Goal: Task Accomplishment & Management: Manage account settings

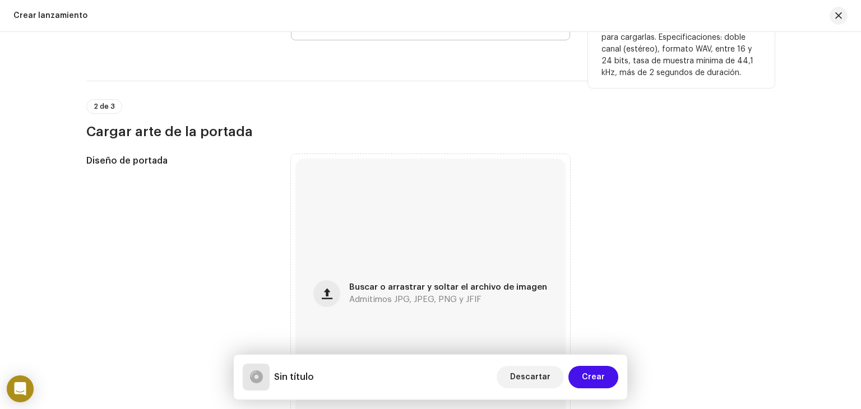
scroll to position [202, 0]
click at [372, 284] on span "Buscar o arrastrar y soltar el archivo de imagen" at bounding box center [448, 288] width 198 height 8
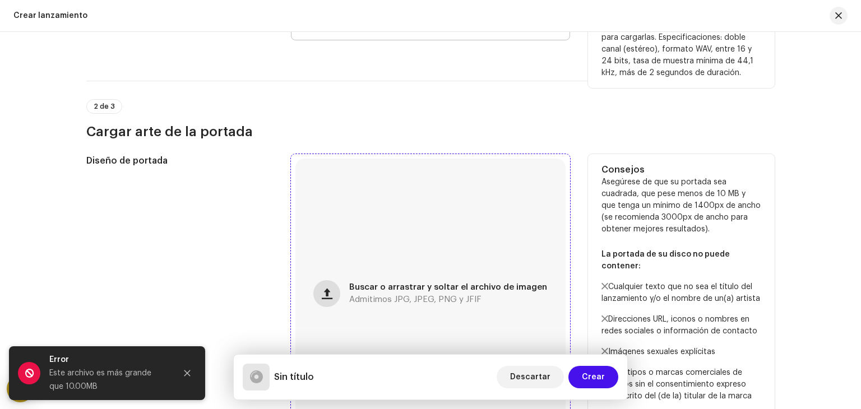
click at [324, 292] on button "button" at bounding box center [326, 293] width 27 height 27
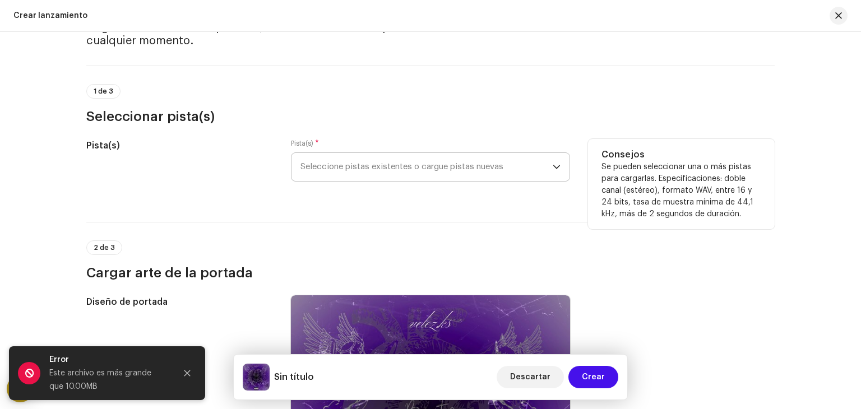
scroll to position [0, 0]
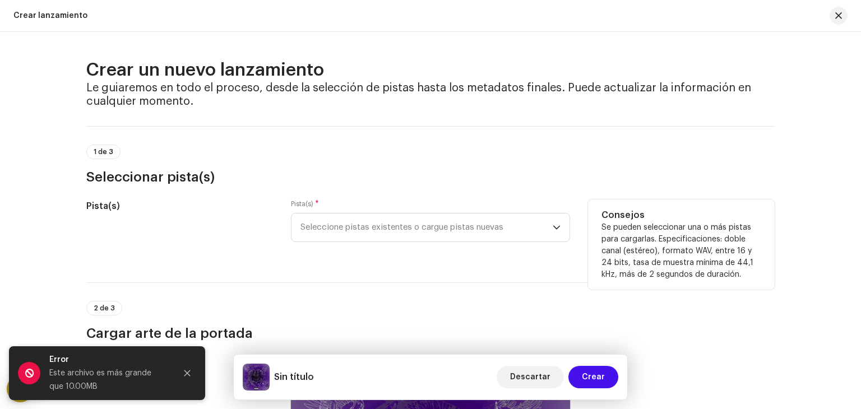
click at [101, 147] on p-tag "1 de 3" at bounding box center [103, 152] width 34 height 15
click at [109, 207] on h5 "Pista(s)" at bounding box center [179, 206] width 187 height 13
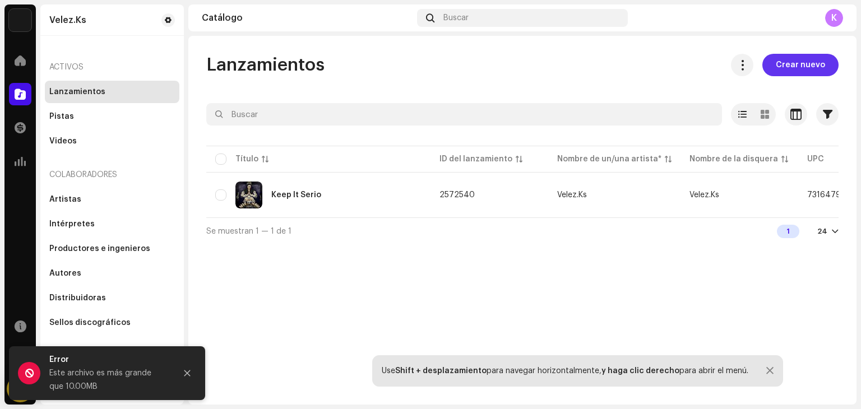
click at [814, 64] on span "Crear nuevo" at bounding box center [800, 65] width 49 height 22
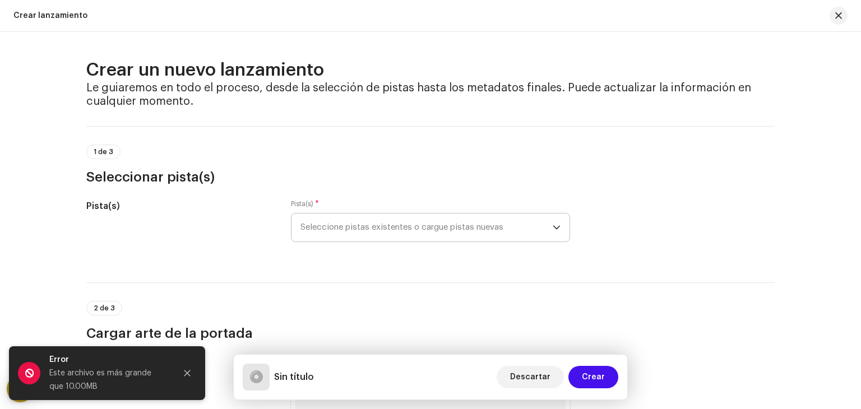
click at [490, 227] on span "Seleccione pistas existentes o cargue pistas nuevas" at bounding box center [427, 228] width 252 height 28
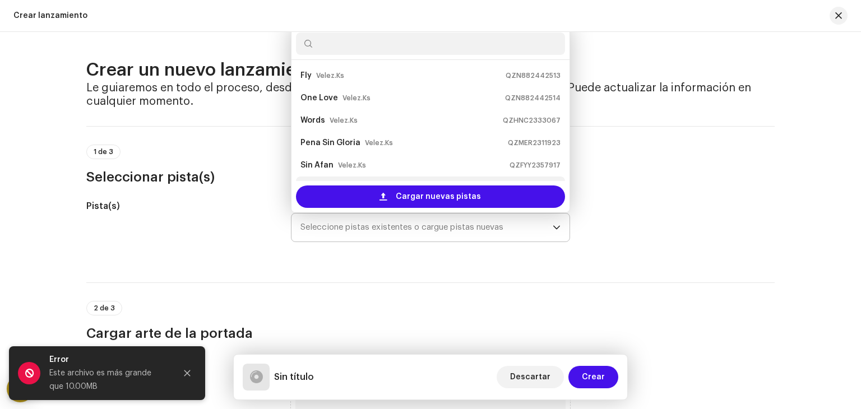
scroll to position [18, 0]
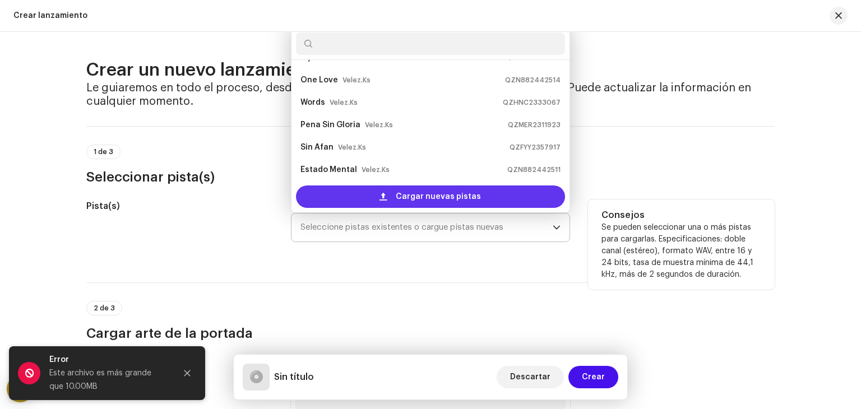
click at [416, 191] on span "Cargar nuevas pistas" at bounding box center [438, 197] width 85 height 22
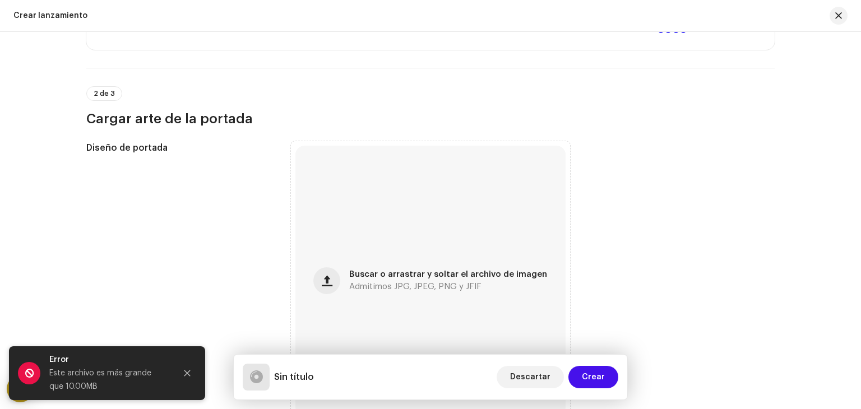
scroll to position [301, 0]
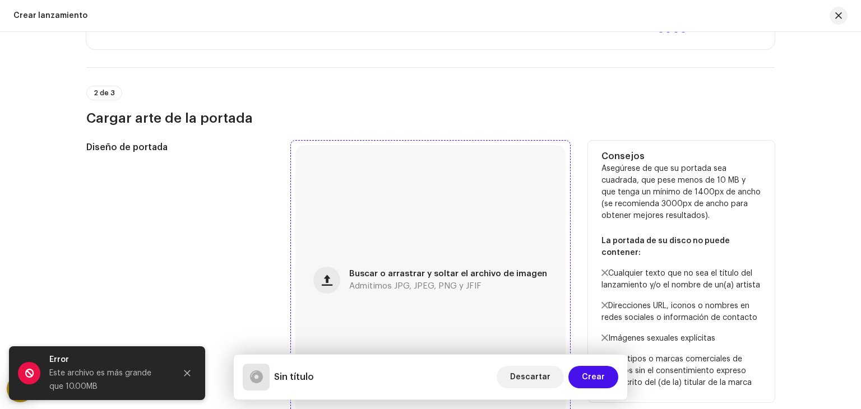
click at [341, 272] on div "Buscar o arrastrar y soltar el archivo de imagen Admitimos JPG, JPEG, PNG y JFIF" at bounding box center [430, 280] width 270 height 270
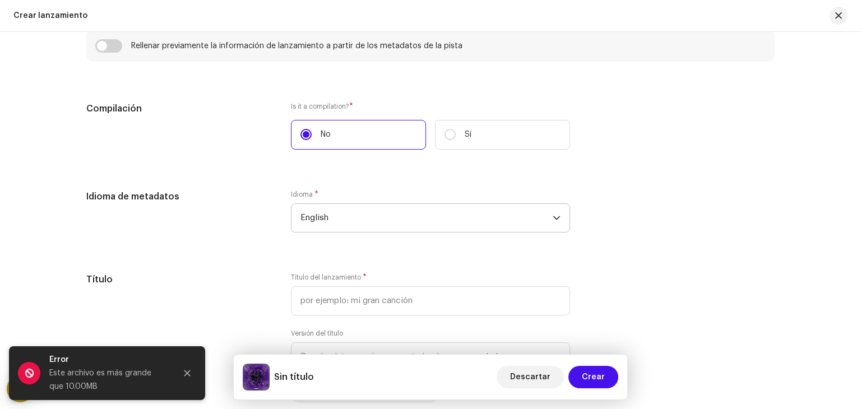
scroll to position [835, 0]
click at [358, 223] on span "English" at bounding box center [427, 219] width 252 height 28
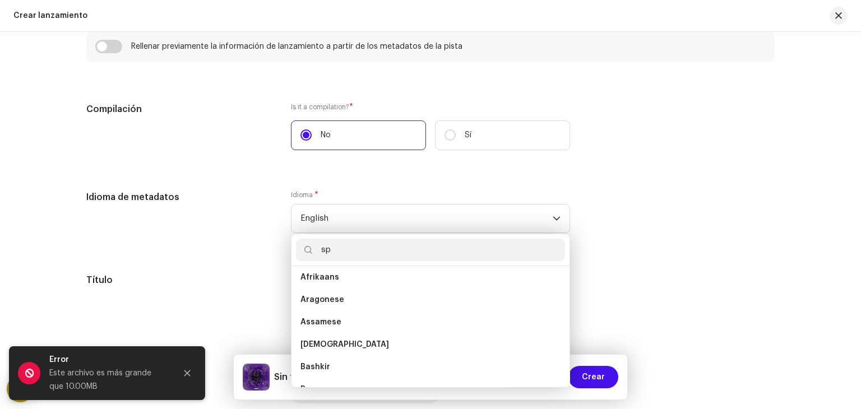
scroll to position [0, 0]
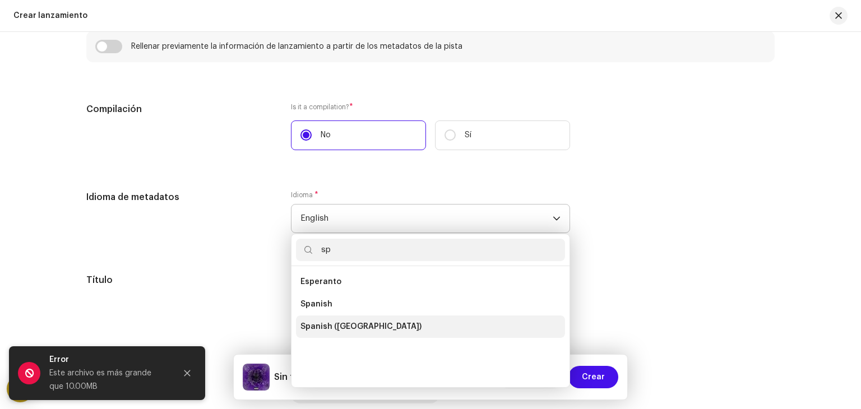
type input "sp"
click at [327, 322] on span "Spanish ([GEOGRAPHIC_DATA])" at bounding box center [361, 326] width 121 height 11
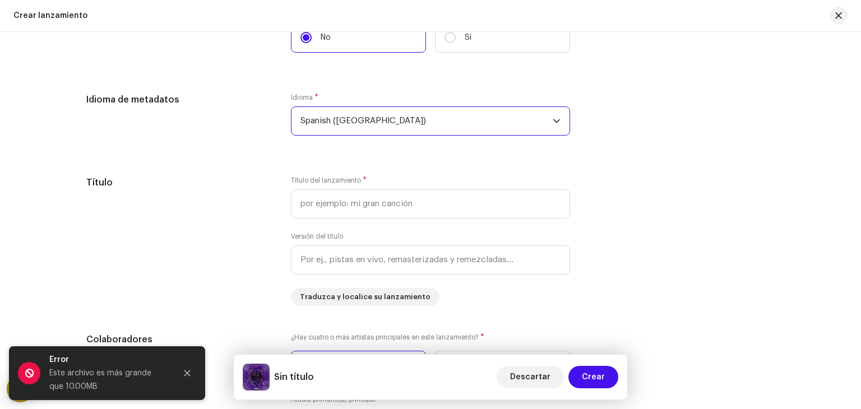
scroll to position [935, 0]
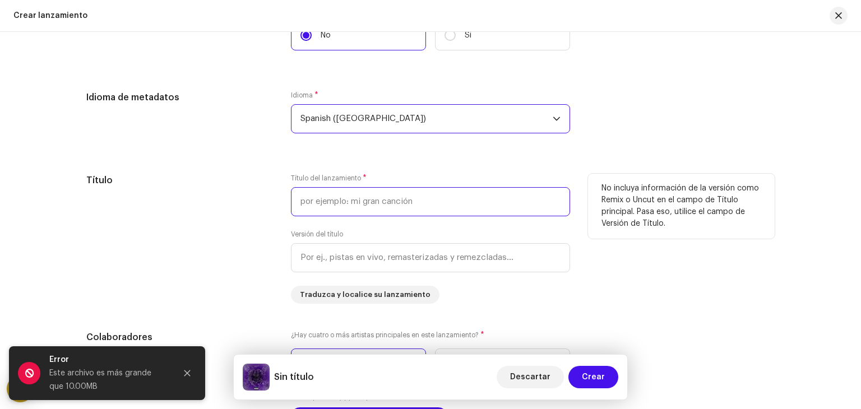
click at [337, 203] on input "text" at bounding box center [430, 201] width 279 height 29
type input "Am"
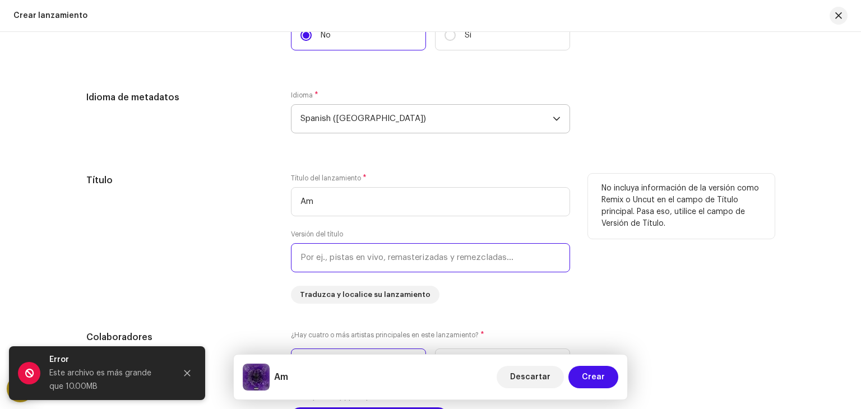
click at [364, 257] on input "text" at bounding box center [430, 257] width 279 height 29
type input "s"
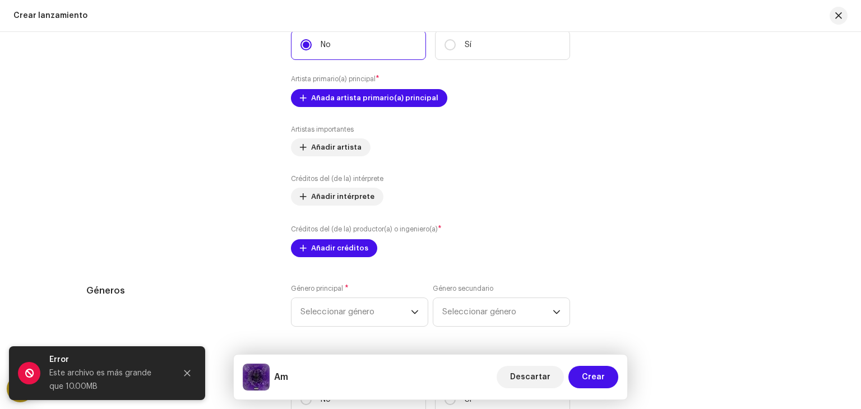
scroll to position [1255, 0]
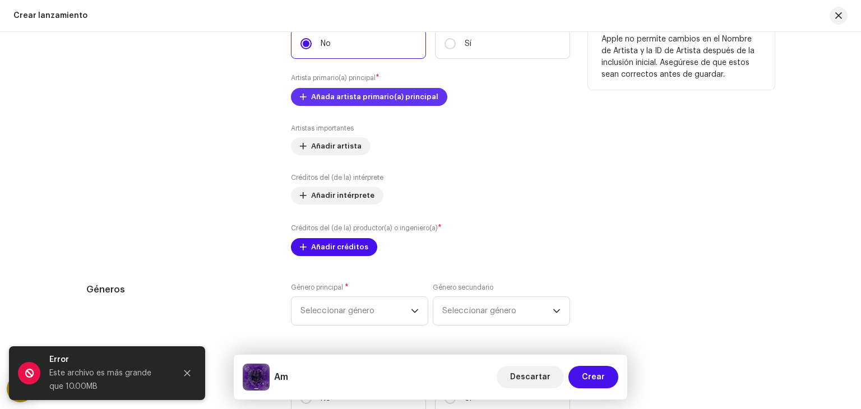
click at [394, 94] on span "Añada artista primario(a) principal" at bounding box center [374, 97] width 127 height 22
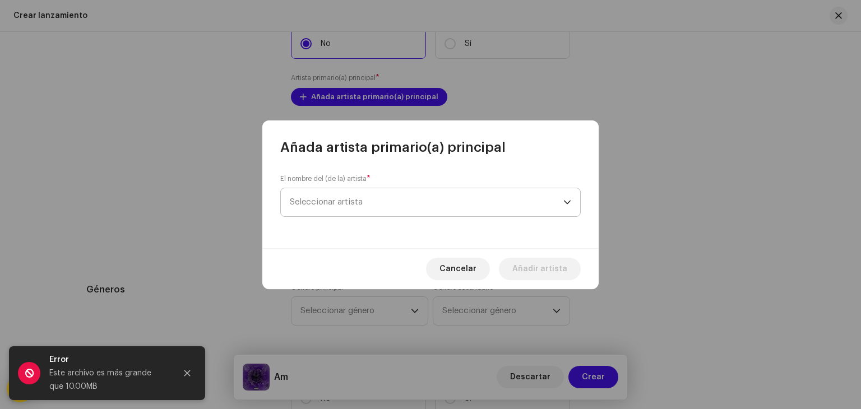
click at [376, 210] on span "Seleccionar artista" at bounding box center [427, 202] width 274 height 28
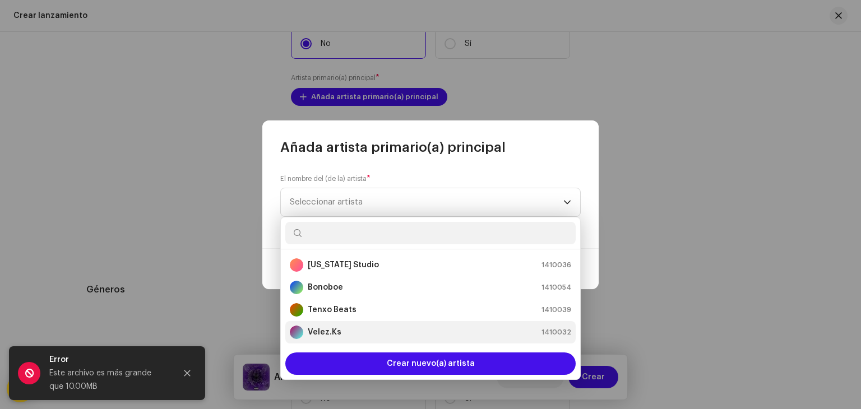
click at [317, 332] on strong "Velez.Ks" at bounding box center [325, 332] width 34 height 11
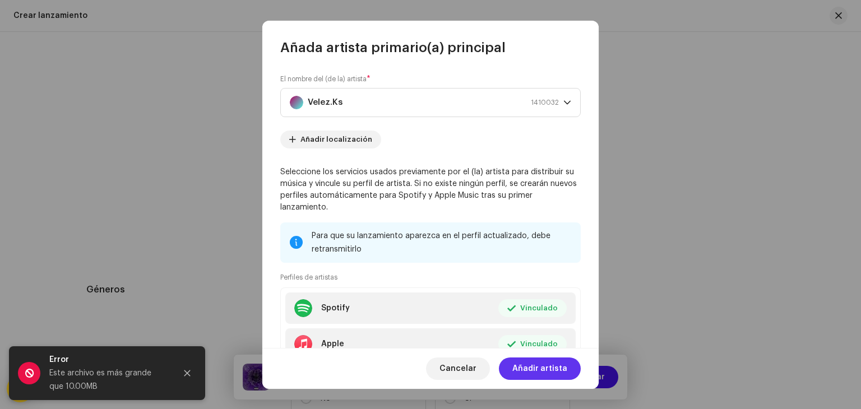
click at [528, 367] on span "Añadir artista" at bounding box center [539, 369] width 55 height 22
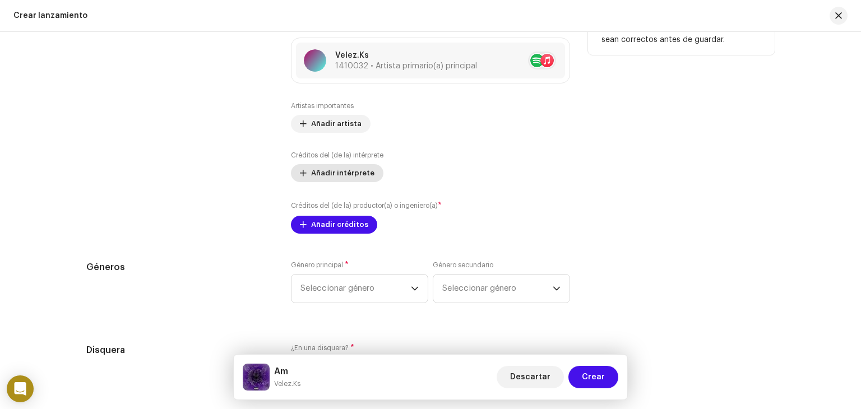
scroll to position [1291, 0]
click at [355, 174] on span "Añadir intérprete" at bounding box center [342, 172] width 63 height 22
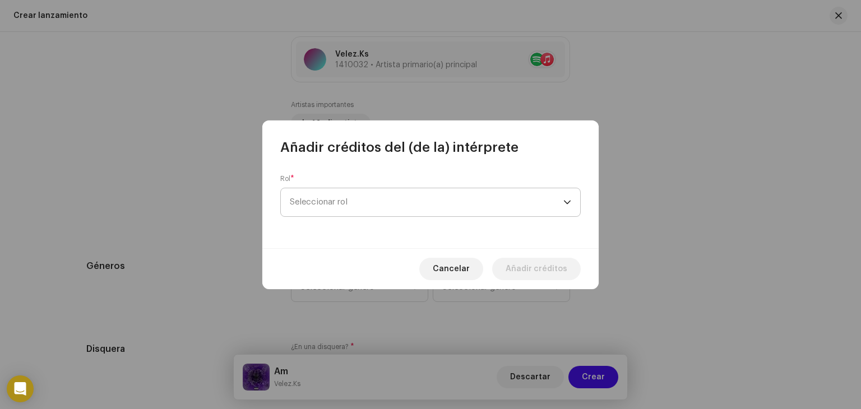
click at [354, 196] on span "Seleccionar rol" at bounding box center [427, 202] width 274 height 28
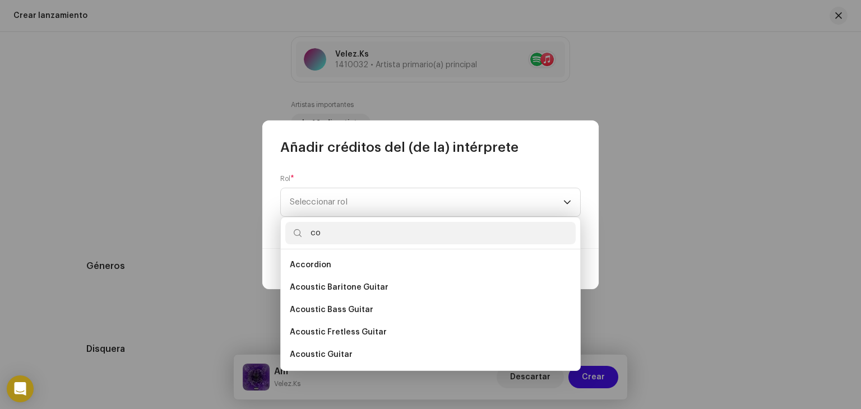
type input "c"
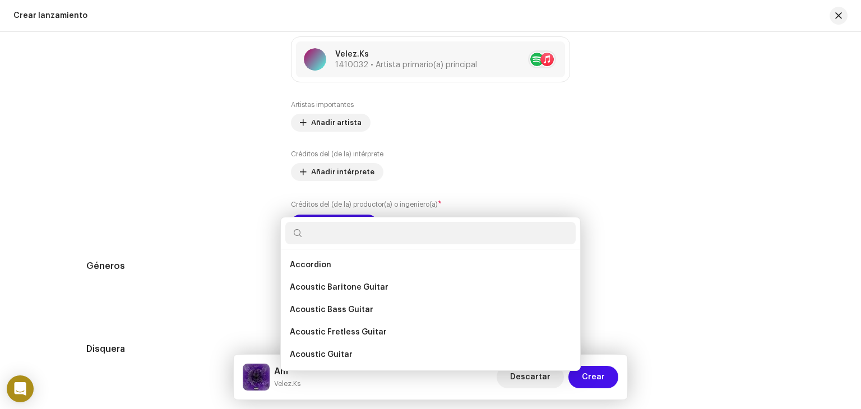
click at [178, 177] on div "Añadir créditos del (de la) intérprete Rol * Seleccionar rol Cancelar Añadir cr…" at bounding box center [430, 204] width 861 height 409
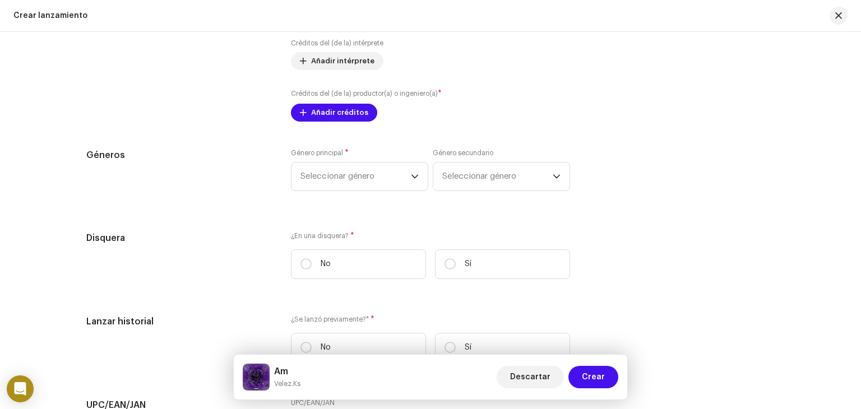
scroll to position [1404, 0]
click at [316, 180] on span "Seleccionar género" at bounding box center [356, 174] width 110 height 28
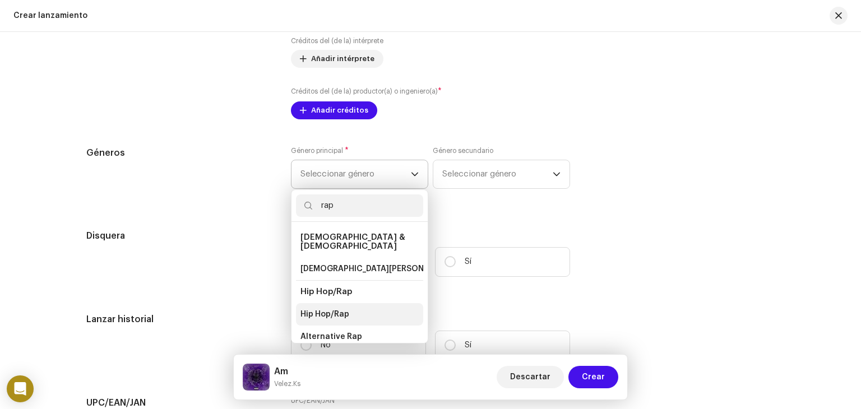
type input "rap"
click at [335, 309] on span "Hip Hop/Rap" at bounding box center [325, 314] width 49 height 11
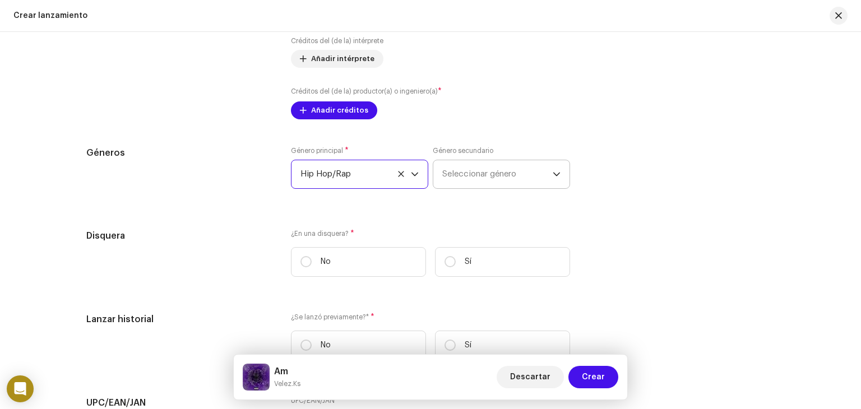
click at [477, 180] on span "Seleccionar género" at bounding box center [497, 174] width 110 height 28
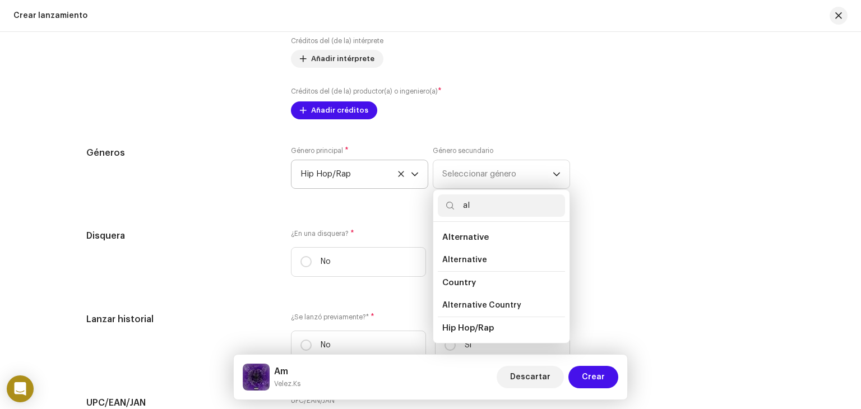
type input "a"
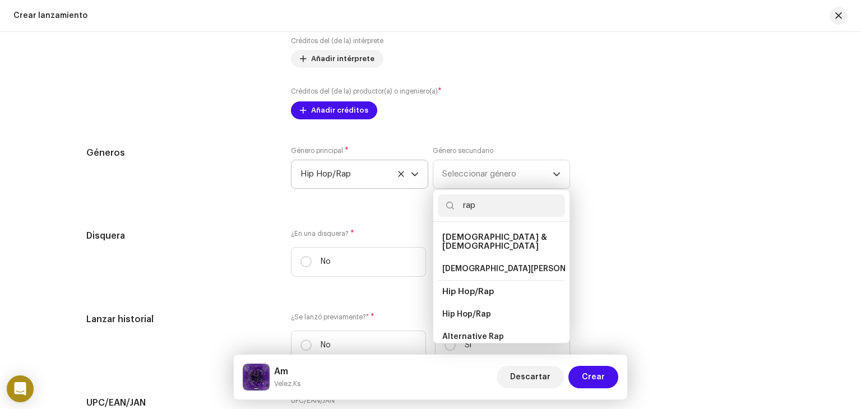
type input "rap"
click at [460, 334] on span "Alternative Rap" at bounding box center [473, 336] width 62 height 11
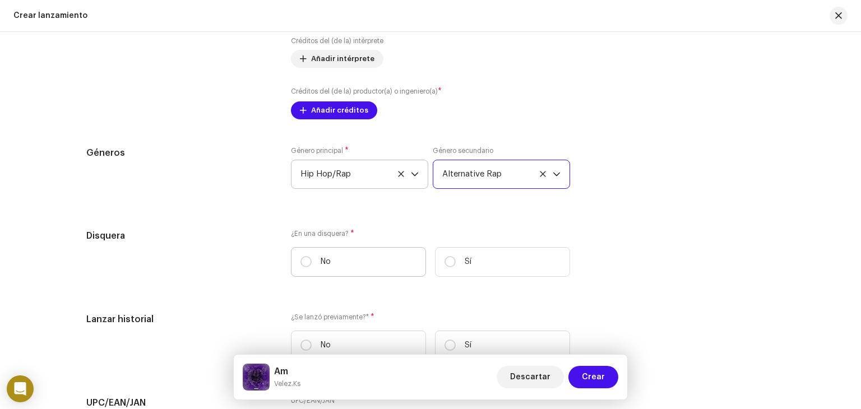
click at [310, 264] on label "No" at bounding box center [358, 262] width 135 height 30
click at [310, 264] on input "No" at bounding box center [306, 261] width 11 height 11
radio input "true"
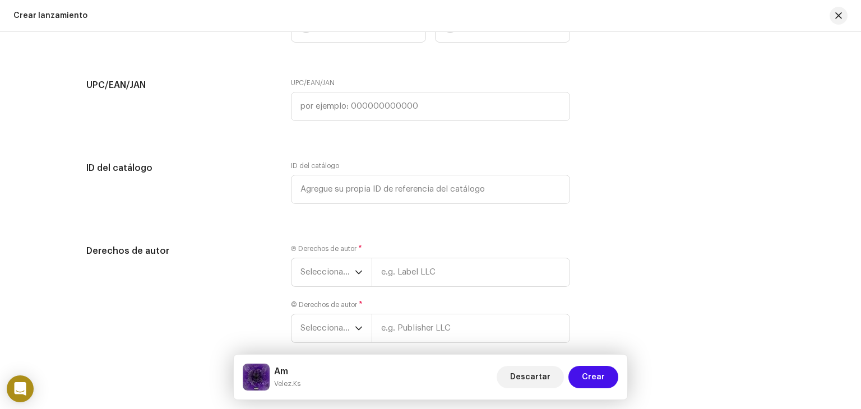
scroll to position [1781, 0]
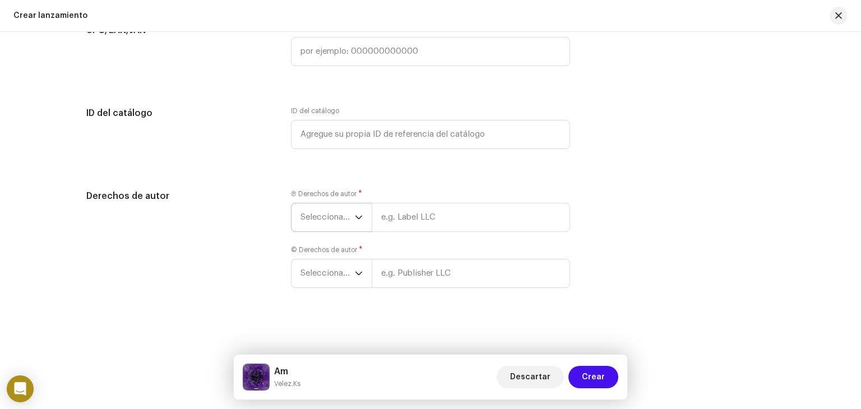
click at [356, 216] on icon "dropdown trigger" at bounding box center [359, 218] width 8 height 8
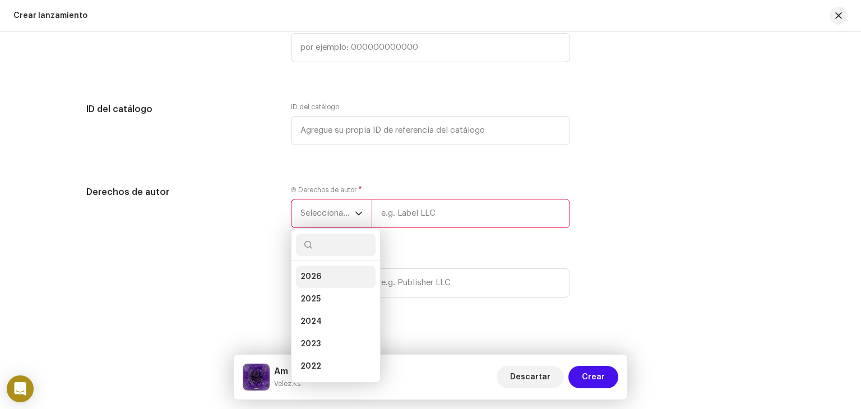
click at [327, 281] on li "2026" at bounding box center [336, 277] width 80 height 22
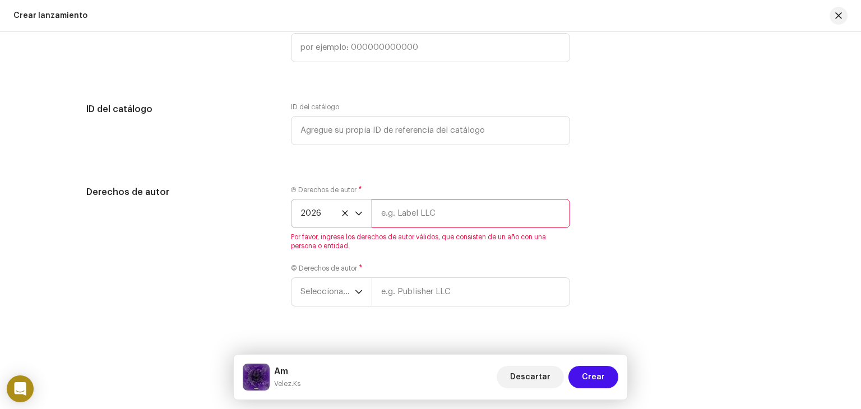
click at [409, 210] on input "text" at bounding box center [471, 213] width 198 height 29
type input "[PERSON_NAME] [PERSON_NAME]"
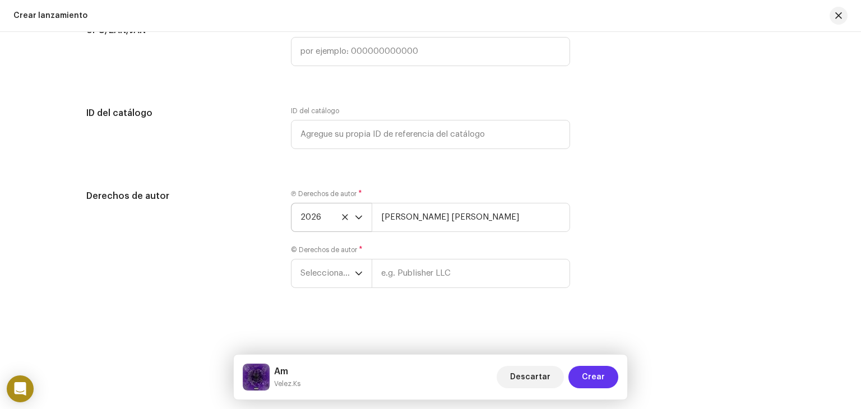
click at [595, 372] on span "Crear" at bounding box center [593, 377] width 23 height 22
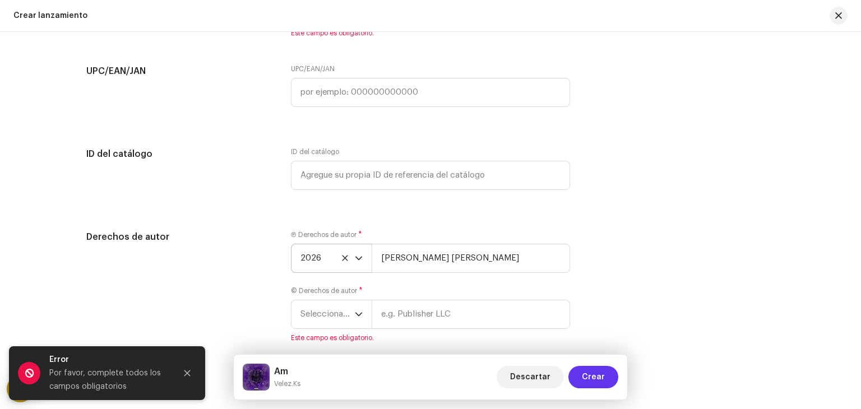
scroll to position [1826, 0]
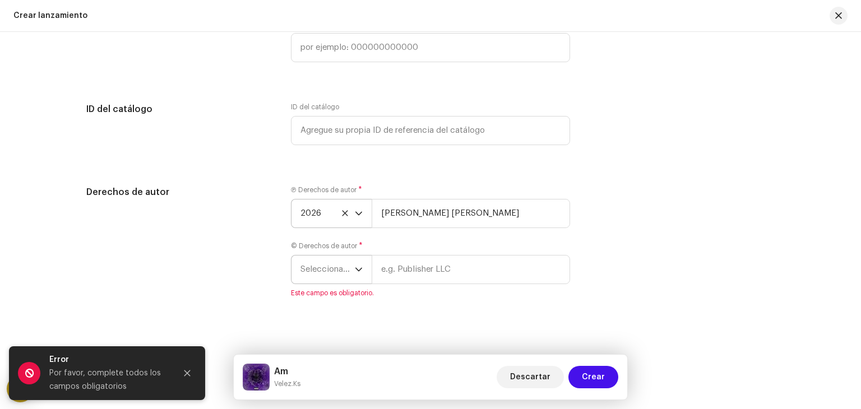
click at [345, 276] on span "Seleccionar año" at bounding box center [328, 270] width 54 height 28
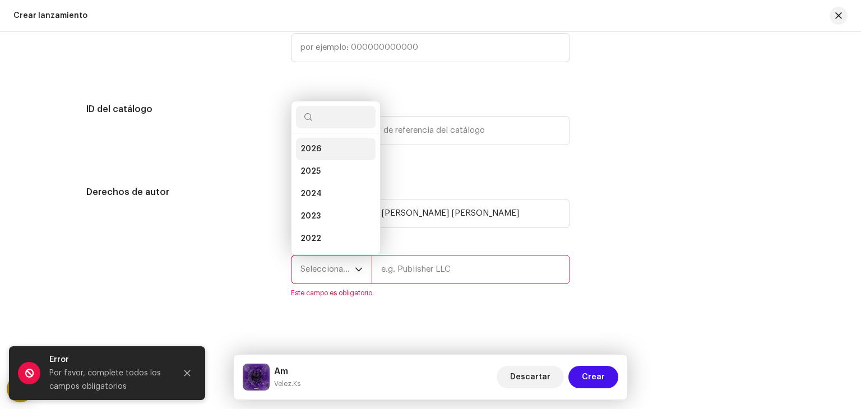
click at [329, 154] on li "2026" at bounding box center [336, 149] width 80 height 22
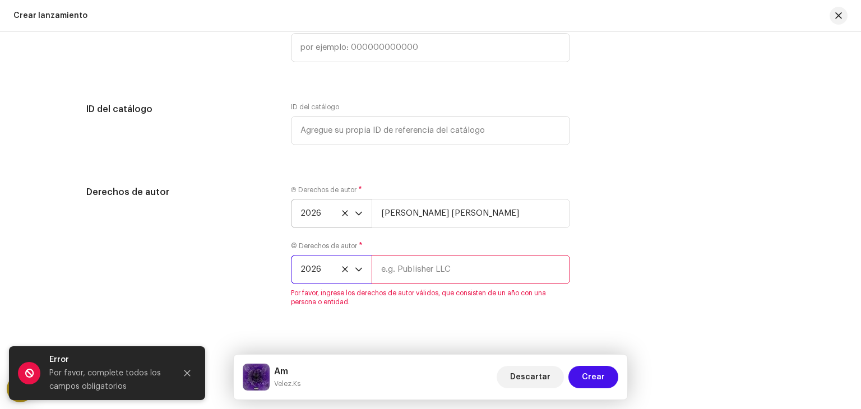
click at [403, 276] on input "text" at bounding box center [471, 269] width 198 height 29
type input "[PERSON_NAME] [PERSON_NAME]"
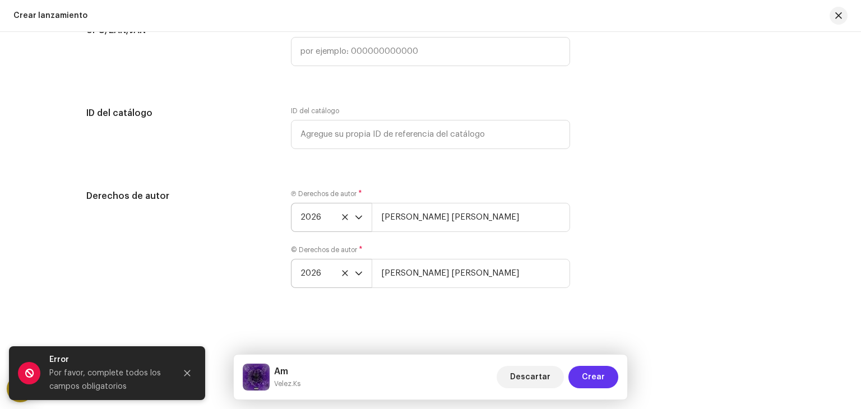
click at [599, 373] on span "Crear" at bounding box center [593, 377] width 23 height 22
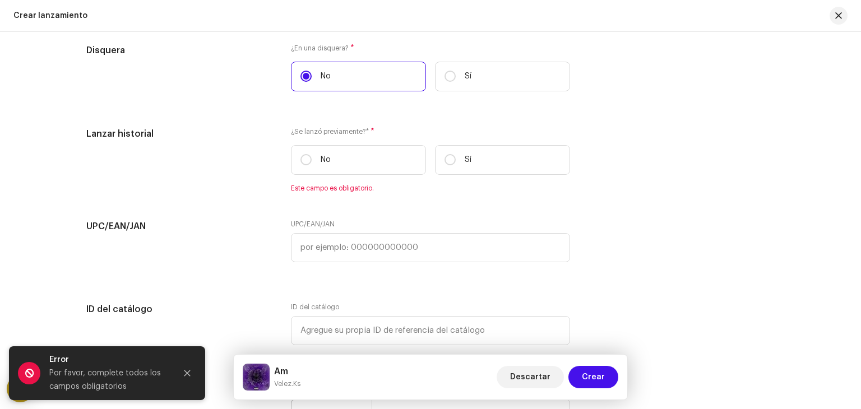
scroll to position [1625, 0]
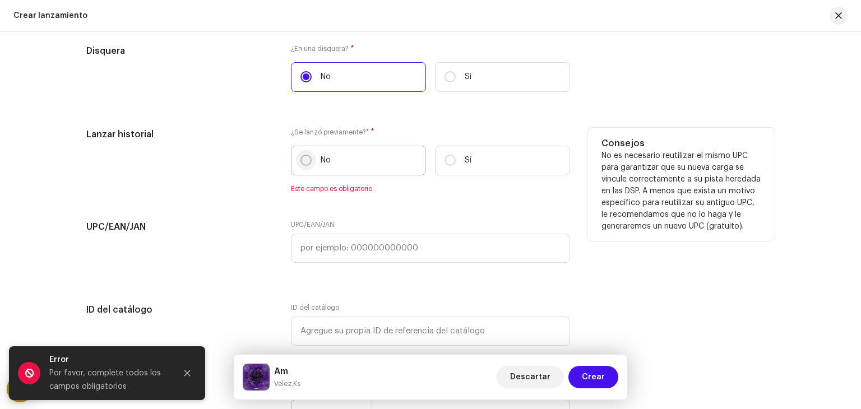
click at [304, 161] on input "No" at bounding box center [306, 160] width 11 height 11
radio input "true"
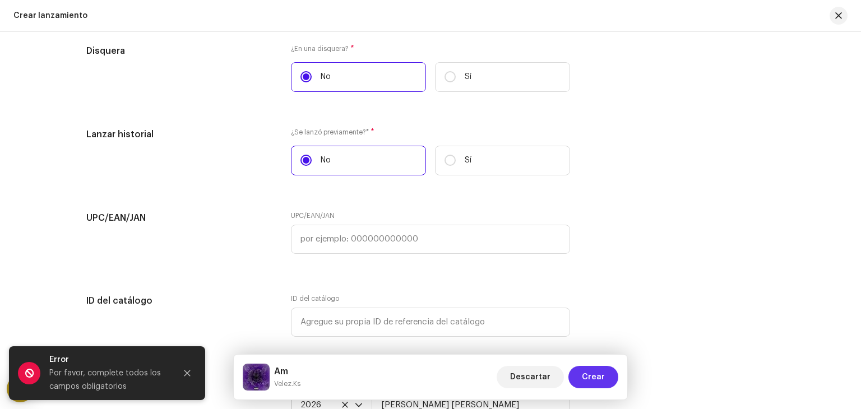
click at [598, 377] on span "Crear" at bounding box center [593, 377] width 23 height 22
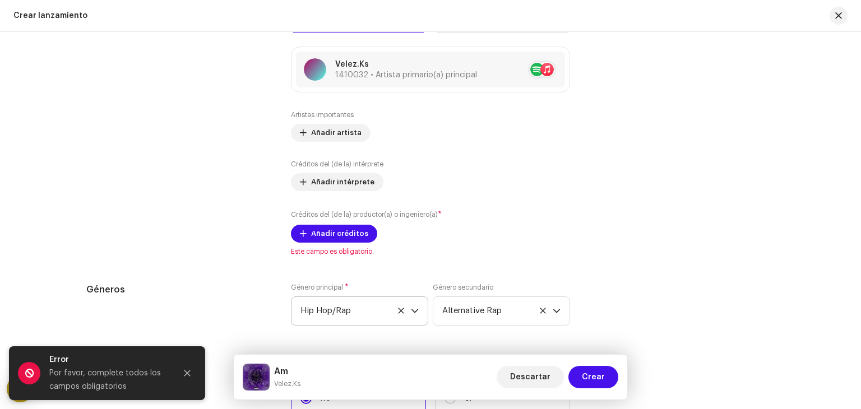
scroll to position [1296, 0]
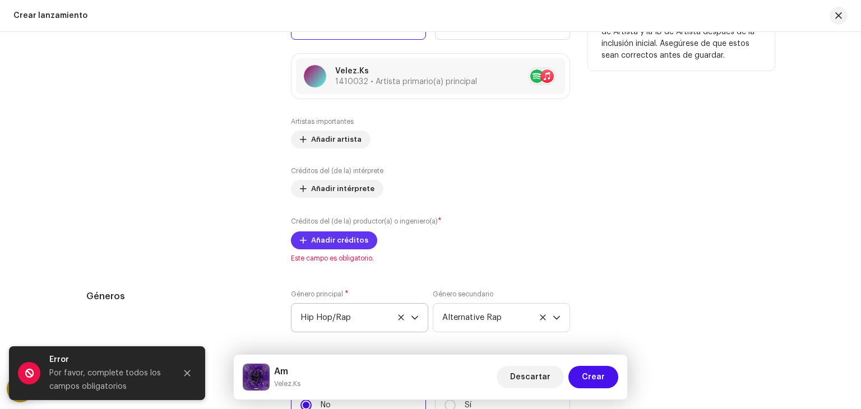
click at [334, 243] on span "Añadir créditos" at bounding box center [339, 240] width 57 height 22
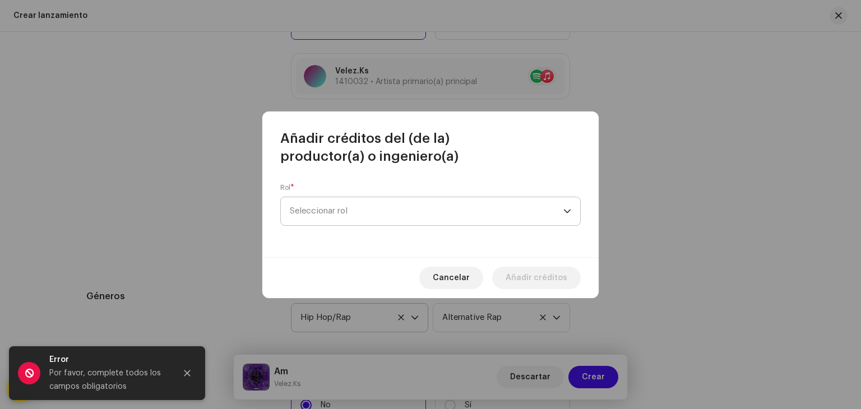
click at [350, 210] on span "Seleccionar rol" at bounding box center [427, 211] width 274 height 28
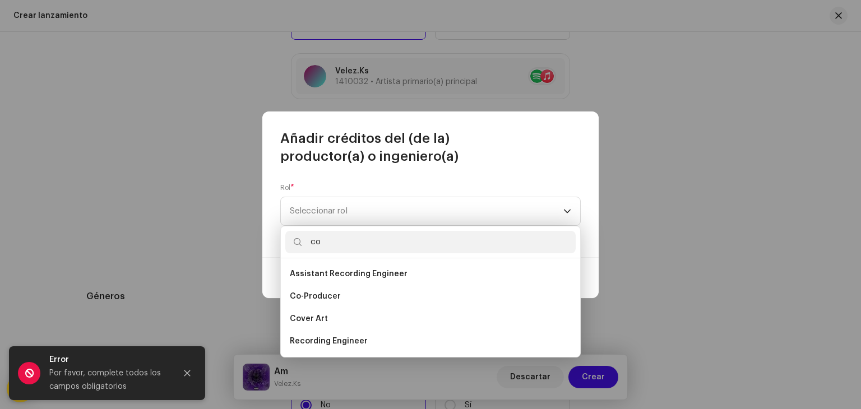
type input "c"
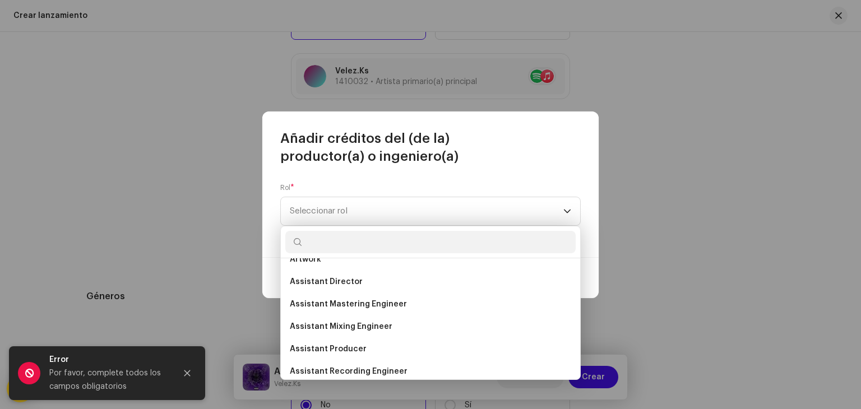
scroll to position [46, 0]
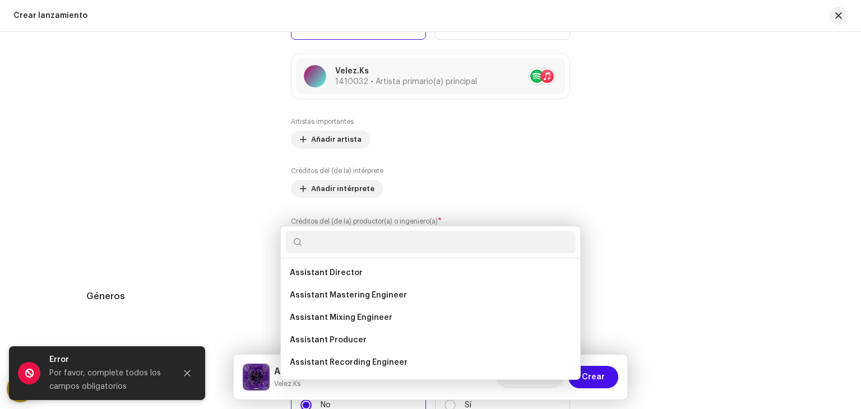
click at [244, 242] on div "Añadir créditos del (de la) productor(a) o ingeniero(a) Rol * Seleccionar rol C…" at bounding box center [430, 204] width 861 height 409
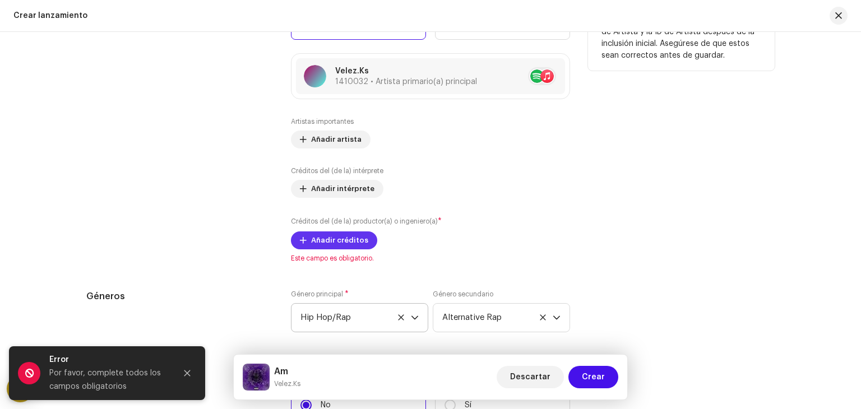
click at [363, 237] on button "Añadir créditos" at bounding box center [334, 241] width 86 height 18
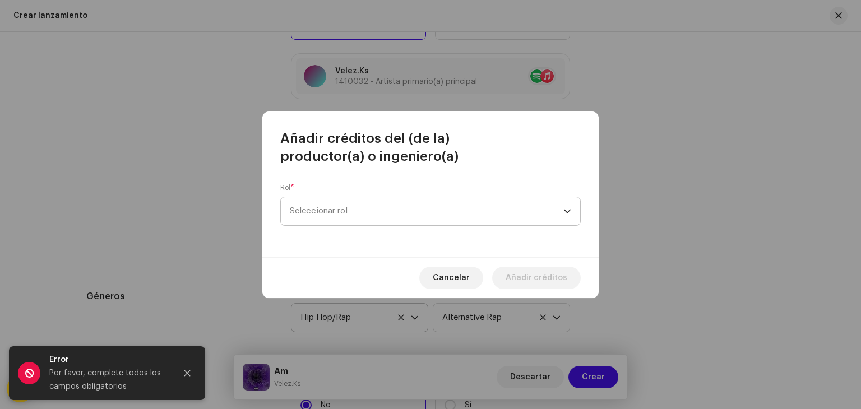
click at [370, 209] on span "Seleccionar rol" at bounding box center [427, 211] width 274 height 28
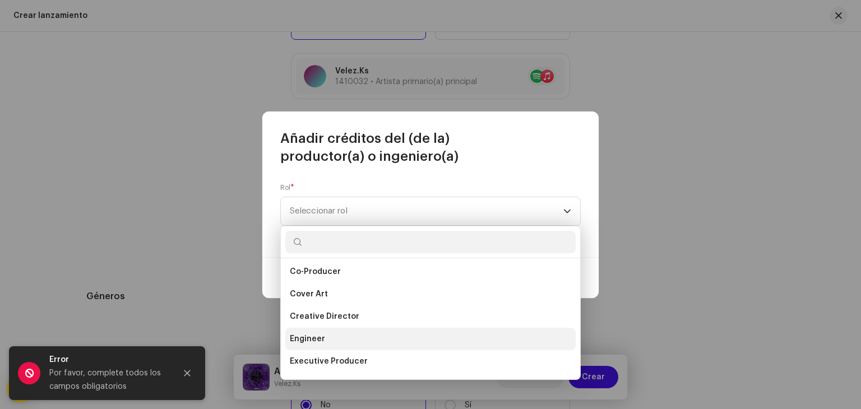
scroll to position [184, 0]
click at [310, 333] on span "Engineer" at bounding box center [307, 336] width 35 height 11
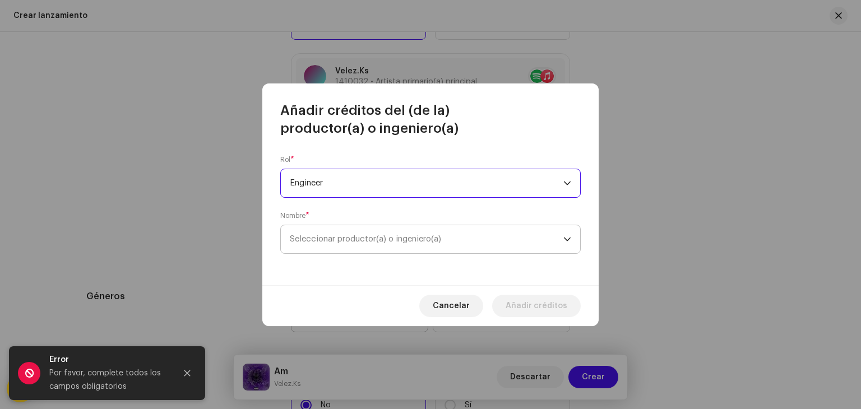
click at [340, 247] on span "Seleccionar productor(a) o ingeniero(a)" at bounding box center [427, 239] width 274 height 28
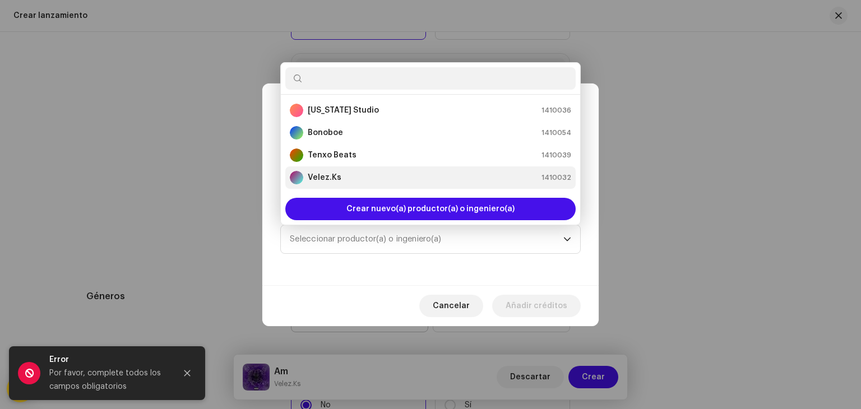
click at [330, 175] on strong "Velez.Ks" at bounding box center [325, 177] width 34 height 11
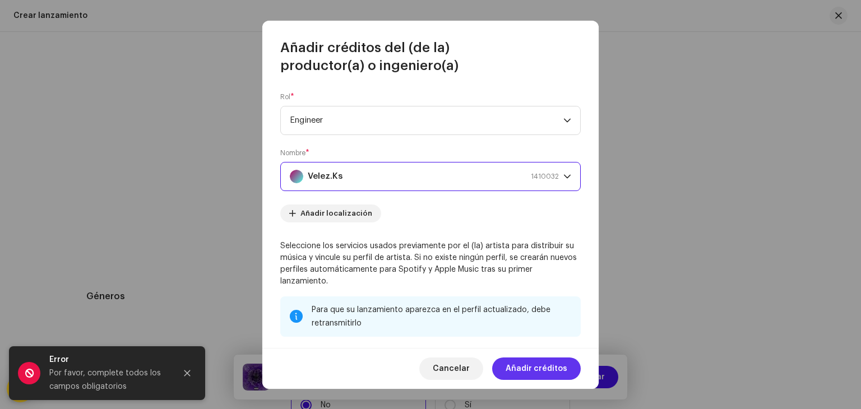
click at [531, 364] on span "Añadir créditos" at bounding box center [537, 369] width 62 height 22
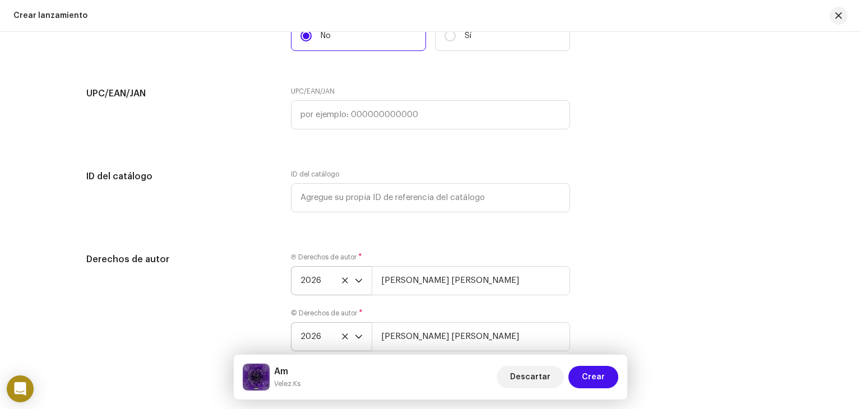
scroll to position [1850, 0]
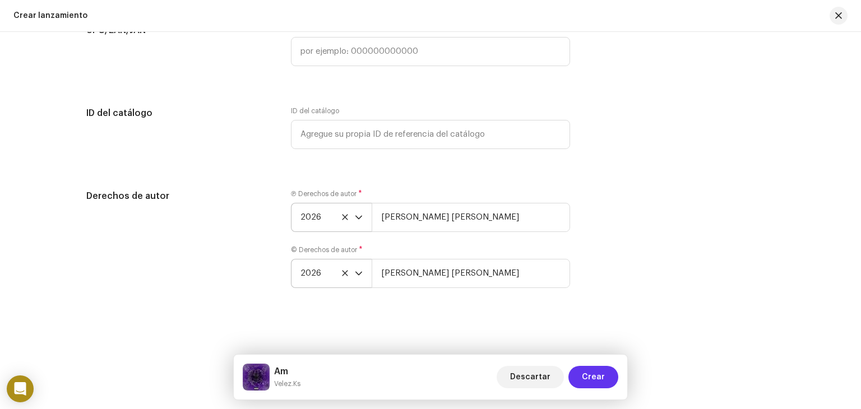
click at [597, 380] on span "Crear" at bounding box center [593, 377] width 23 height 22
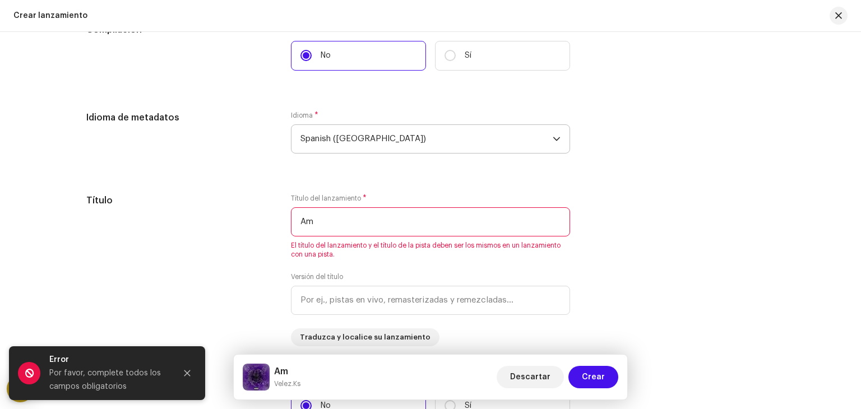
scroll to position [918, 0]
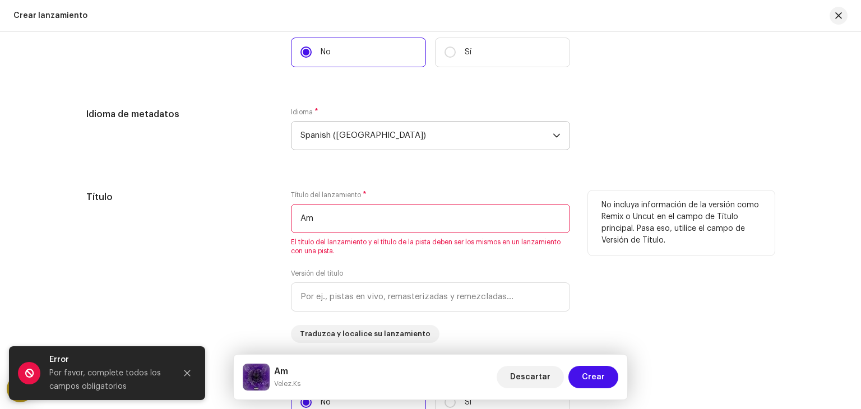
click at [471, 211] on input "Am" at bounding box center [430, 218] width 279 height 29
type input "Am"
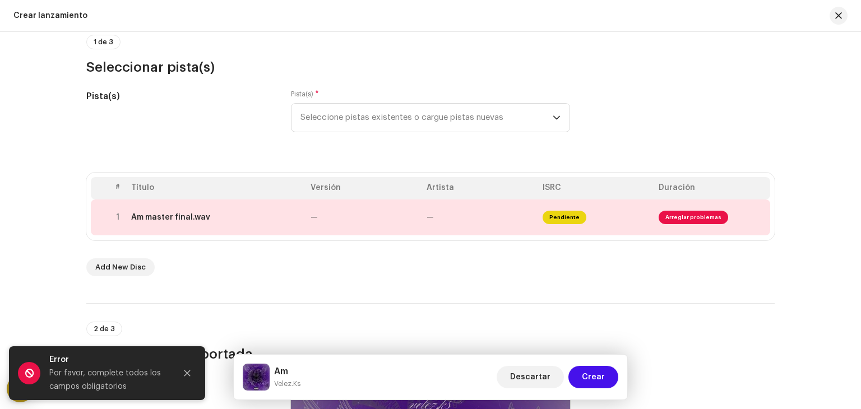
scroll to position [105, 0]
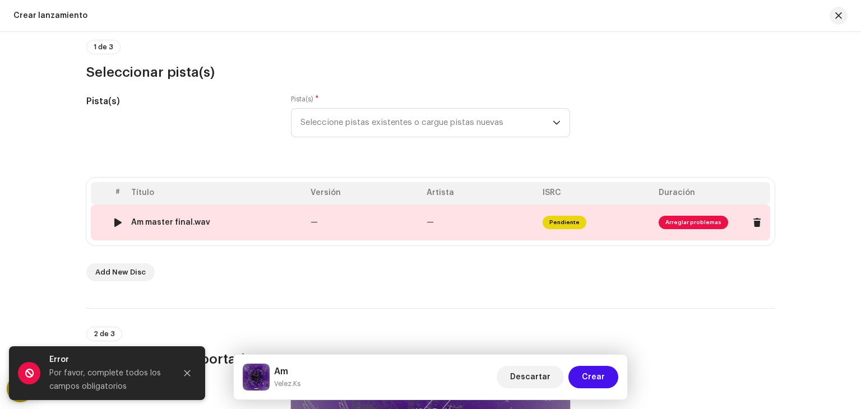
click at [507, 221] on td "—" at bounding box center [480, 223] width 116 height 36
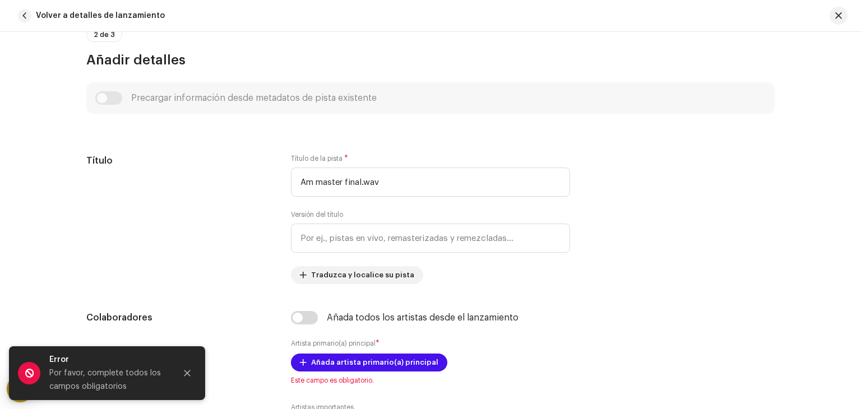
scroll to position [446, 0]
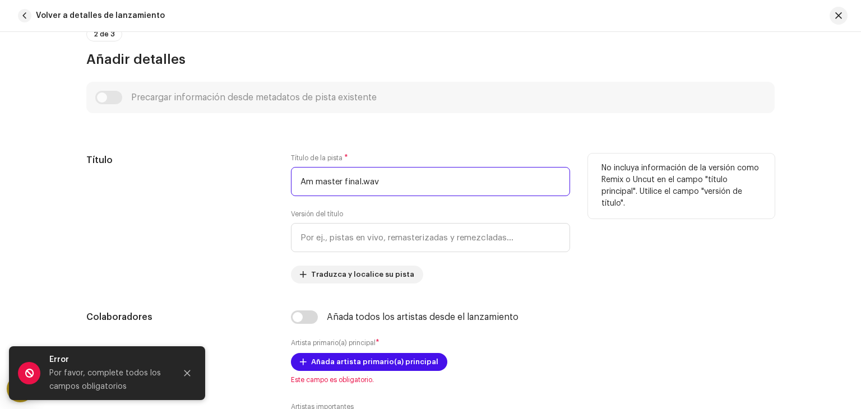
click at [397, 184] on input "Am master final.wav" at bounding box center [430, 181] width 279 height 29
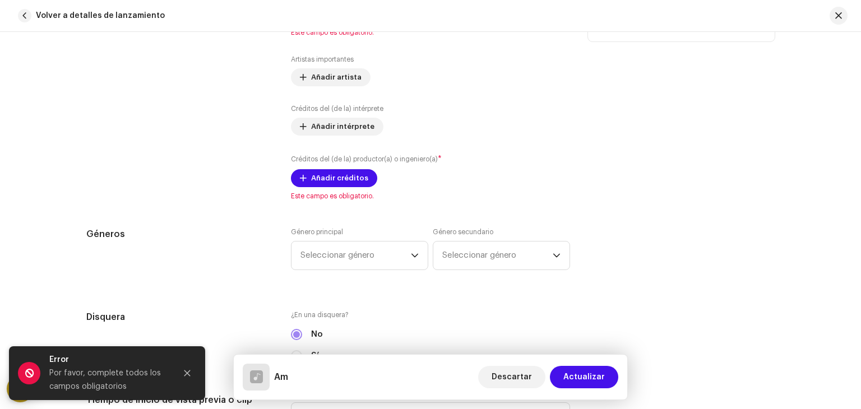
scroll to position [796, 0]
type input "Am"
click at [379, 257] on span "Seleccionar género" at bounding box center [356, 254] width 110 height 28
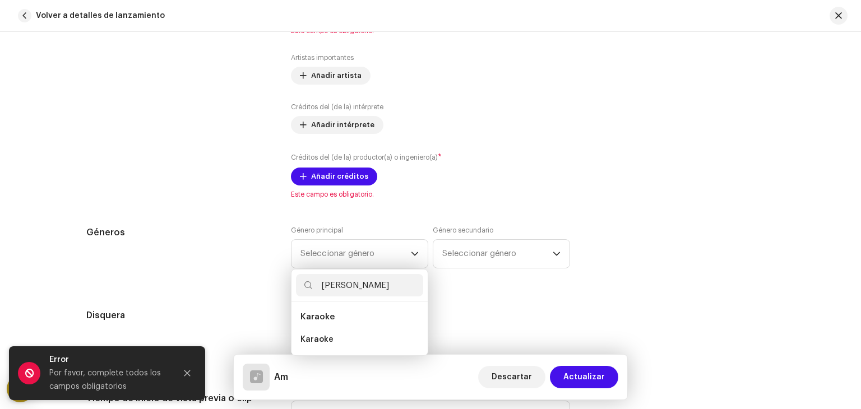
scroll to position [0, 0]
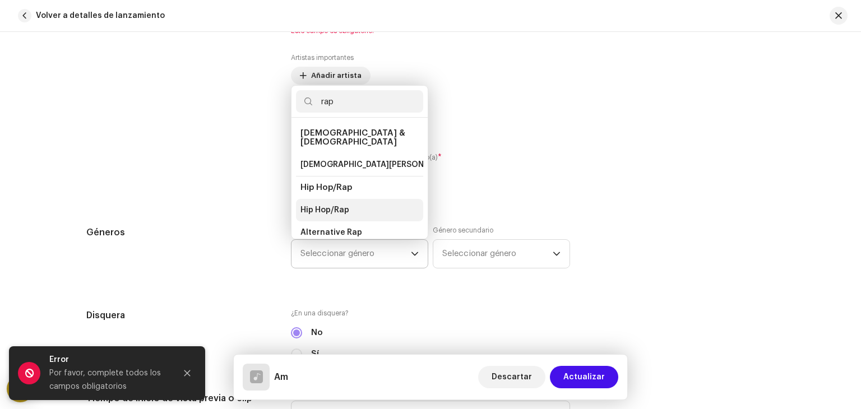
type input "rap"
click at [330, 205] on span "Hip Hop/Rap" at bounding box center [325, 210] width 49 height 11
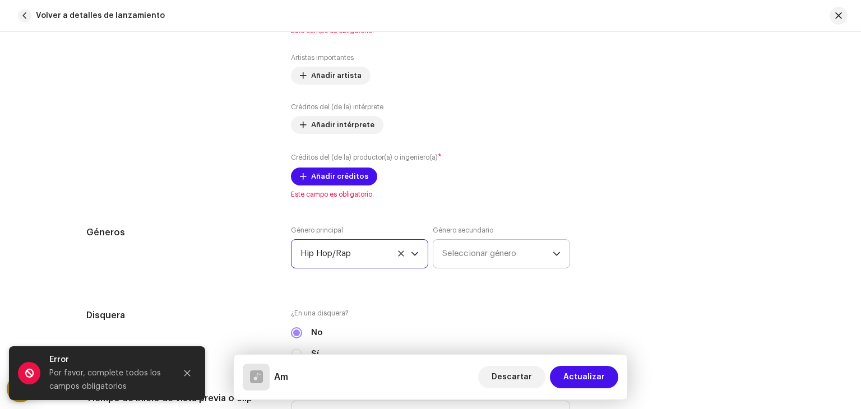
click at [505, 254] on span "Seleccionar género" at bounding box center [497, 254] width 110 height 28
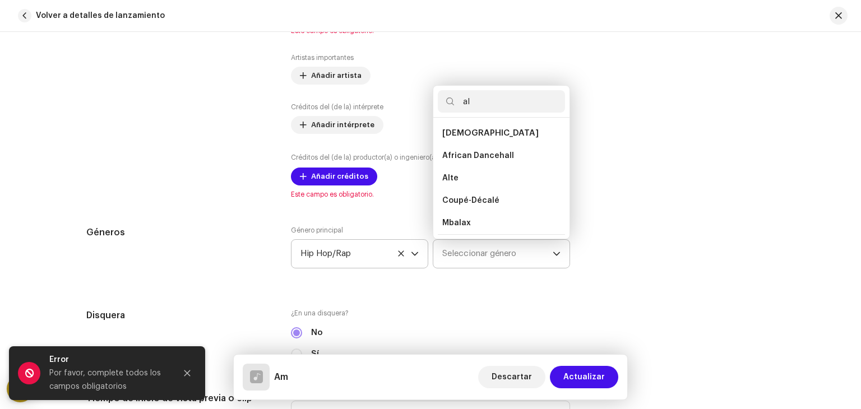
type input "a"
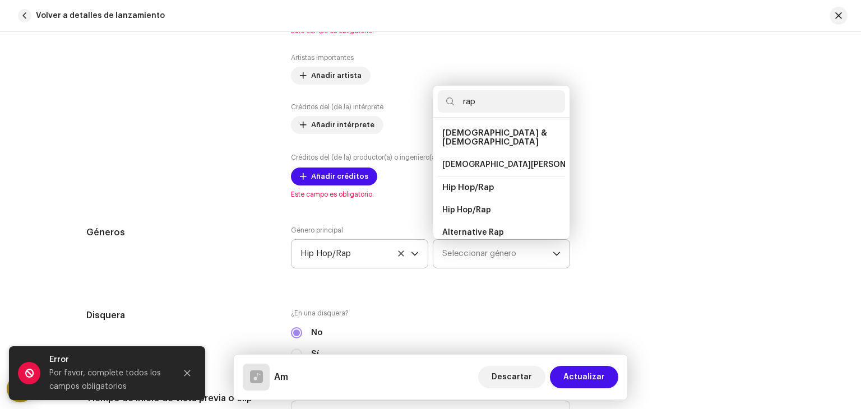
scroll to position [18, 0]
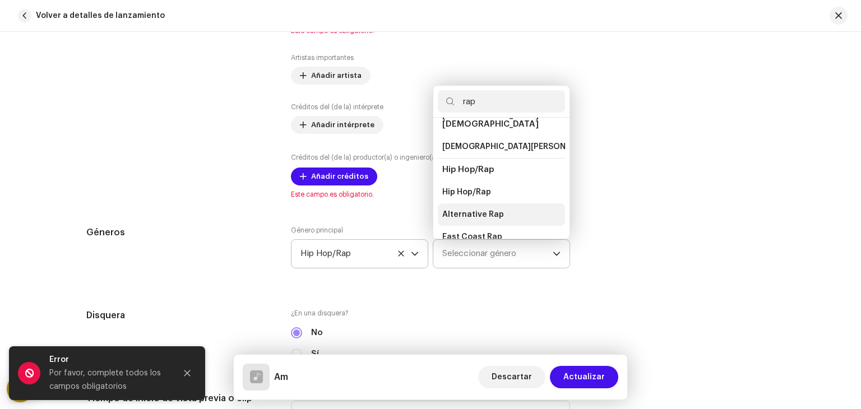
type input "rap"
click at [477, 209] on span "Alternative Rap" at bounding box center [473, 214] width 62 height 11
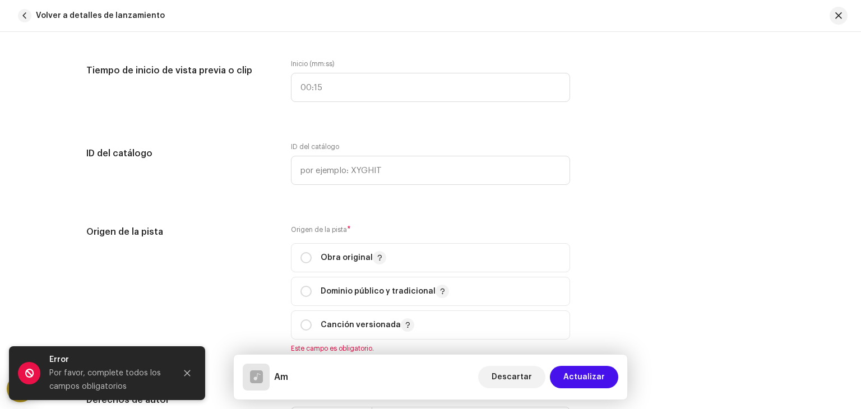
scroll to position [1139, 0]
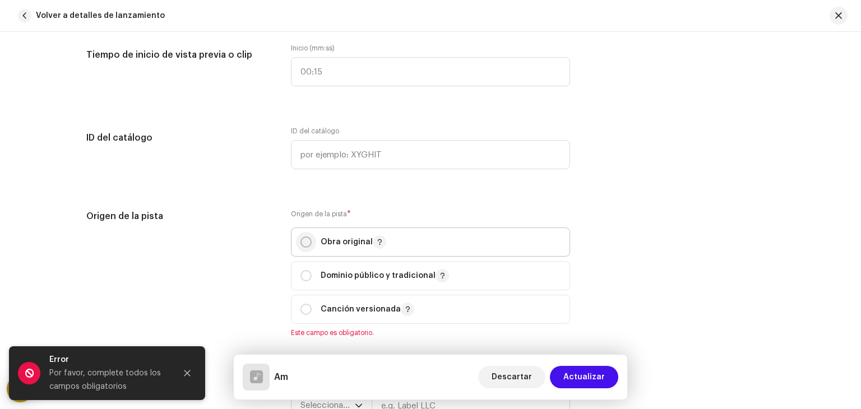
click at [304, 241] on input "radio" at bounding box center [306, 242] width 11 height 11
radio input "true"
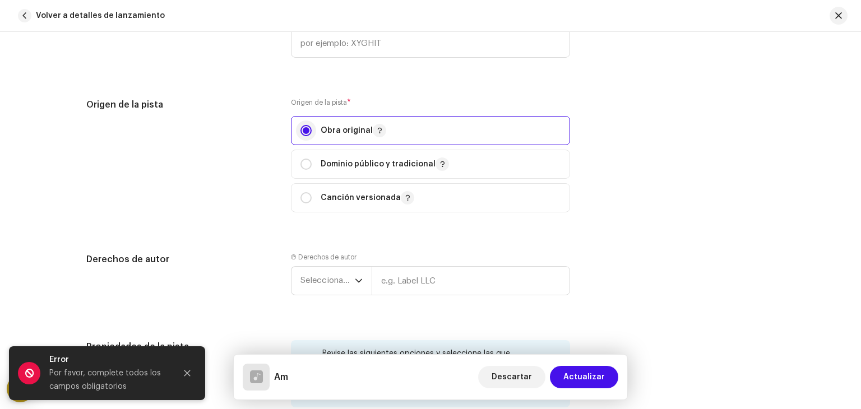
scroll to position [1255, 0]
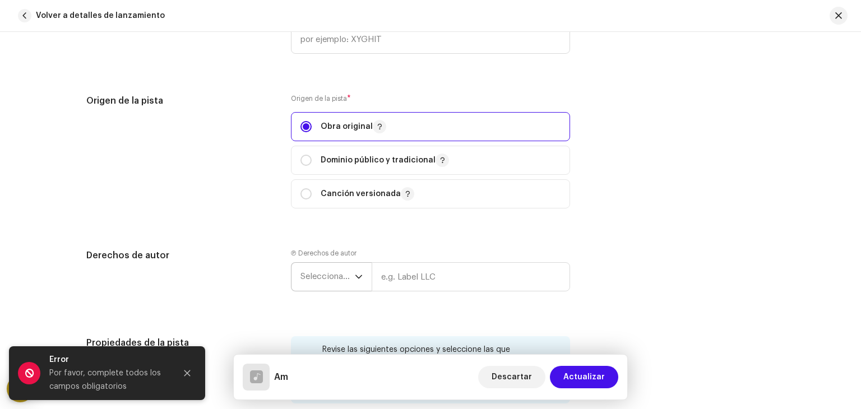
click at [340, 270] on span "Seleccionar año" at bounding box center [328, 277] width 54 height 28
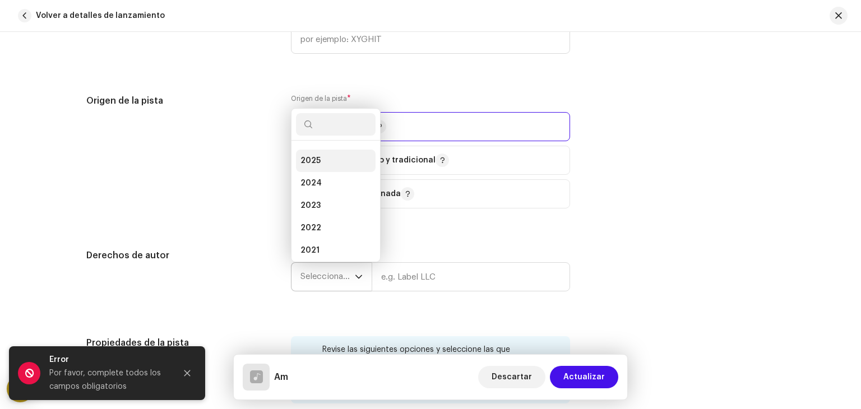
scroll to position [0, 0]
click at [324, 158] on li "2026" at bounding box center [336, 156] width 80 height 22
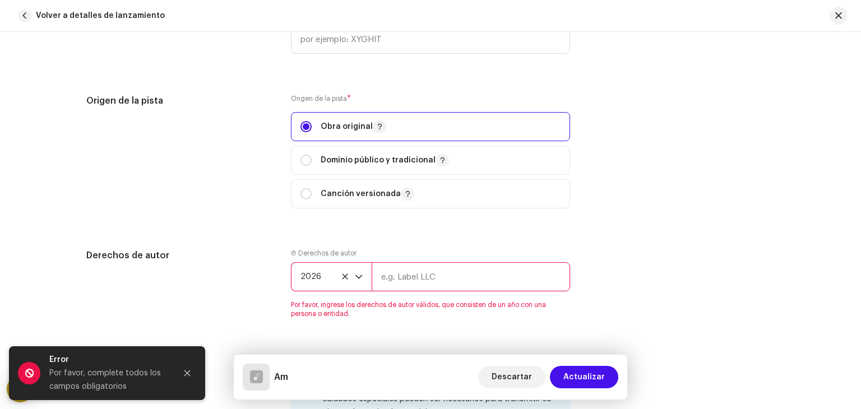
click at [424, 271] on input "text" at bounding box center [471, 276] width 198 height 29
type input "[PERSON_NAME] Ks"
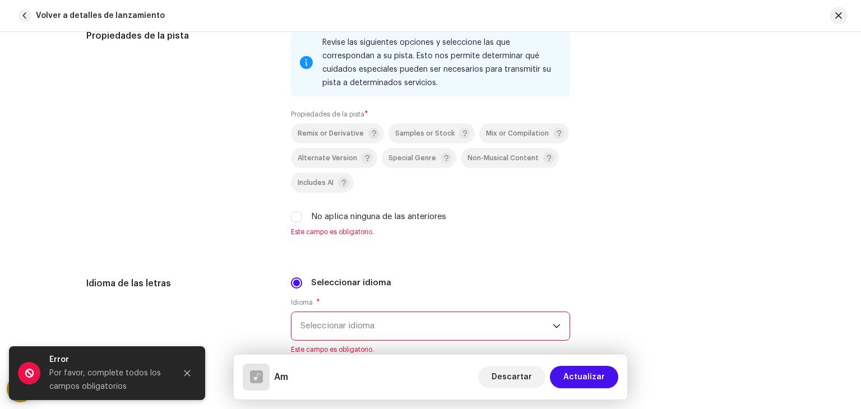
scroll to position [1563, 0]
click at [293, 217] on input "No aplica ninguna de las anteriores" at bounding box center [296, 216] width 11 height 11
checkbox input "true"
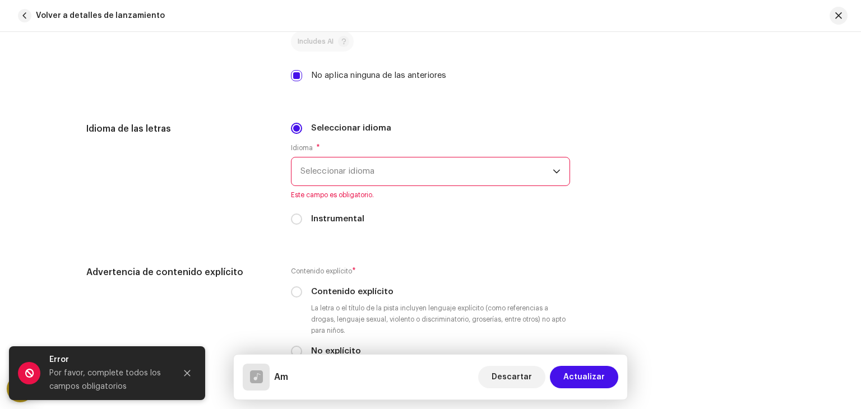
scroll to position [1704, 0]
click at [494, 173] on span "Seleccionar idioma" at bounding box center [427, 171] width 252 height 28
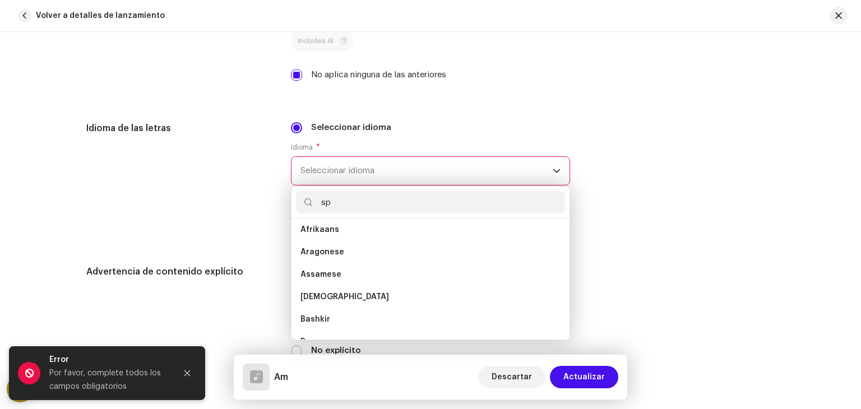
scroll to position [0, 0]
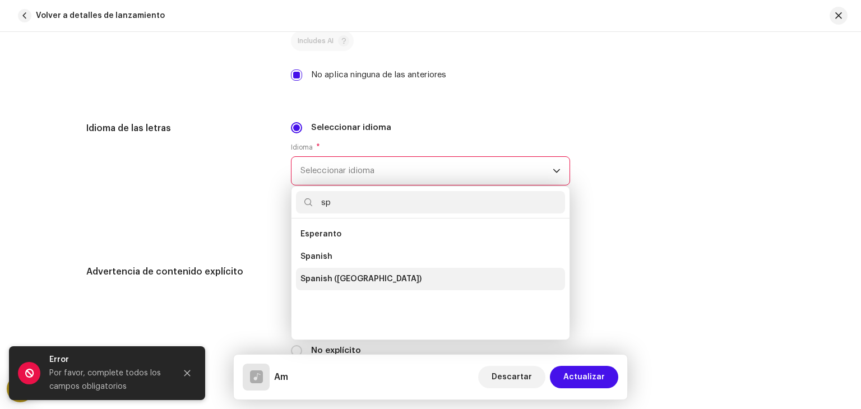
type input "sp"
click at [327, 281] on span "Spanish ([GEOGRAPHIC_DATA])" at bounding box center [361, 279] width 121 height 11
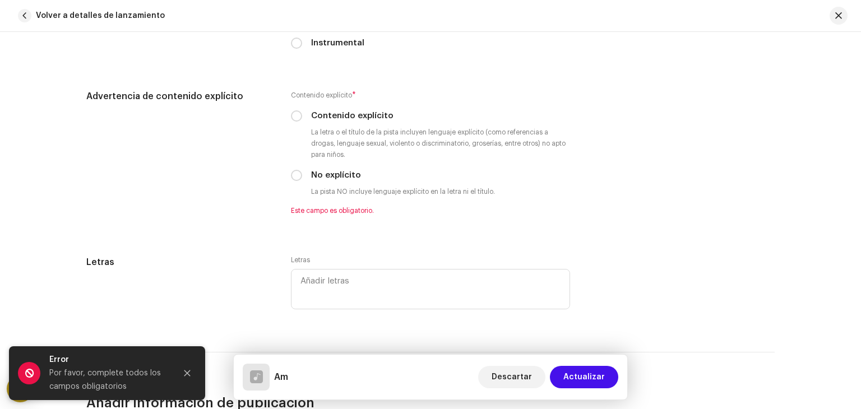
scroll to position [1870, 0]
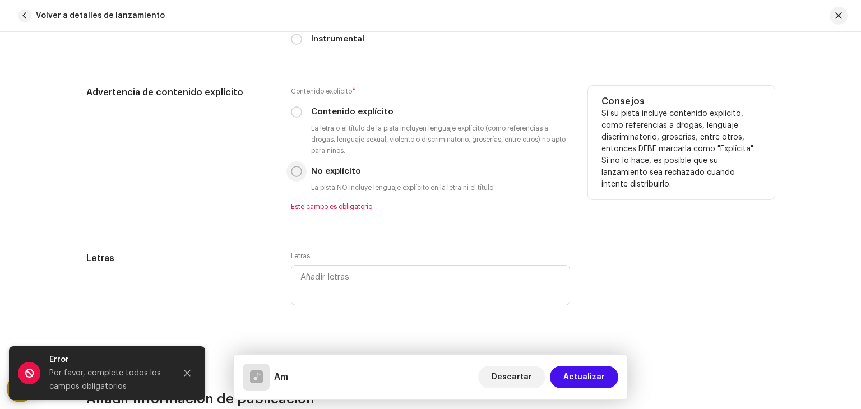
click at [294, 174] on input "No explícito" at bounding box center [296, 171] width 11 height 11
radio input "true"
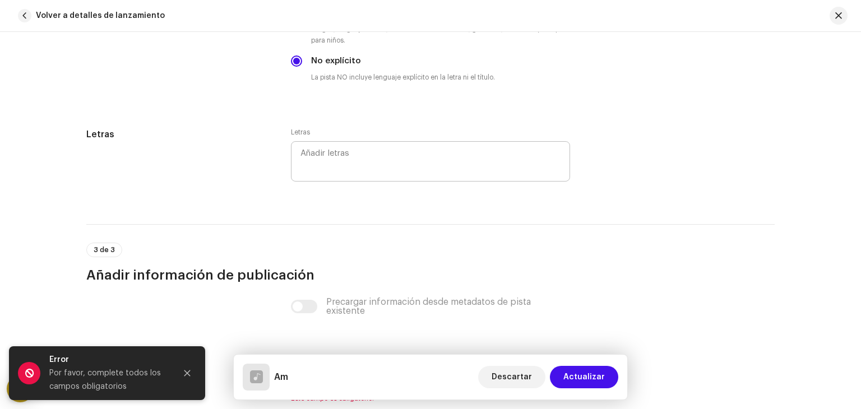
scroll to position [1984, 0]
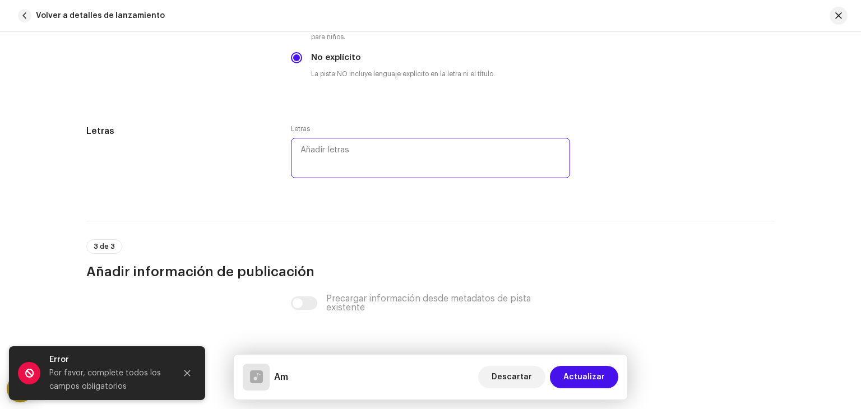
click at [317, 160] on textarea at bounding box center [430, 158] width 279 height 40
paste textarea "lo ipsu do sitamet consec ad el seddoe Tem inci ut labor et dol ma aliq en admi…"
type textarea "lo ipsu do sitamet consec ad el seddoe Tem inci ut labor et dol ma aliq en admi…"
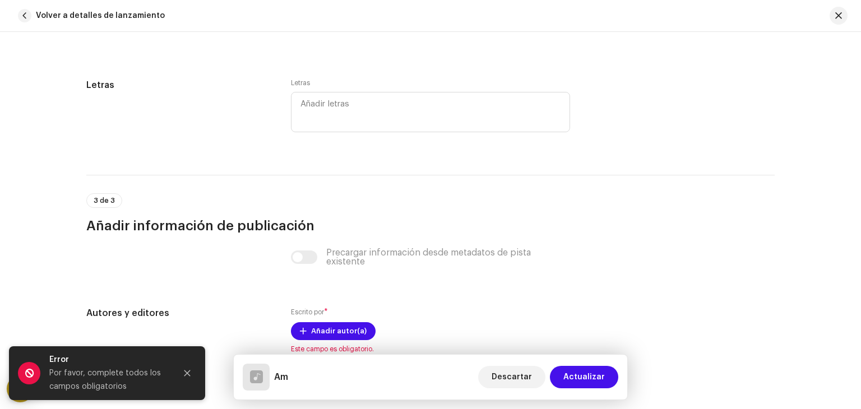
scroll to position [2033, 0]
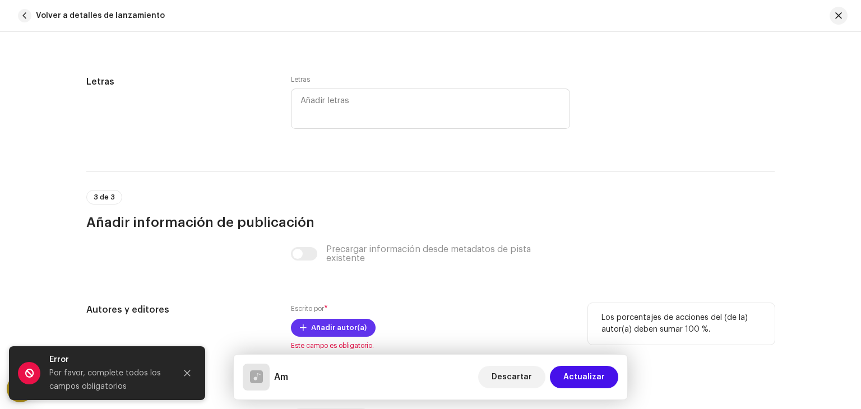
click at [349, 330] on span "Añadir autor(a)" at bounding box center [339, 328] width 56 height 22
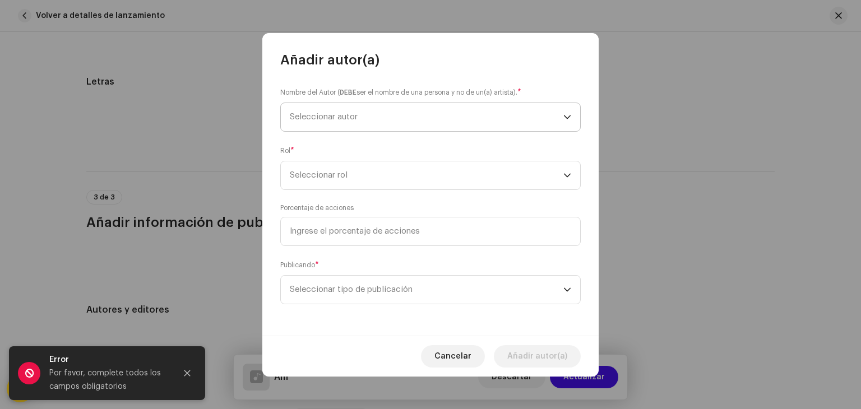
click at [437, 122] on span "Seleccionar autor" at bounding box center [427, 117] width 274 height 28
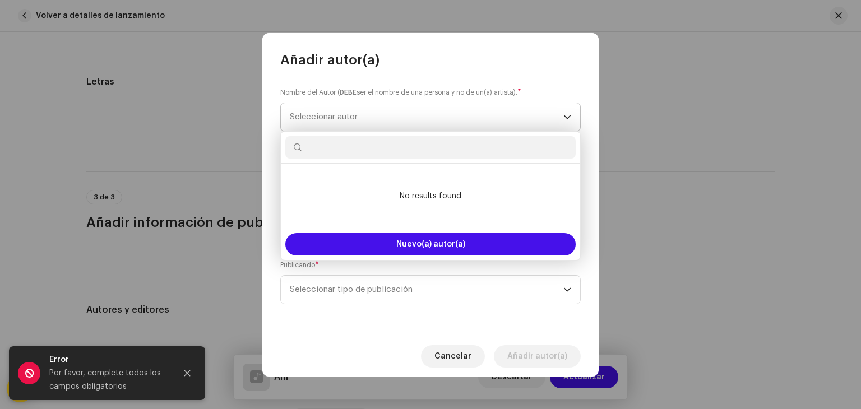
click at [490, 118] on span "Seleccionar autor" at bounding box center [427, 117] width 274 height 28
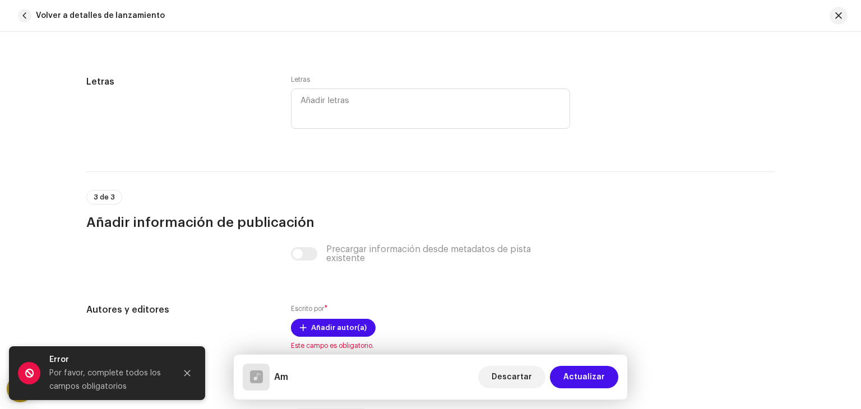
click at [230, 128] on div "Añadir autor(a) Nombre del Autor ( DEBE ser el nombre de una persona y no de un…" at bounding box center [430, 204] width 861 height 409
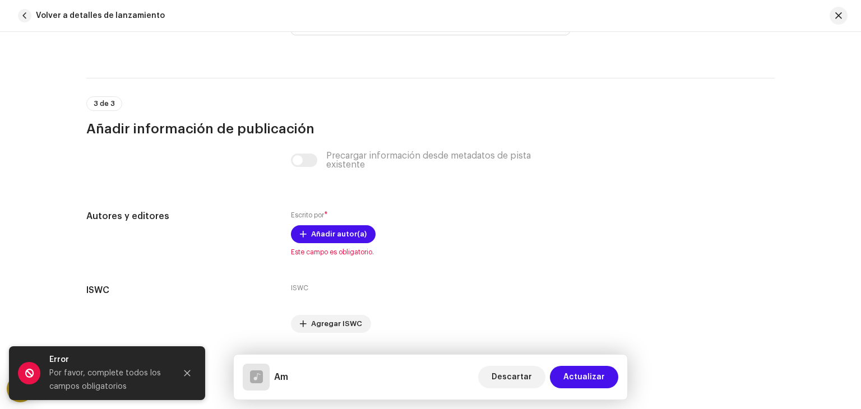
scroll to position [2161, 0]
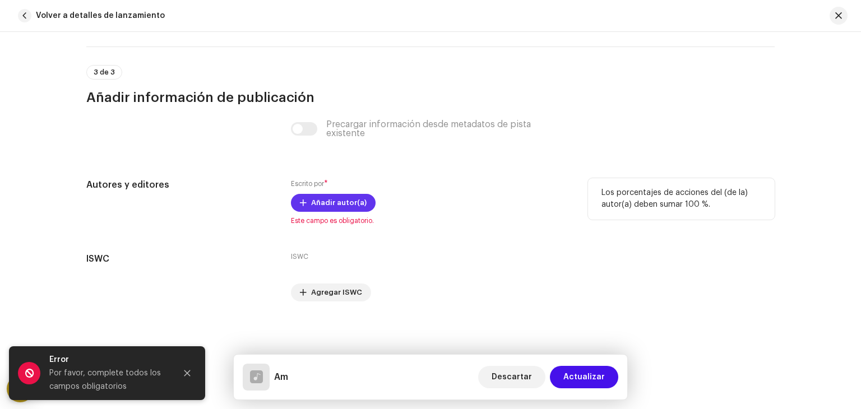
click at [326, 197] on span "Añadir autor(a)" at bounding box center [339, 203] width 56 height 22
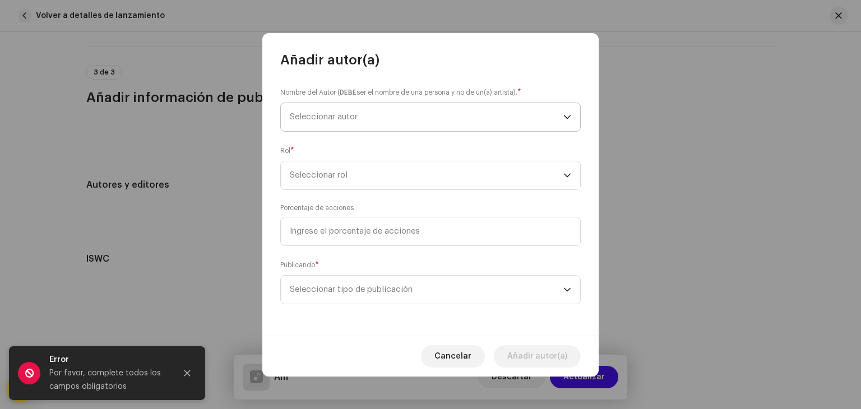
click at [465, 127] on span "Seleccionar autor" at bounding box center [427, 117] width 274 height 28
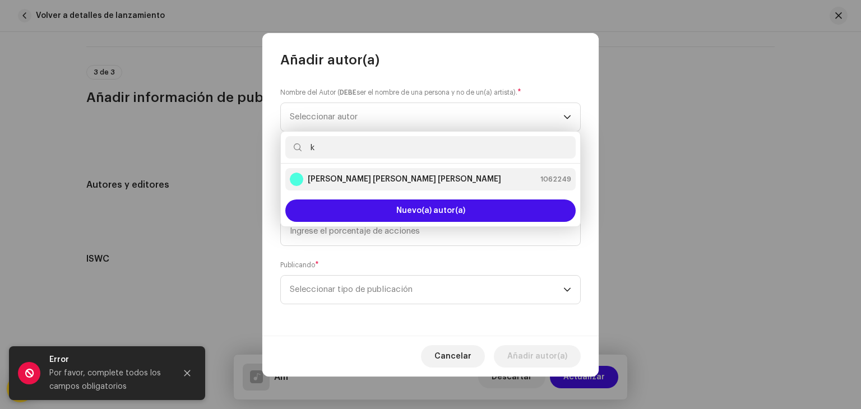
type input "k"
click at [415, 186] on div "[PERSON_NAME] [PERSON_NAME] [PERSON_NAME] 1062249" at bounding box center [430, 179] width 281 height 13
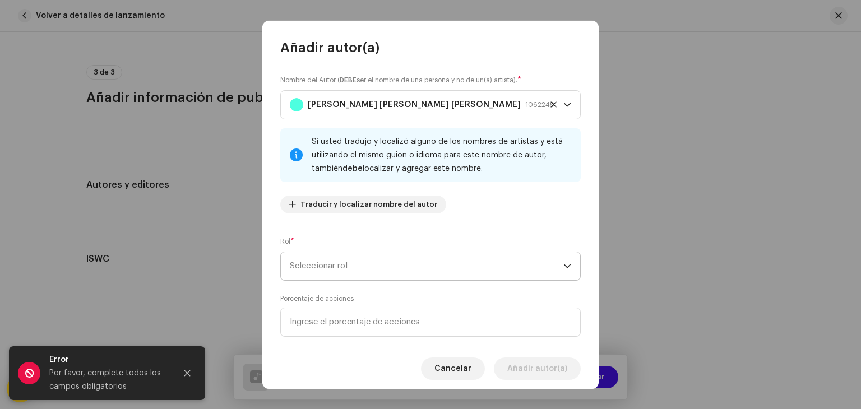
click at [349, 255] on span "Seleccionar rol" at bounding box center [427, 266] width 274 height 28
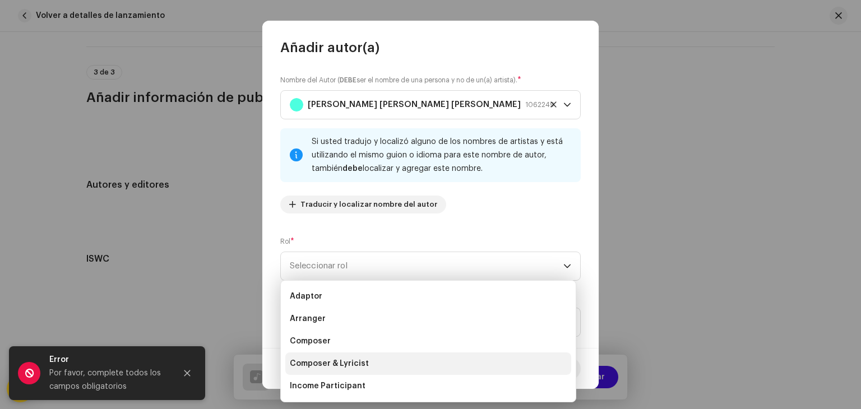
click at [332, 361] on span "Composer & Lyricist" at bounding box center [329, 363] width 79 height 11
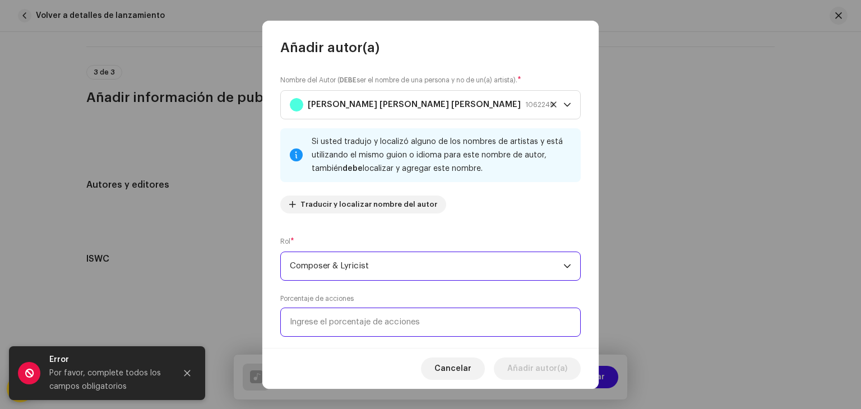
click at [377, 327] on input at bounding box center [430, 322] width 301 height 29
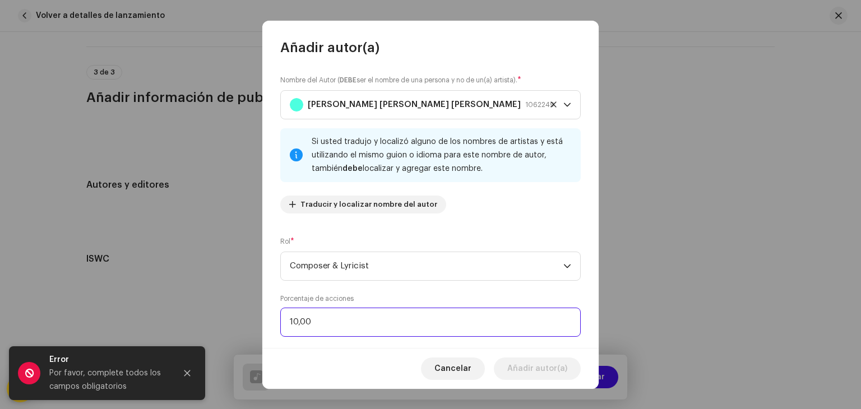
type input "100,00"
click at [377, 327] on input "100,00" at bounding box center [430, 322] width 301 height 29
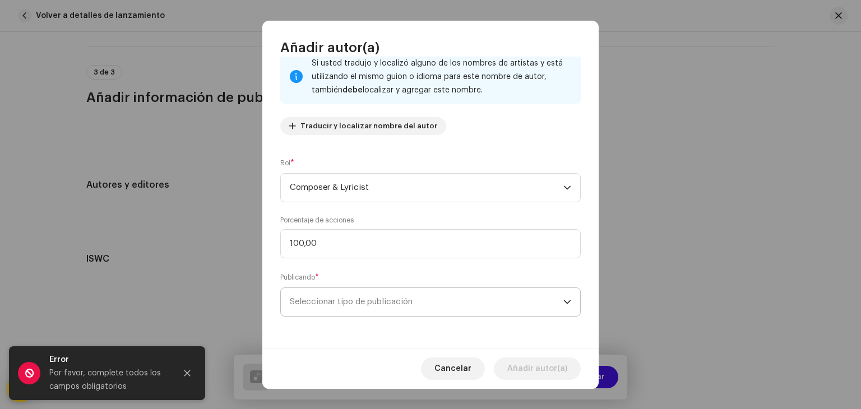
click at [377, 306] on span "Seleccionar tipo de publicación" at bounding box center [427, 302] width 274 height 28
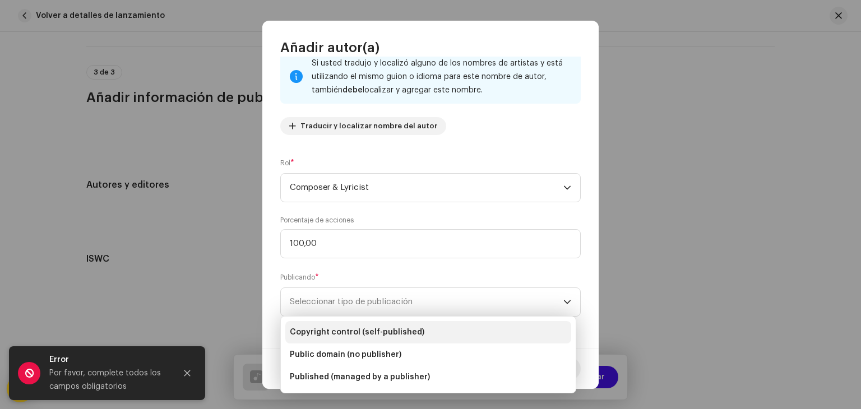
click at [377, 330] on span "Copyright control (self-published)" at bounding box center [357, 332] width 135 height 11
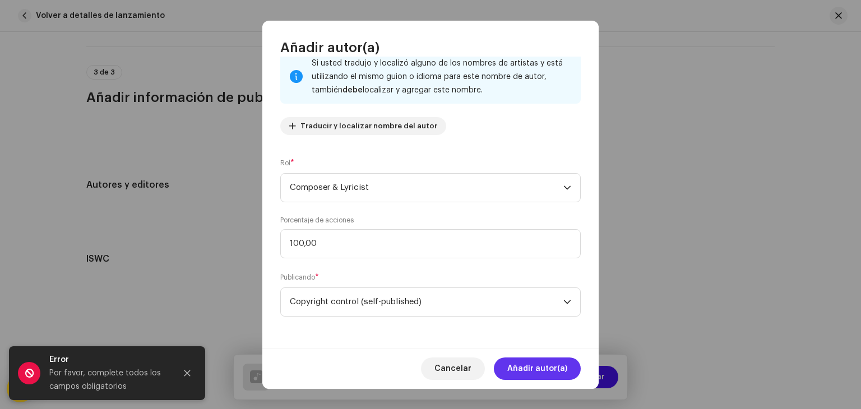
click at [532, 363] on span "Añadir autor(a)" at bounding box center [537, 369] width 60 height 22
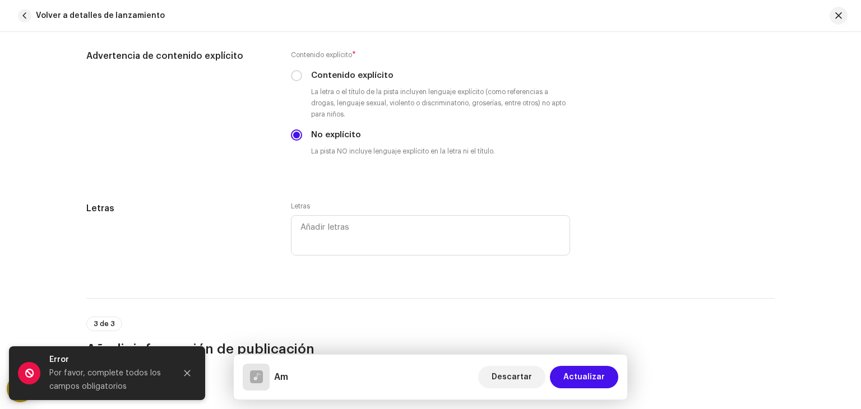
scroll to position [1906, 0]
click at [315, 229] on textarea at bounding box center [430, 236] width 279 height 40
paste textarea "lo ipsu do sitamet consec ad el seddoe Tem inci ut labor et dol ma aliq en admi…"
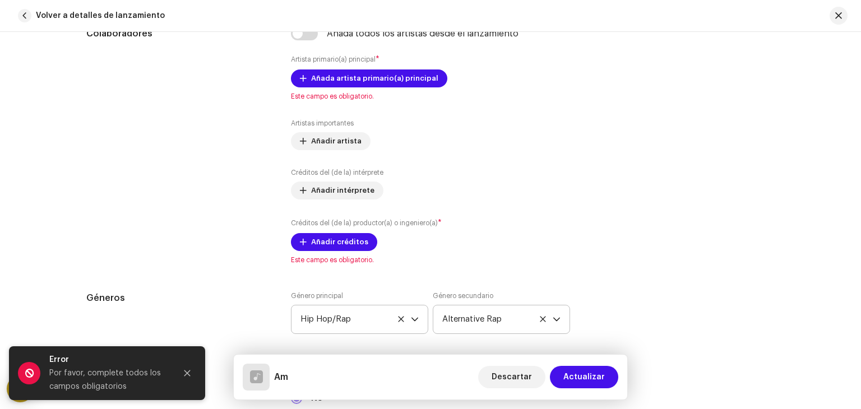
scroll to position [722, 0]
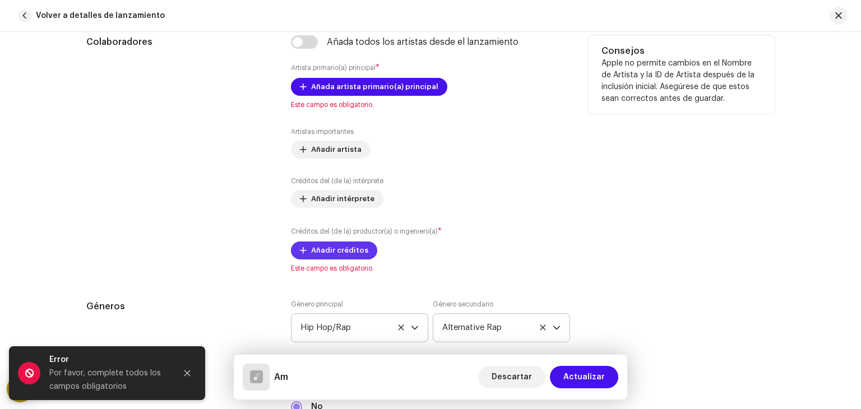
type textarea "lo ipsu do sitamet consec ad el seddoe Tem inci ut labor et dol ma aliq en admi…"
click at [339, 249] on span "Añadir créditos" at bounding box center [339, 250] width 57 height 22
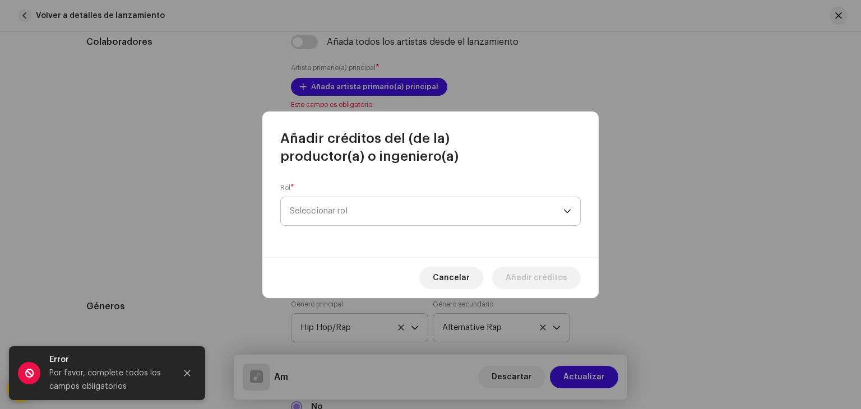
click at [366, 203] on span "Seleccionar rol" at bounding box center [427, 211] width 274 height 28
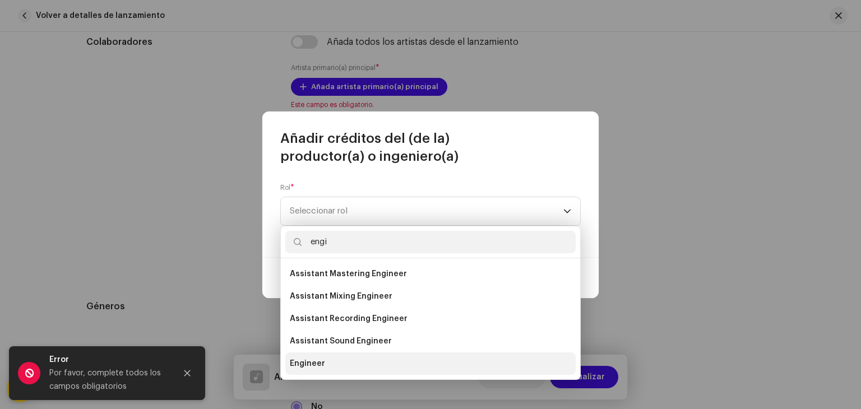
type input "engi"
click at [316, 365] on span "Engineer" at bounding box center [307, 363] width 35 height 11
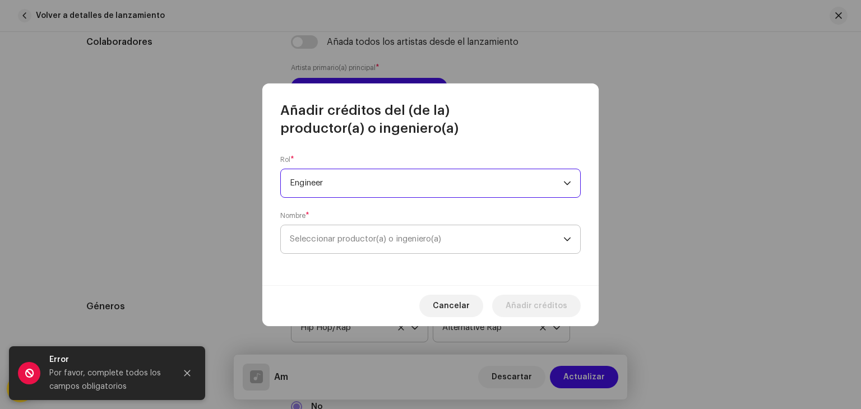
click at [404, 233] on span "Seleccionar productor(a) o ingeniero(a)" at bounding box center [427, 239] width 274 height 28
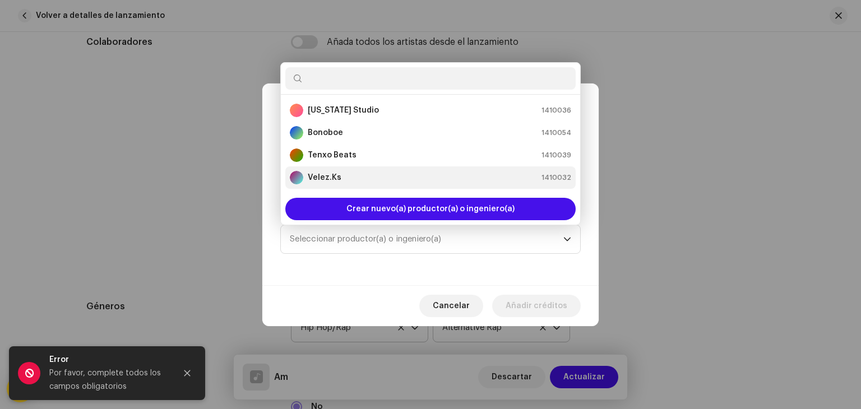
click at [351, 177] on div "[PERSON_NAME].Ks 1410032" at bounding box center [430, 177] width 281 height 13
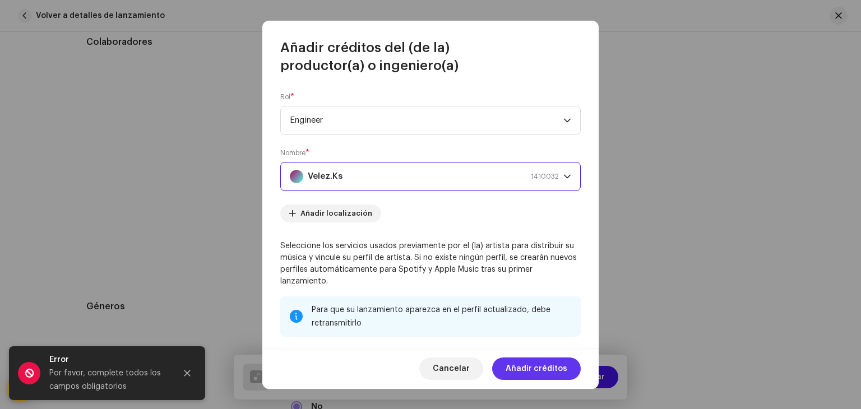
click at [537, 364] on span "Añadir créditos" at bounding box center [537, 369] width 62 height 22
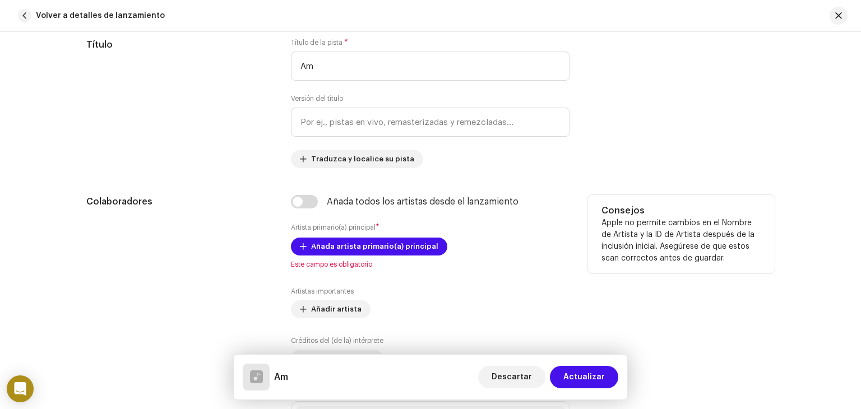
scroll to position [558, 0]
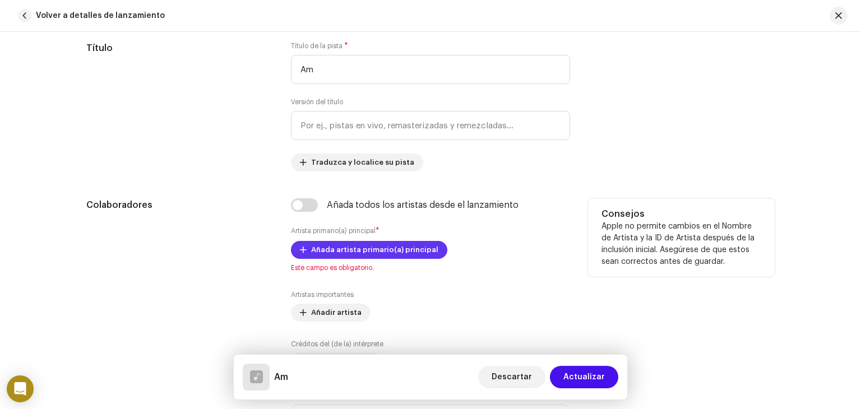
click at [384, 248] on span "Añada artista primario(a) principal" at bounding box center [374, 250] width 127 height 22
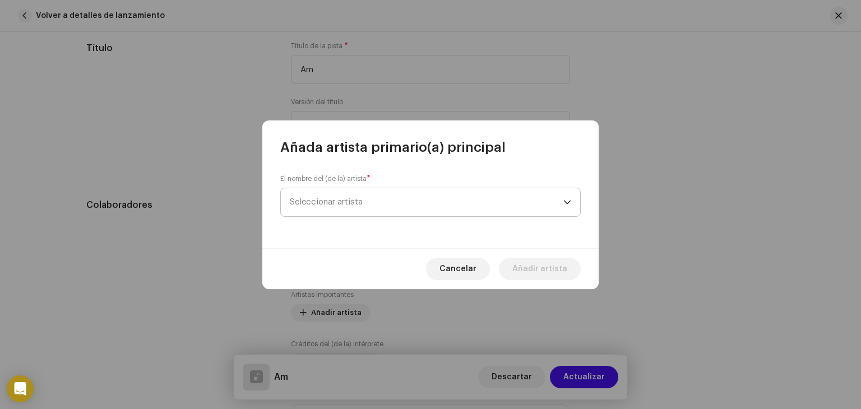
click at [395, 200] on span "Seleccionar artista" at bounding box center [427, 202] width 274 height 28
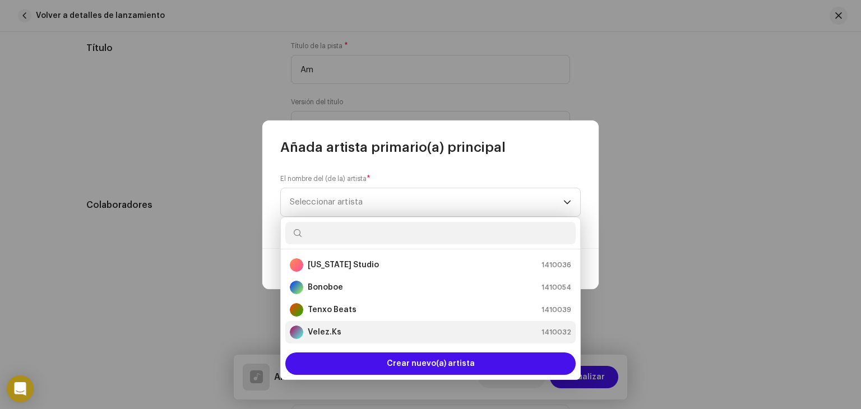
click at [317, 331] on strong "Velez.Ks" at bounding box center [325, 332] width 34 height 11
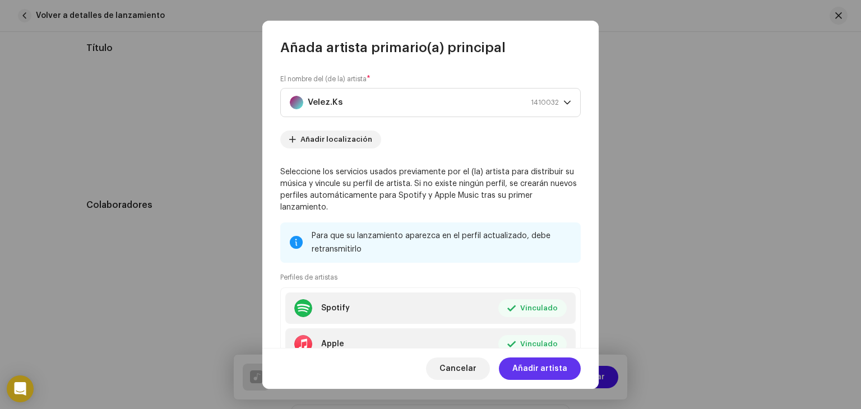
click at [534, 365] on span "Añadir artista" at bounding box center [539, 369] width 55 height 22
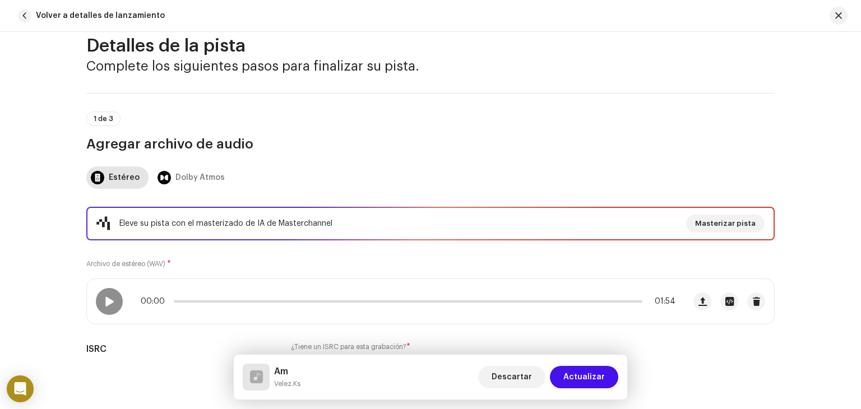
scroll to position [0, 0]
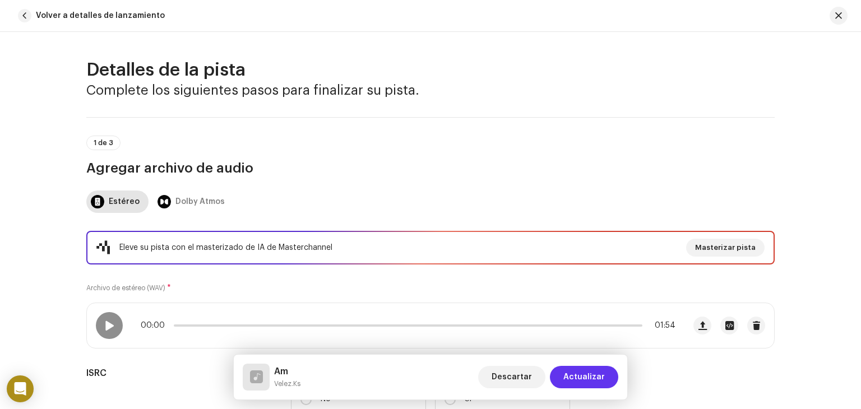
click at [572, 375] on span "Actualizar" at bounding box center [583, 377] width 41 height 22
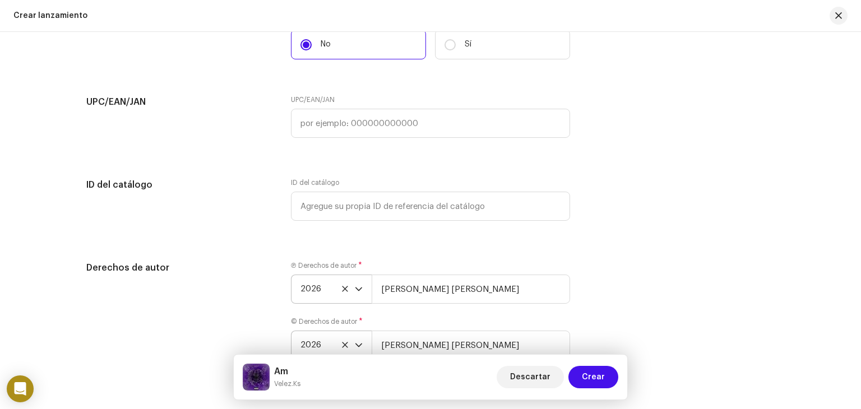
scroll to position [1850, 0]
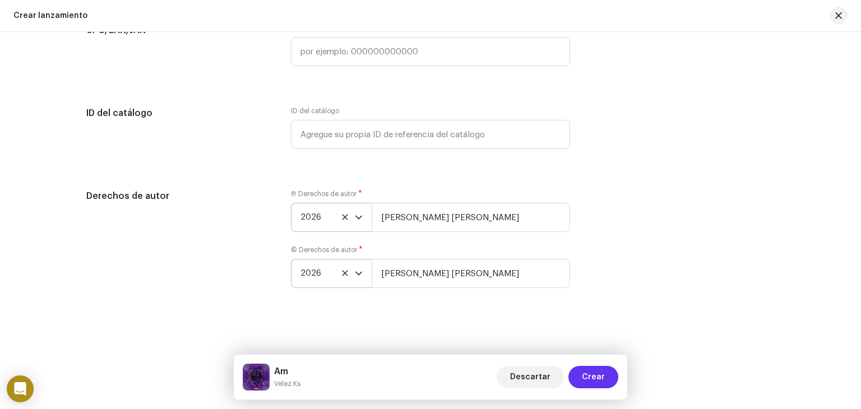
click at [589, 375] on span "Crear" at bounding box center [593, 377] width 23 height 22
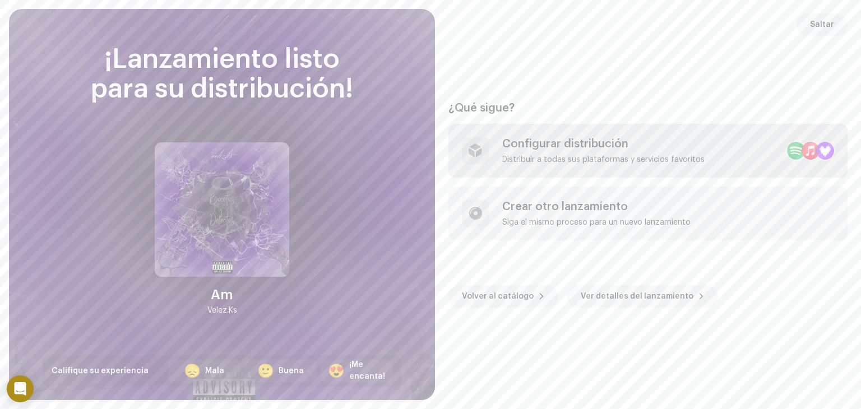
click at [563, 149] on div "Configurar distribución" at bounding box center [603, 143] width 202 height 13
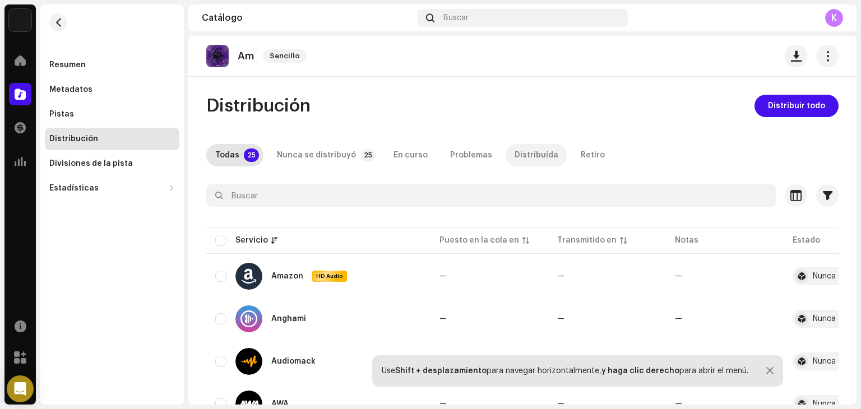
click at [522, 153] on div "Distribuída" at bounding box center [537, 155] width 44 height 22
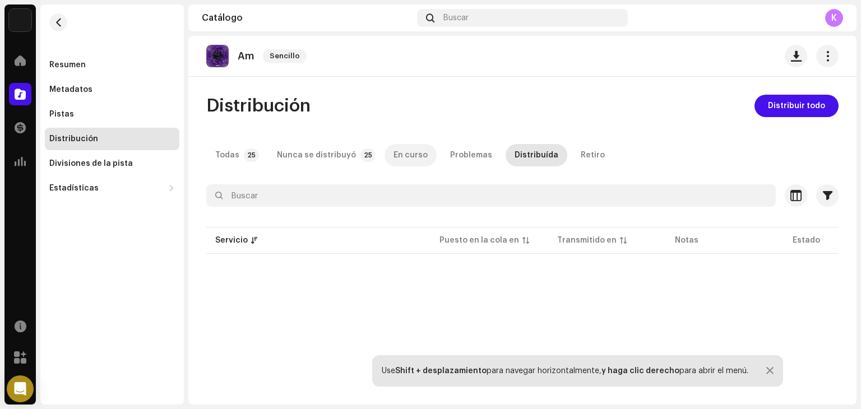
click at [400, 152] on div "En curso" at bounding box center [411, 155] width 34 height 22
click at [327, 155] on div "Nunca se distribuyó" at bounding box center [316, 155] width 79 height 22
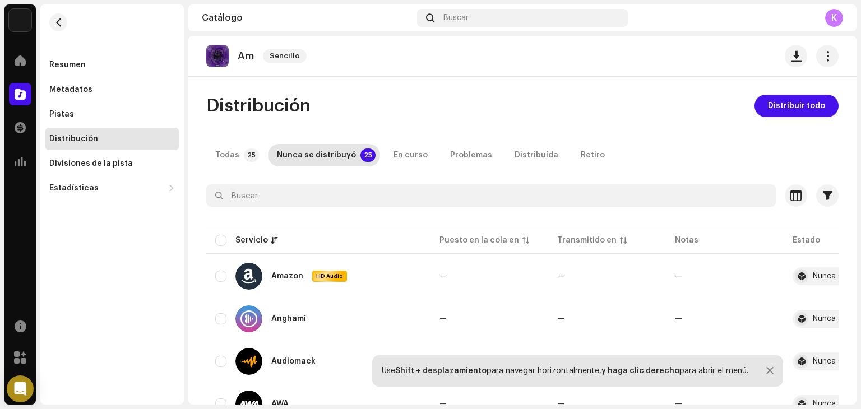
click at [247, 62] on div "Am Sencillo" at bounding box center [258, 56] width 105 height 22
click at [274, 55] on span "Sencillo" at bounding box center [285, 55] width 44 height 13
click at [218, 54] on img at bounding box center [217, 56] width 22 height 22
click at [65, 66] on div "Resumen" at bounding box center [67, 65] width 36 height 9
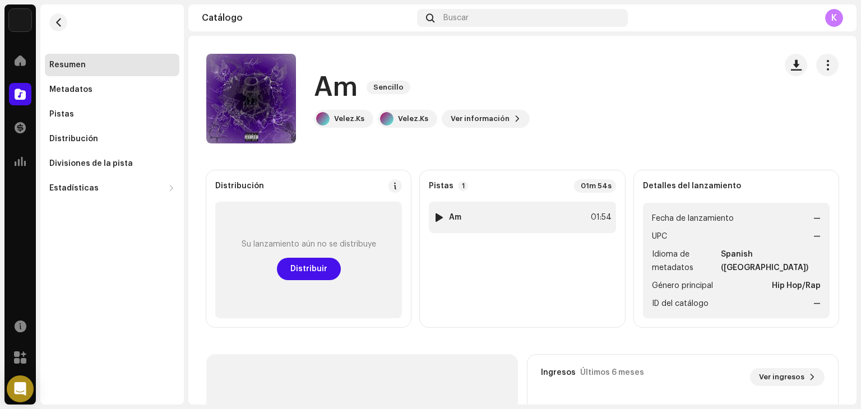
click at [435, 216] on div at bounding box center [439, 217] width 8 height 9
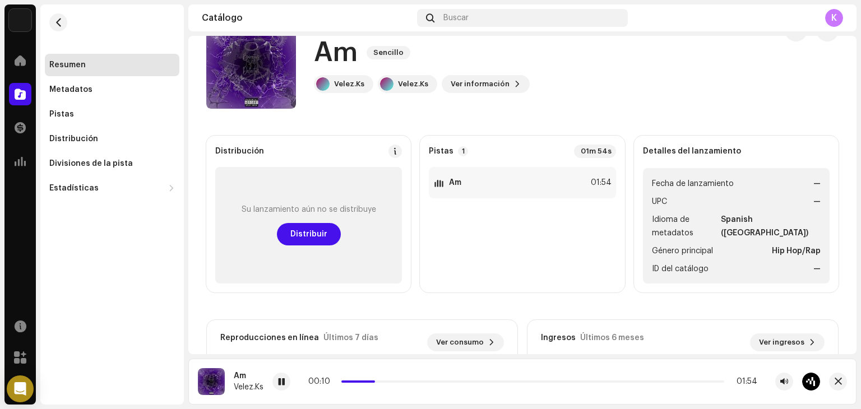
scroll to position [39, 0]
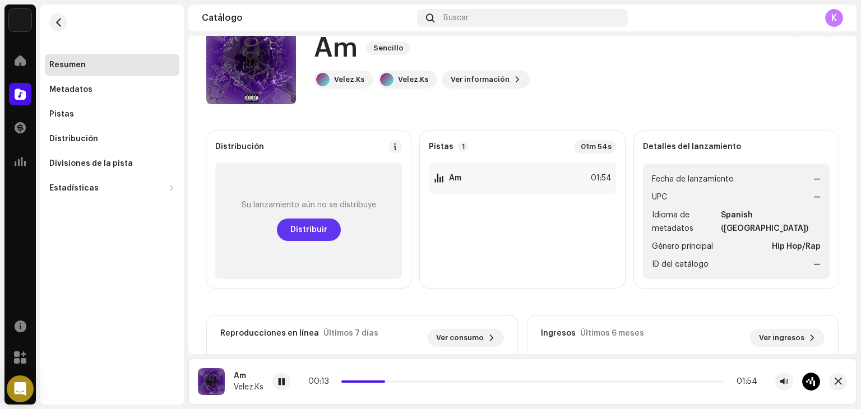
click at [316, 228] on span "Distribuir" at bounding box center [308, 230] width 37 height 22
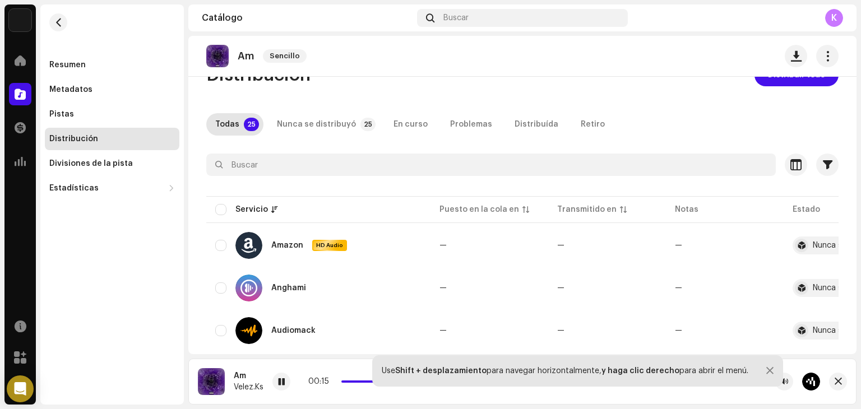
scroll to position [35, 0]
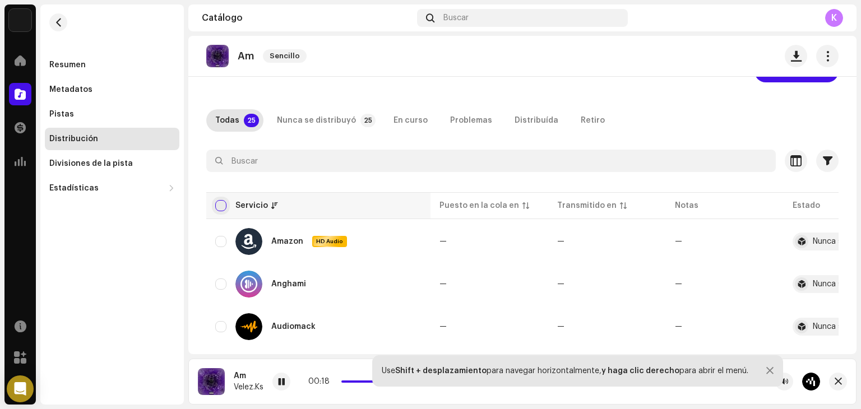
click at [224, 204] on input "checkbox" at bounding box center [220, 205] width 11 height 11
checkbox input "true"
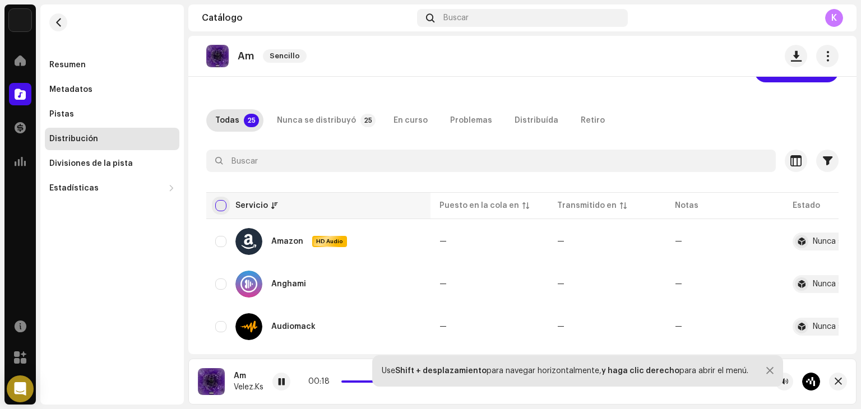
checkbox input "true"
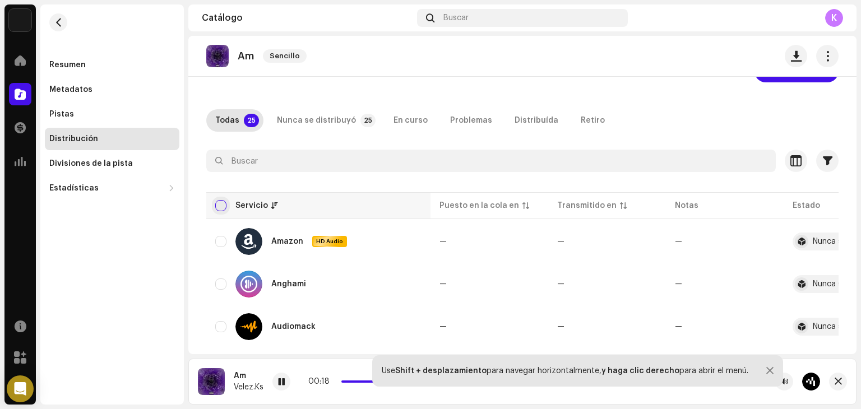
checkbox input "true"
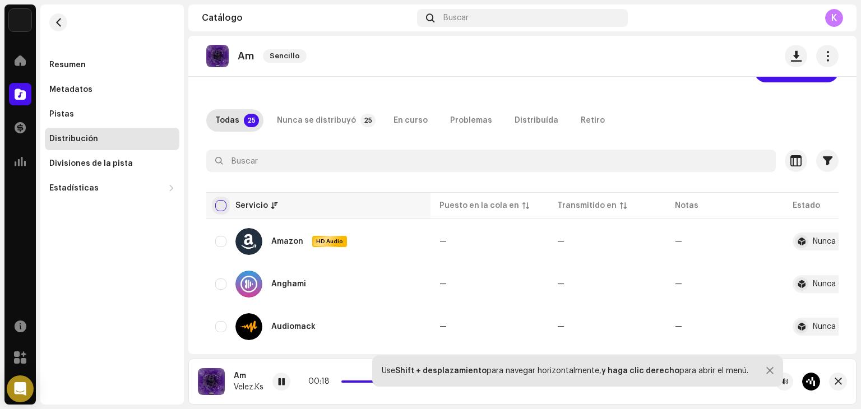
checkbox input "true"
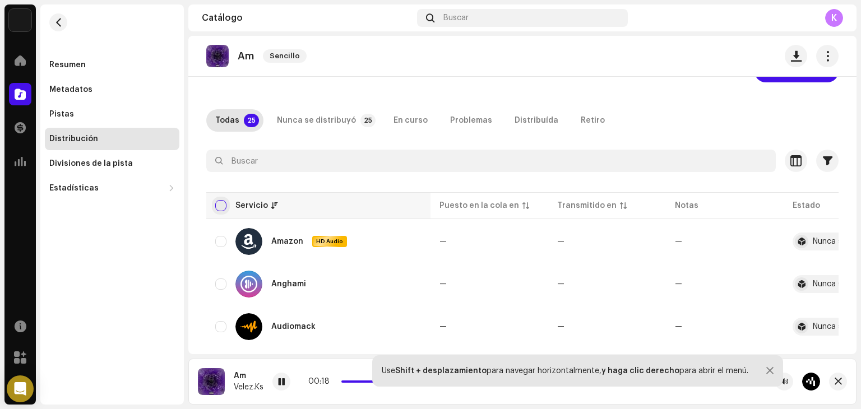
checkbox input "true"
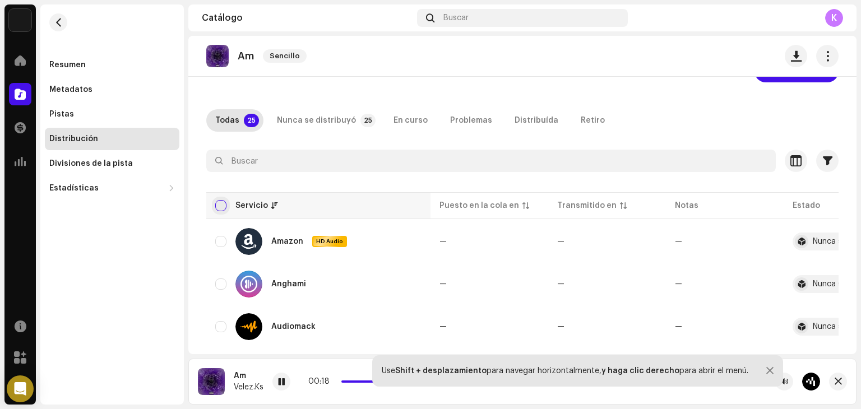
checkbox input "true"
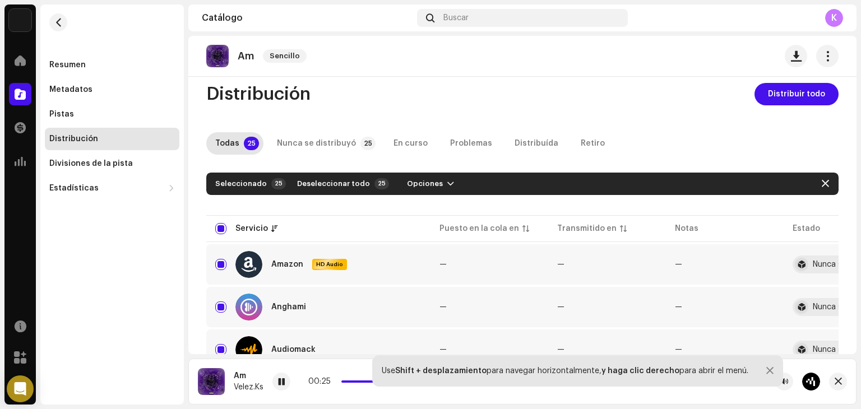
scroll to position [0, 0]
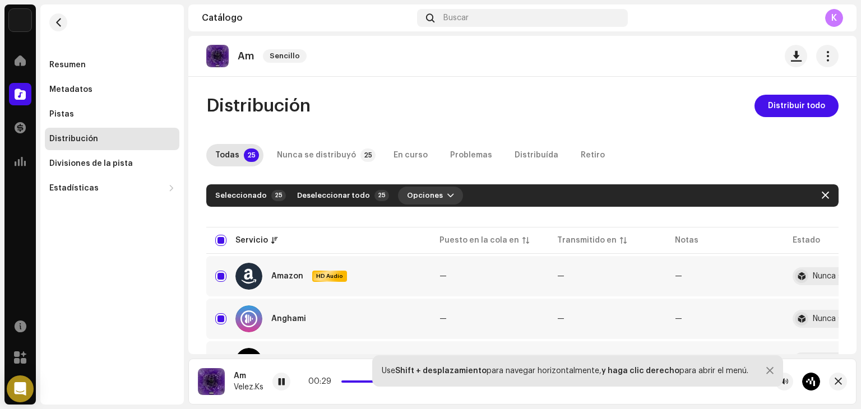
click at [433, 198] on button "Opciones" at bounding box center [430, 196] width 65 height 18
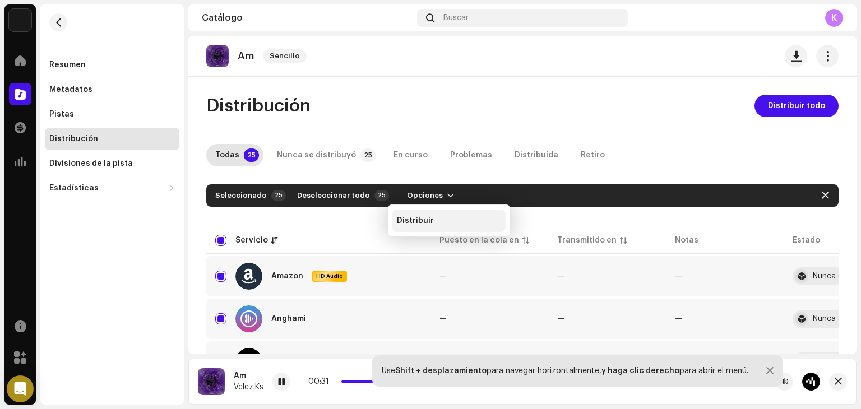
click at [430, 223] on span "Distribuir" at bounding box center [415, 220] width 37 height 9
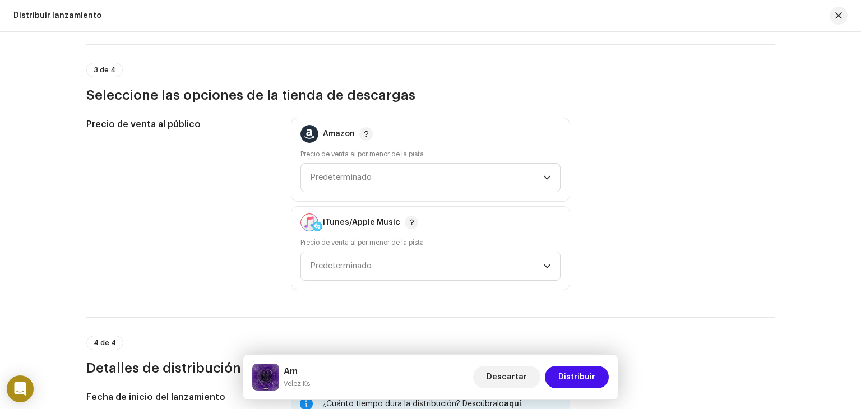
scroll to position [1323, 0]
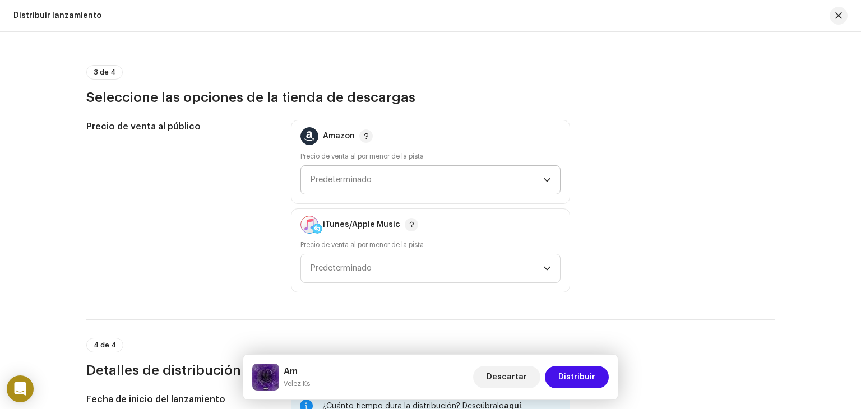
click at [543, 170] on div "dropdown trigger" at bounding box center [547, 180] width 8 height 28
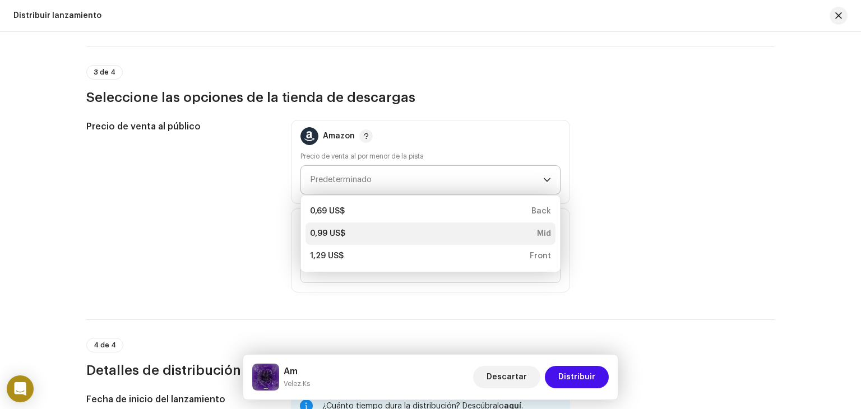
click at [546, 232] on div "Mid" at bounding box center [544, 233] width 14 height 11
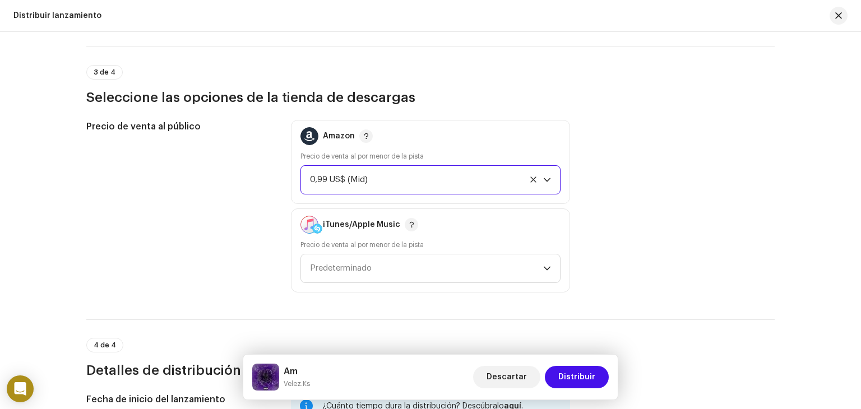
click at [549, 180] on icon "dropdown trigger" at bounding box center [547, 180] width 8 height 8
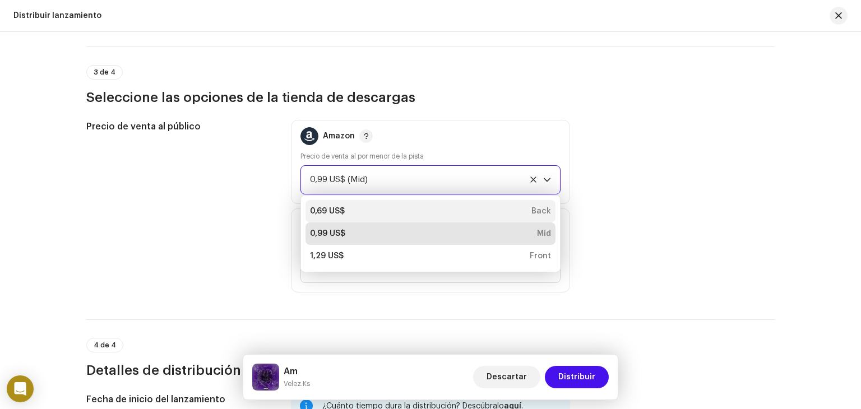
click at [529, 206] on div "0,69 US$ Back" at bounding box center [430, 211] width 241 height 11
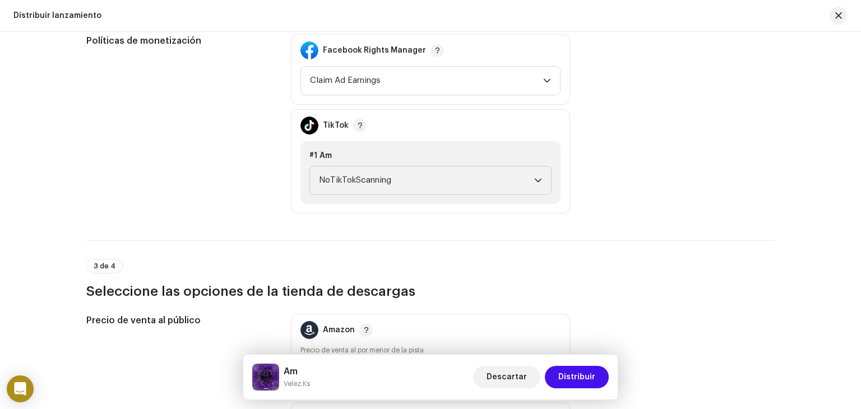
scroll to position [1128, 0]
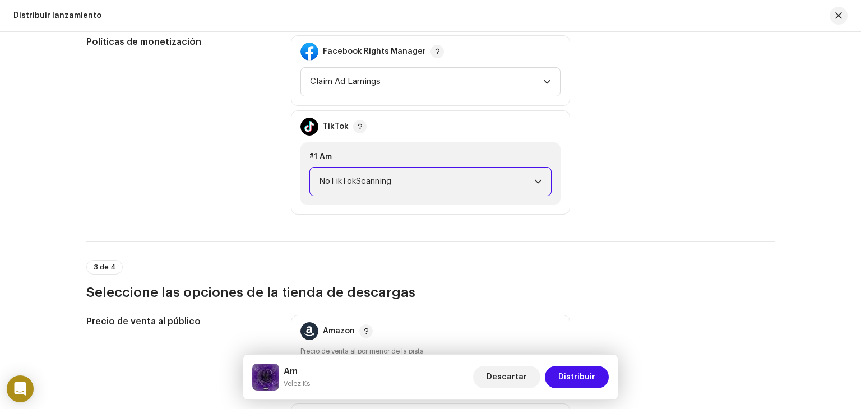
click at [530, 183] on span "NoTikTokScanning" at bounding box center [426, 182] width 215 height 28
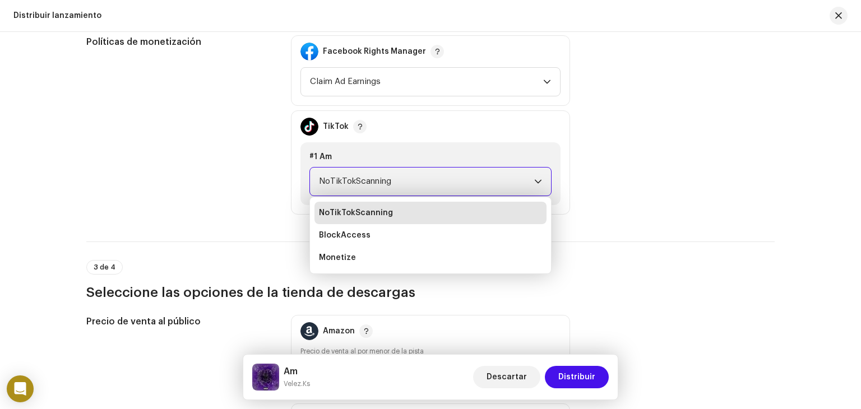
click at [530, 183] on span "NoTikTokScanning" at bounding box center [426, 182] width 215 height 28
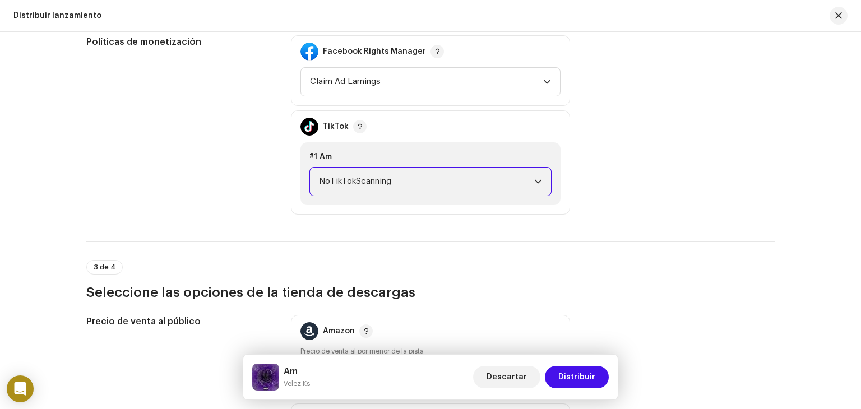
click at [530, 183] on span "NoTikTokScanning" at bounding box center [426, 182] width 215 height 28
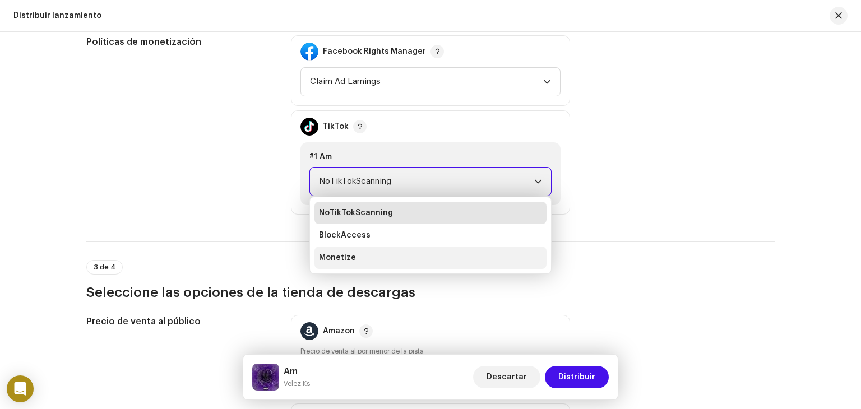
click at [431, 253] on li "Monetize" at bounding box center [431, 258] width 232 height 22
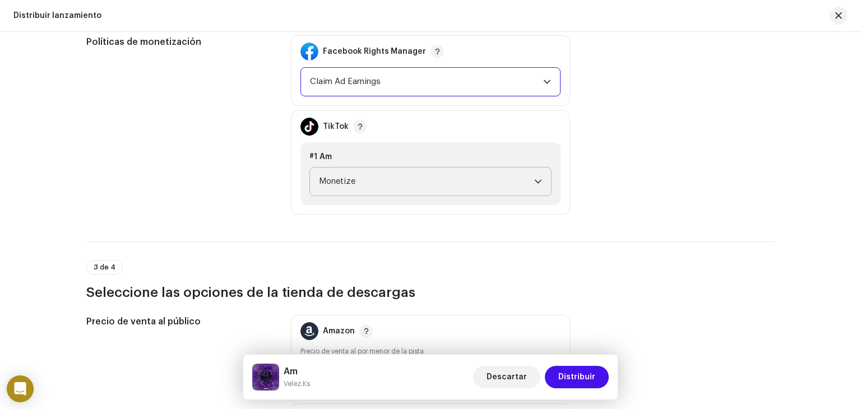
click at [482, 93] on span "Claim Ad Earnings" at bounding box center [426, 82] width 233 height 28
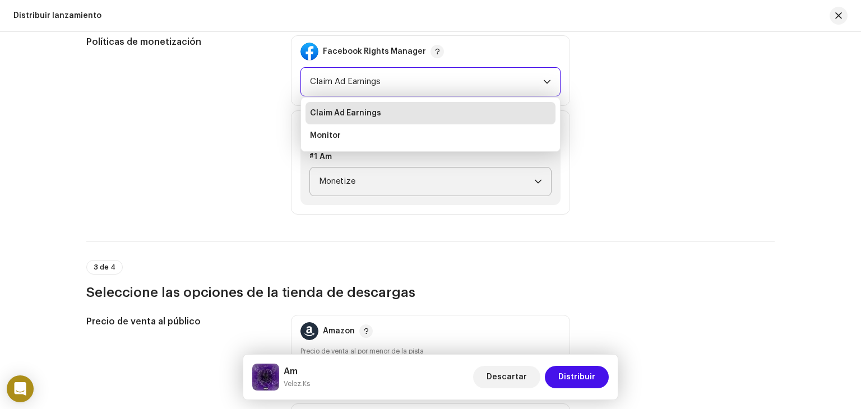
click at [482, 93] on span "Claim Ad Earnings" at bounding box center [426, 82] width 233 height 28
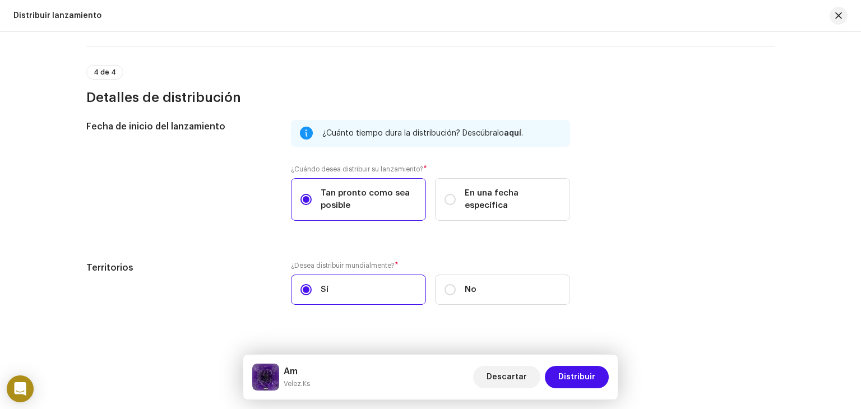
scroll to position [1599, 0]
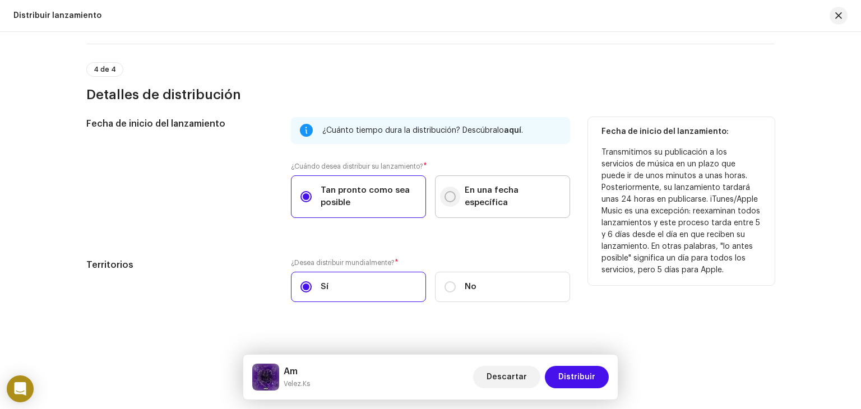
click at [449, 200] on input "En una fecha específica" at bounding box center [450, 196] width 11 height 11
radio input "true"
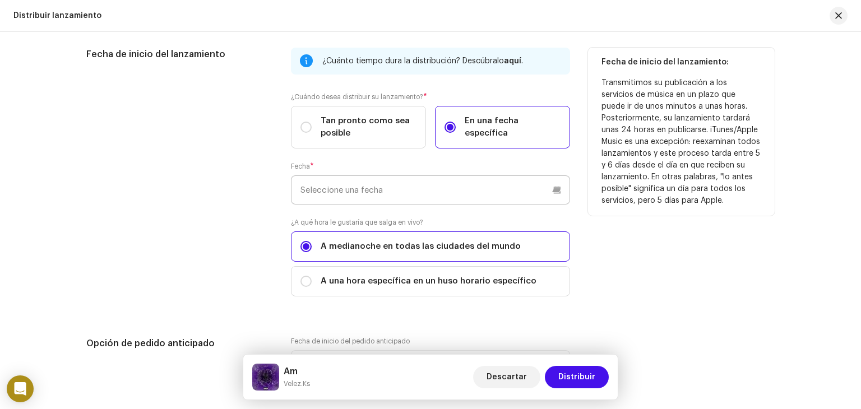
scroll to position [1682, 0]
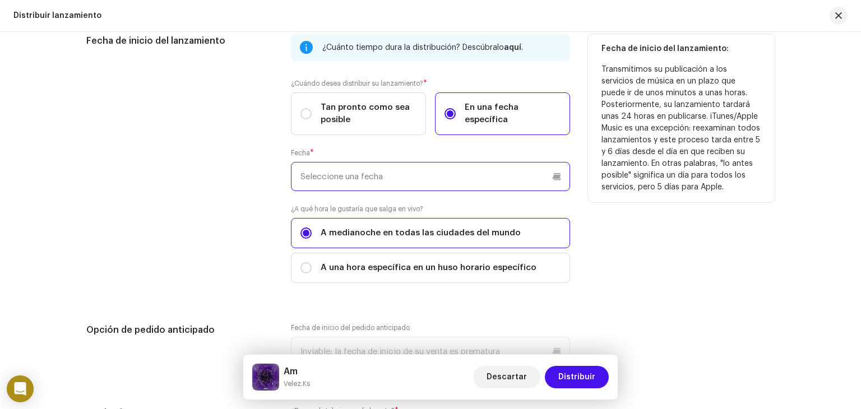
click at [412, 173] on p-datepicker at bounding box center [430, 176] width 279 height 29
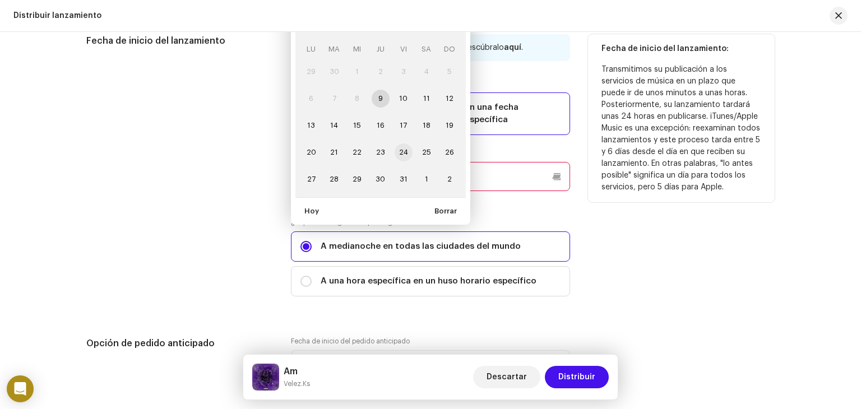
click at [400, 151] on span "24" at bounding box center [404, 153] width 18 height 18
type input "[DATE]"
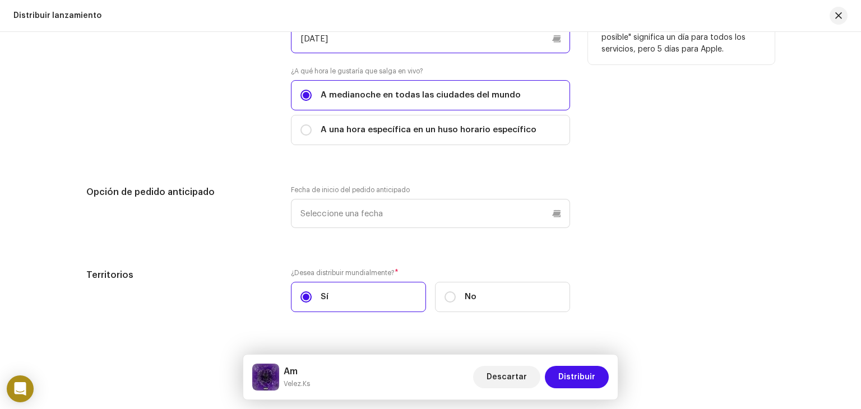
scroll to position [1823, 0]
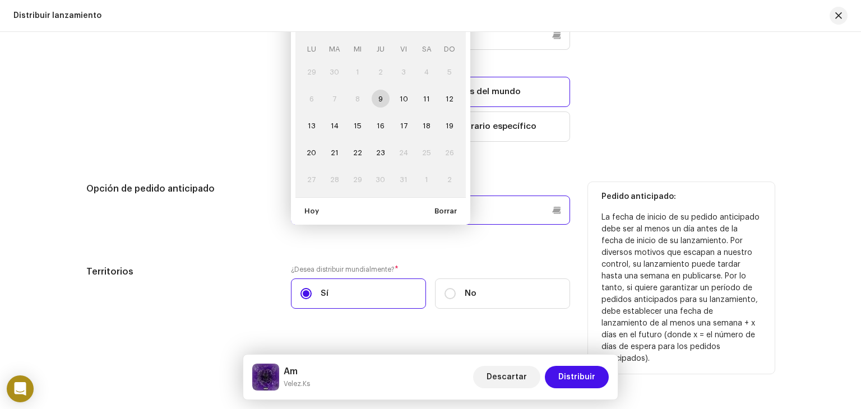
click at [341, 207] on p-datepicker "octubre 2025 LU MA [PERSON_NAME] VI SA DO 29 30 1 2 3 4 5 6 7 8 9 10 11 12 13 1…" at bounding box center [430, 210] width 279 height 29
click at [423, 101] on span "11" at bounding box center [427, 99] width 18 height 18
type input "[DATE]"
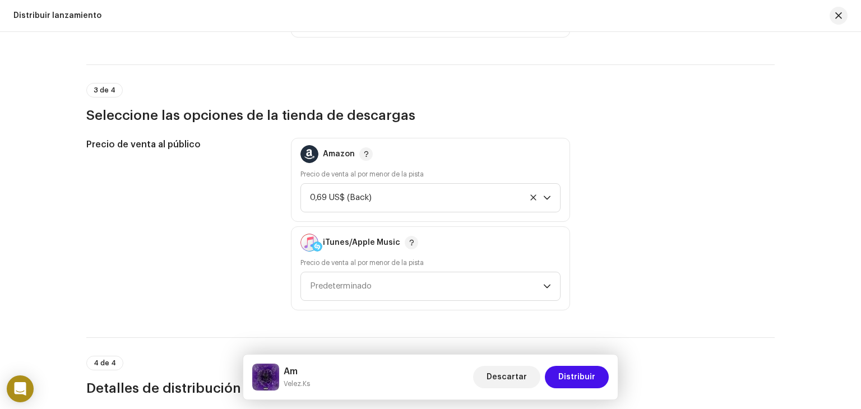
scroll to position [1305, 0]
click at [515, 293] on span "Predeterminado" at bounding box center [426, 287] width 233 height 28
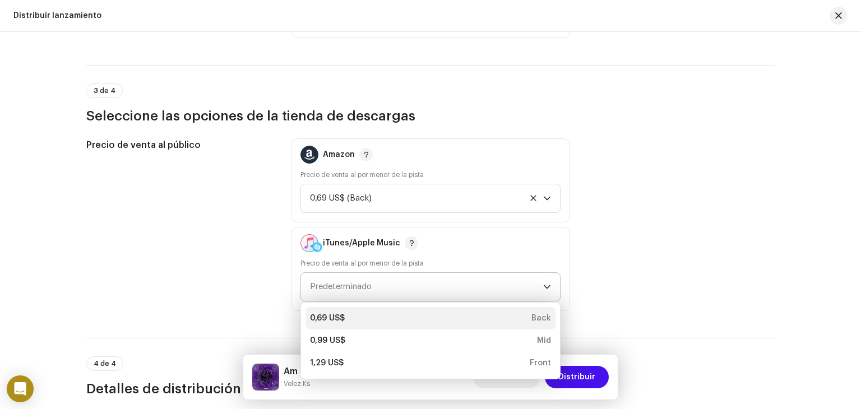
click at [476, 315] on div "0,69 US$ Back" at bounding box center [430, 318] width 241 height 11
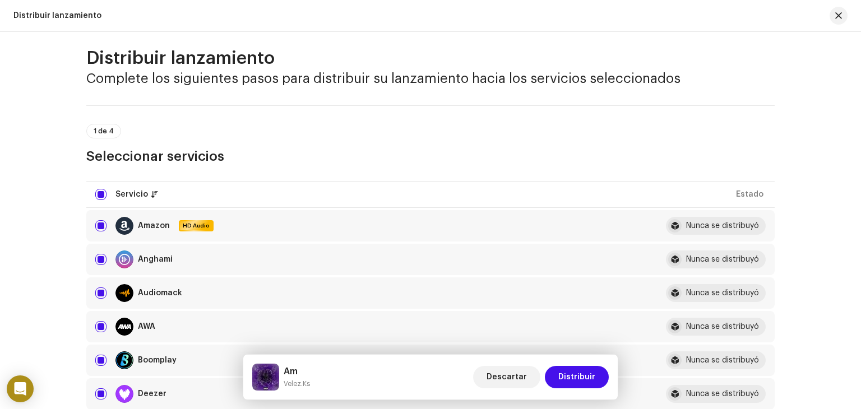
scroll to position [0, 0]
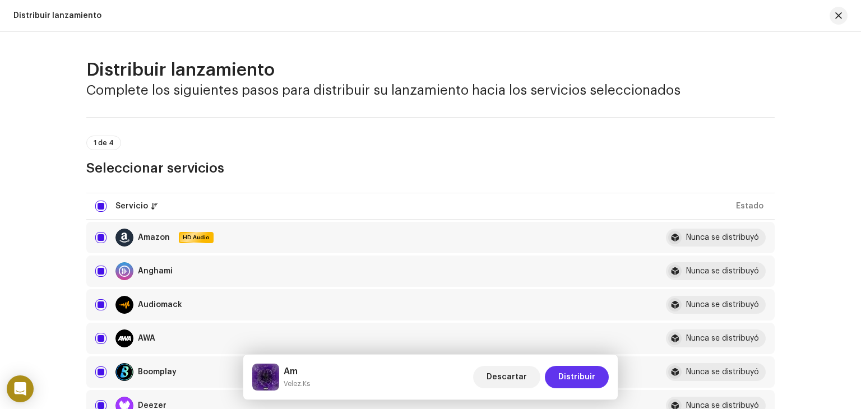
click at [569, 377] on span "Distribuir" at bounding box center [576, 377] width 37 height 22
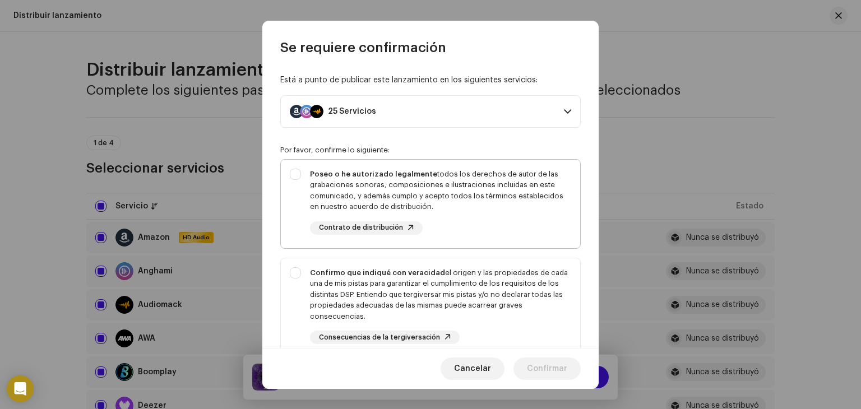
click at [296, 174] on div "Poseo o he autorizado legalmente todos los derechos de autor de las grabaciones…" at bounding box center [430, 202] width 299 height 84
checkbox input "true"
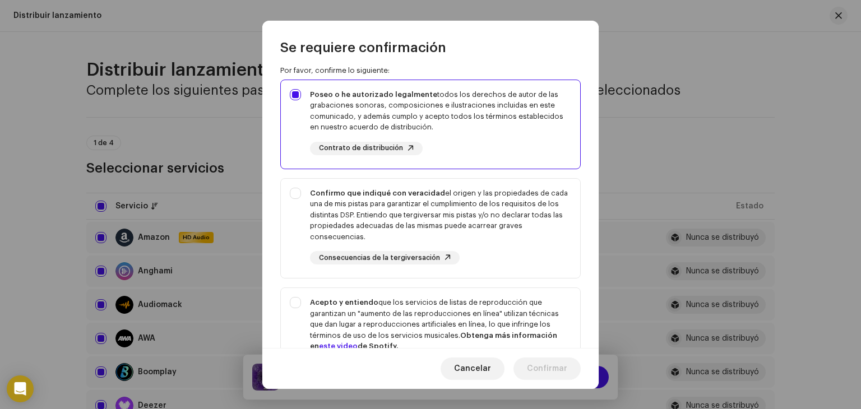
scroll to position [85, 0]
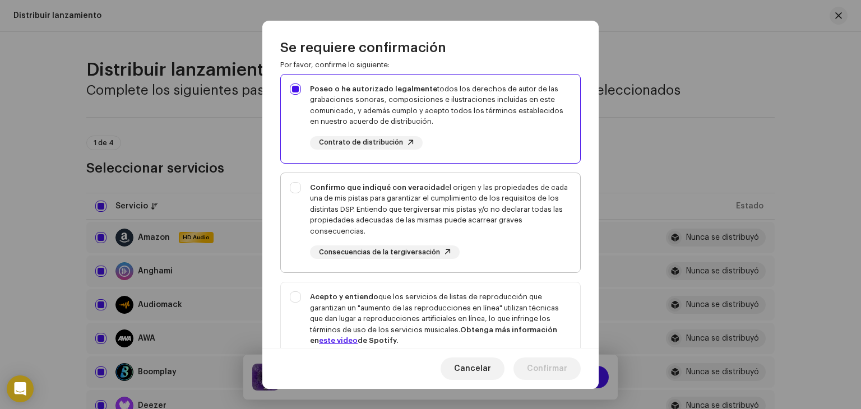
click at [291, 182] on div "Confirmo que indiqué con veracidad el origen y las propiedades de cada una de m…" at bounding box center [430, 220] width 299 height 95
checkbox input "true"
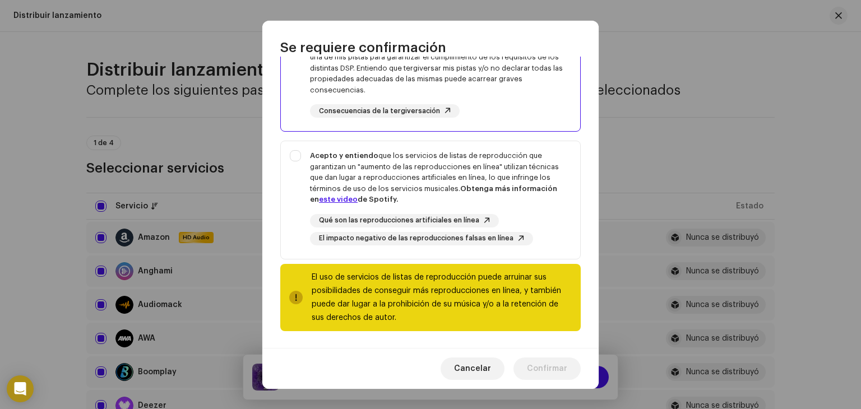
scroll to position [227, 0]
click at [296, 150] on div "Acepto y entiendo que los servicios de listas de reproducción que garantizan un…" at bounding box center [430, 197] width 299 height 113
checkbox input "true"
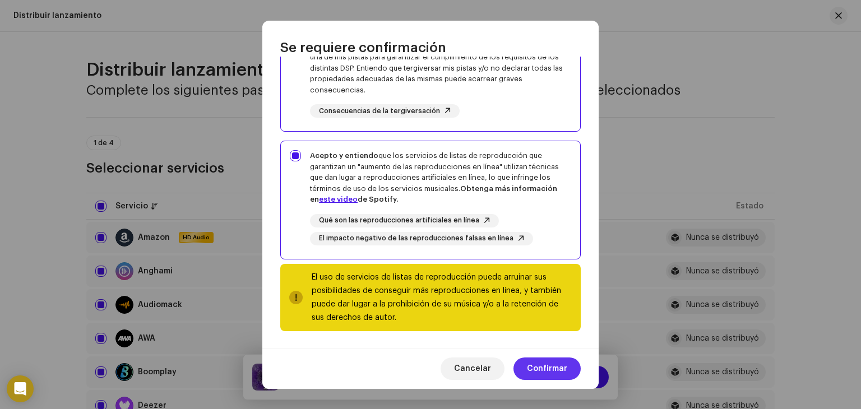
click at [552, 366] on span "Confirmar" at bounding box center [547, 369] width 40 height 22
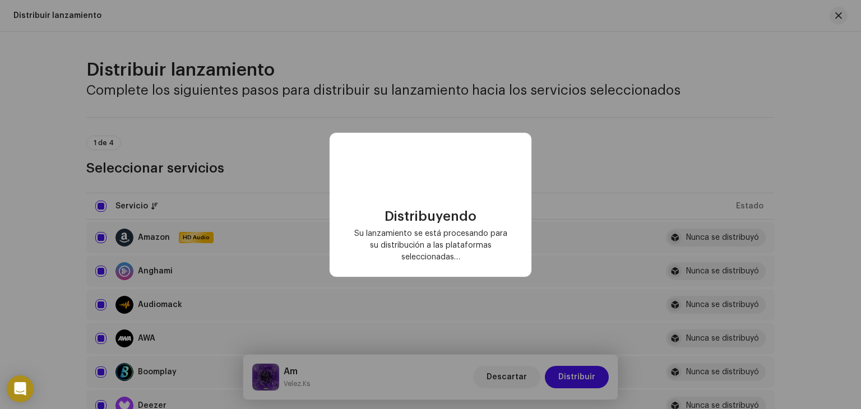
checkbox input "false"
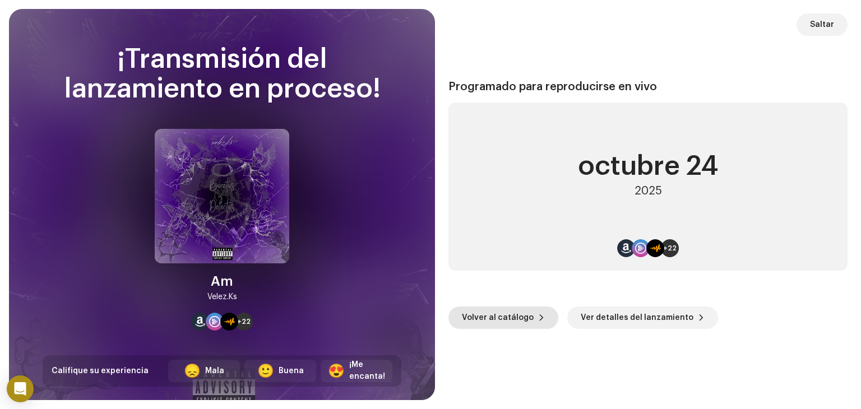
click at [515, 316] on span "Volver al catálogo" at bounding box center [498, 318] width 72 height 22
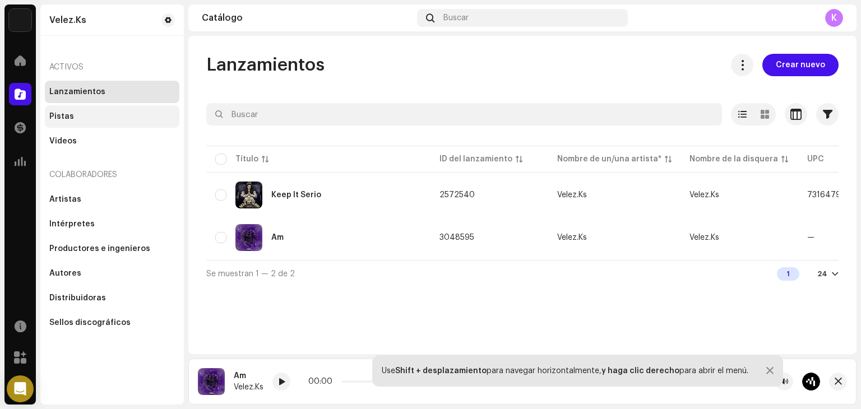
click at [63, 112] on div "Pistas" at bounding box center [61, 116] width 25 height 9
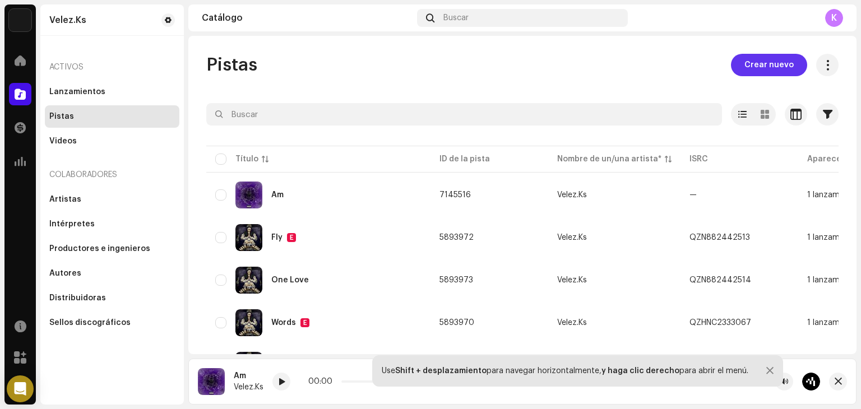
click at [777, 63] on span "Crear nuevo" at bounding box center [769, 65] width 49 height 22
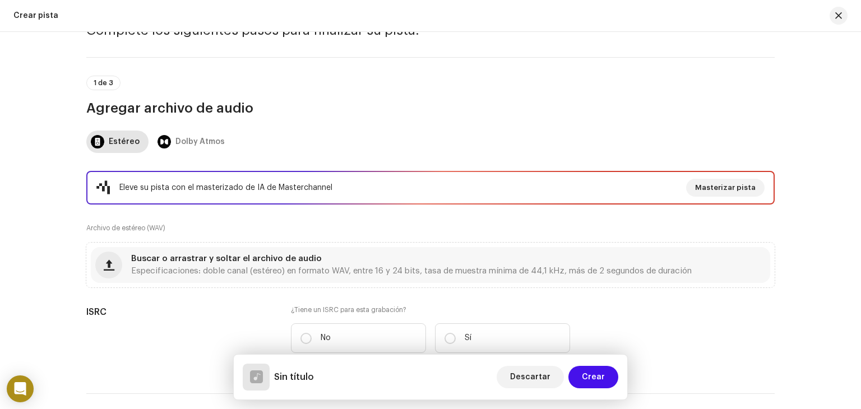
scroll to position [76, 0]
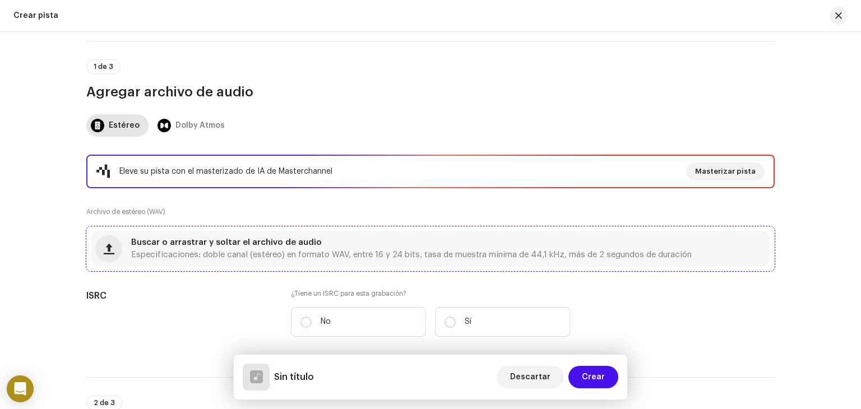
click at [182, 249] on div "Buscar o arrastrar y soltar el archivo de audio Especificaciones: doble canal (…" at bounding box center [411, 249] width 561 height 20
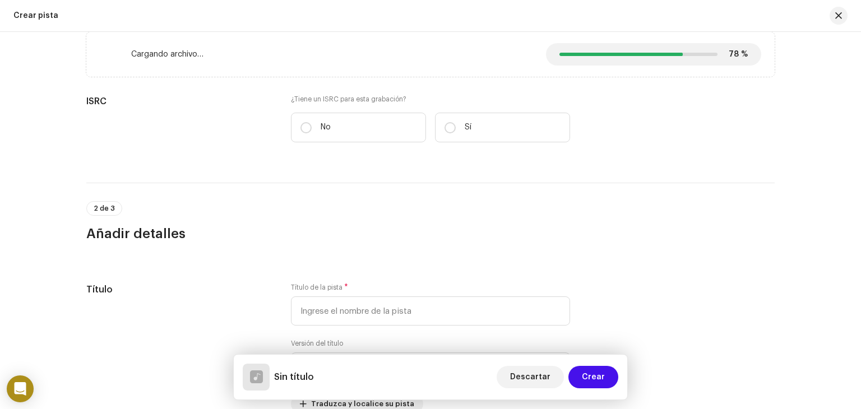
scroll to position [272, 0]
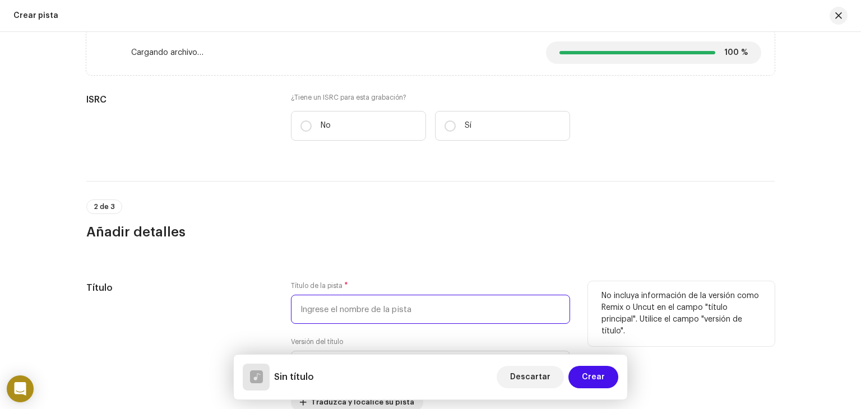
click at [357, 312] on input "text" at bounding box center [430, 309] width 279 height 29
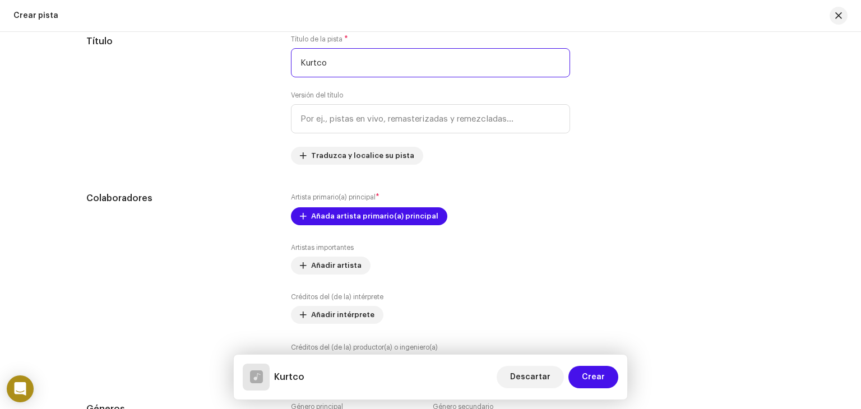
scroll to position [535, 0]
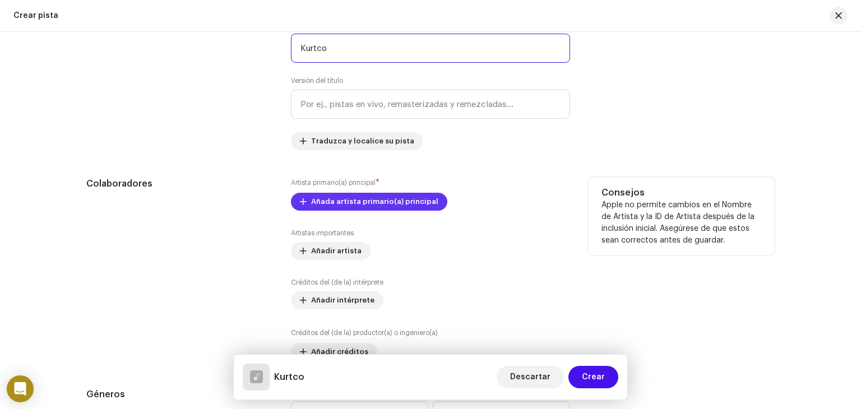
type input "Kurtco"
click at [361, 201] on span "Añada artista primario(a) principal" at bounding box center [374, 202] width 127 height 22
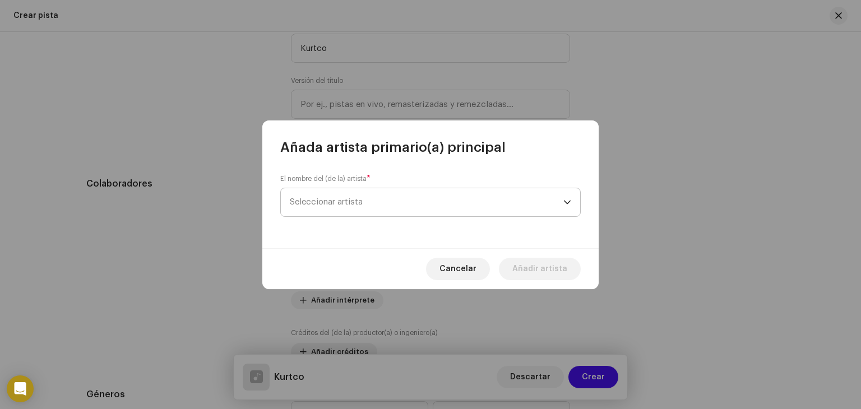
click at [377, 203] on span "Seleccionar artista" at bounding box center [427, 202] width 274 height 28
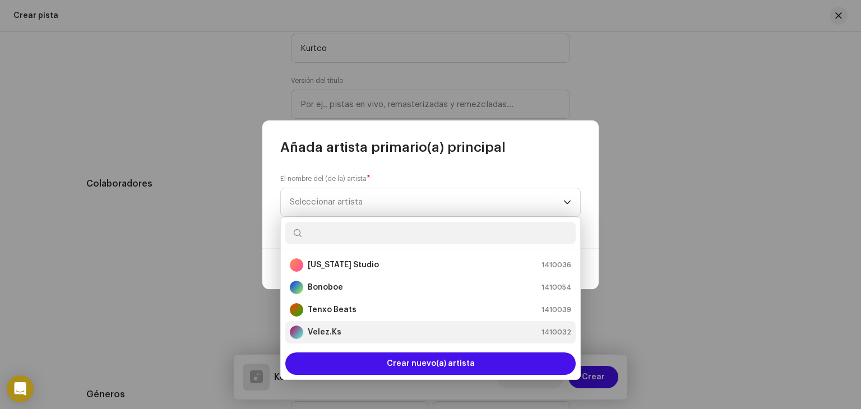
click at [317, 334] on strong "Velez.Ks" at bounding box center [325, 332] width 34 height 11
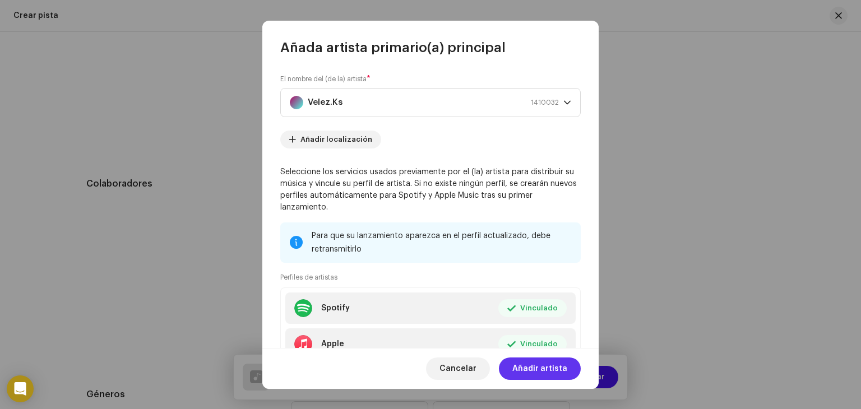
click at [529, 366] on span "Añadir artista" at bounding box center [539, 369] width 55 height 22
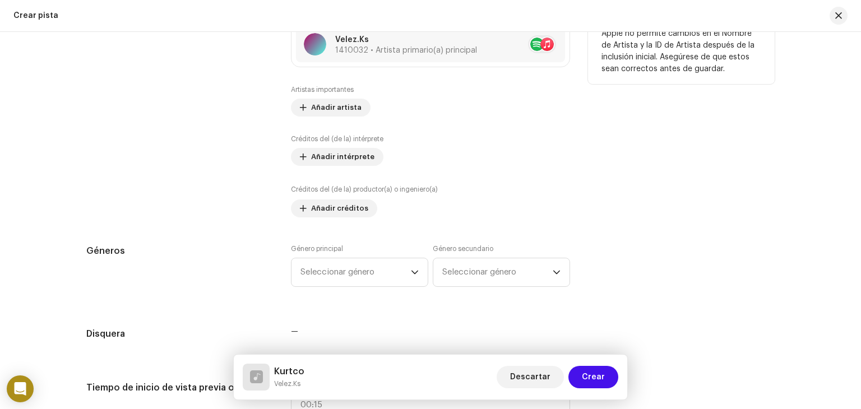
scroll to position [715, 0]
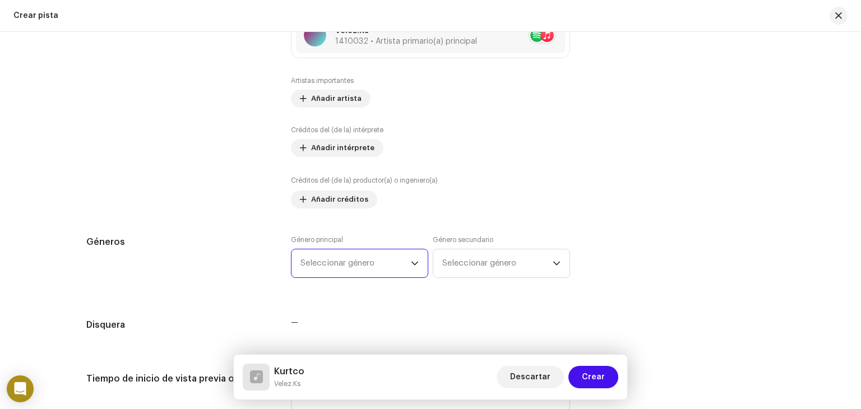
click at [404, 262] on span "Seleccionar género" at bounding box center [356, 264] width 110 height 28
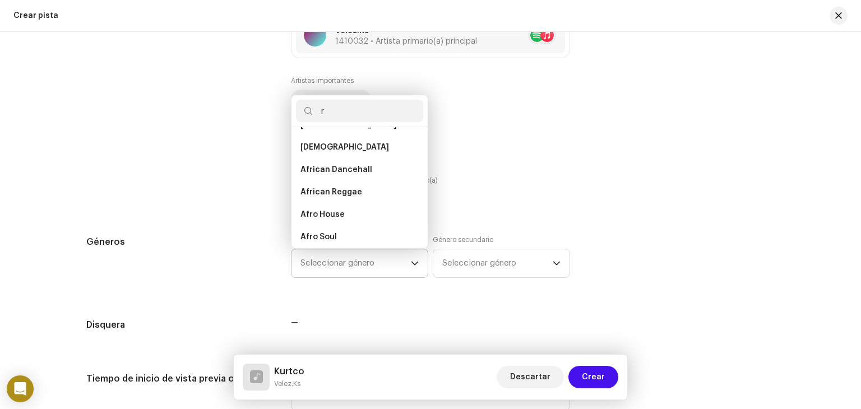
scroll to position [0, 0]
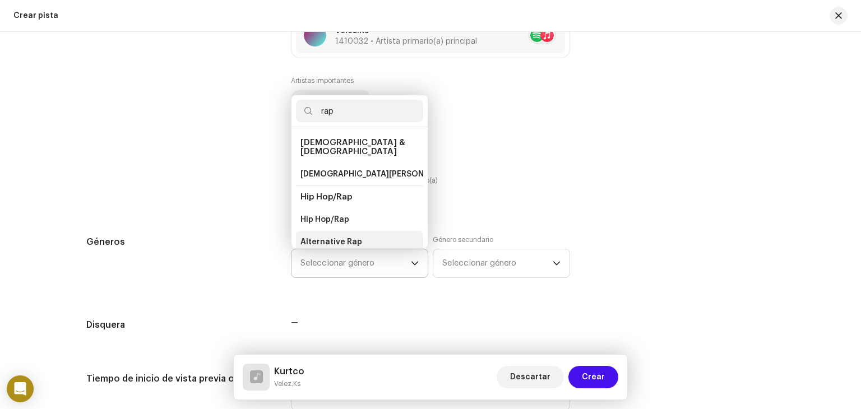
type input "rap"
click at [353, 237] on span "Alternative Rap" at bounding box center [332, 242] width 62 height 11
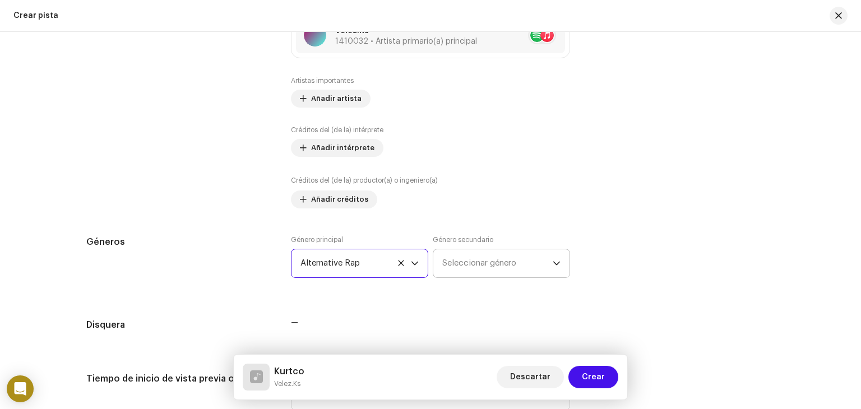
click at [508, 260] on span "Seleccionar género" at bounding box center [497, 264] width 110 height 28
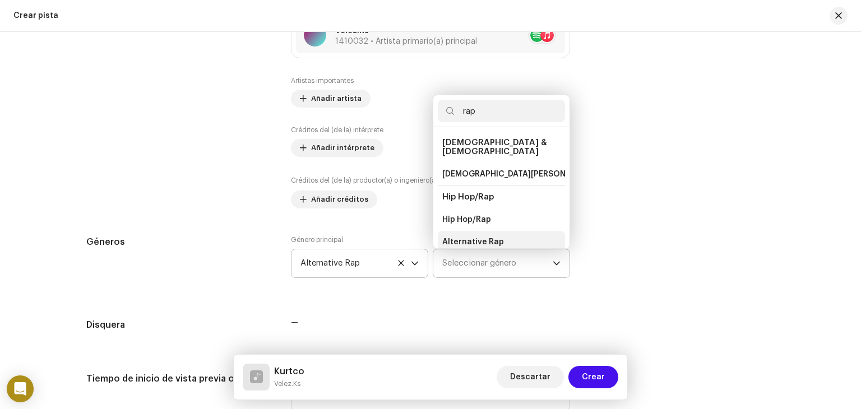
scroll to position [18, 0]
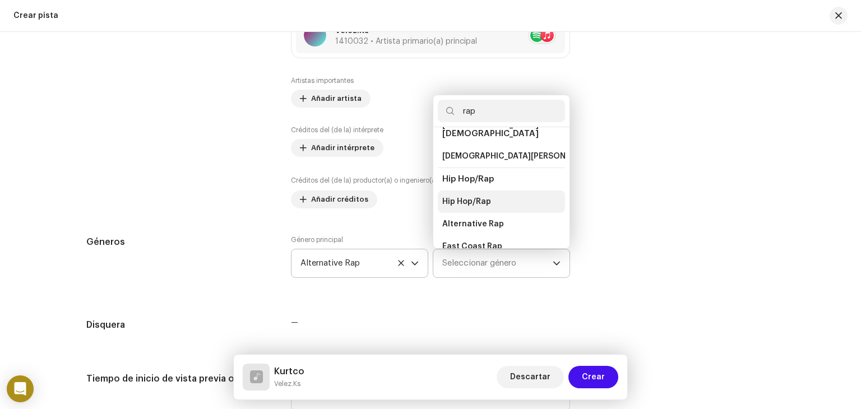
type input "rap"
click at [473, 196] on span "Hip Hop/Rap" at bounding box center [466, 201] width 49 height 11
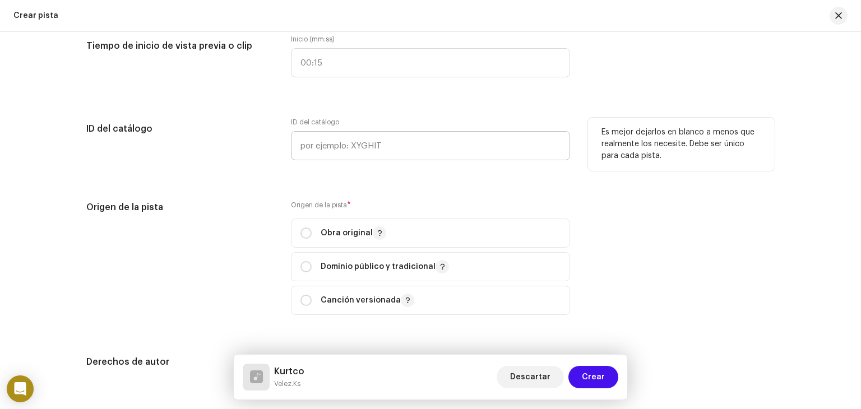
scroll to position [1049, 0]
click at [304, 232] on input "radio" at bounding box center [306, 232] width 11 height 11
radio input "true"
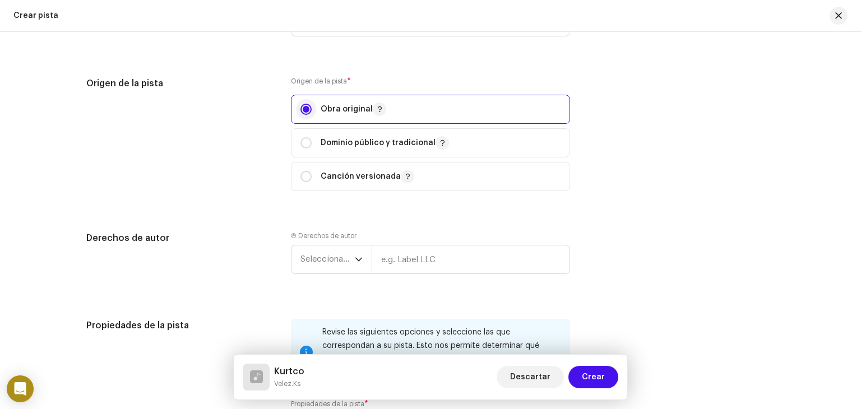
scroll to position [1181, 0]
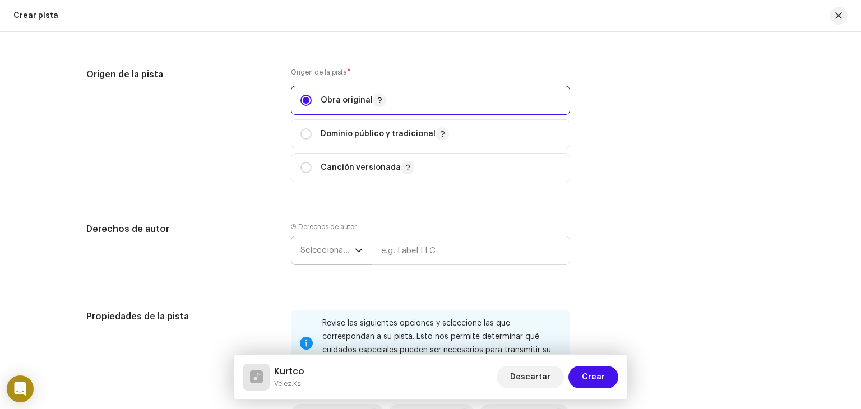
click at [329, 251] on span "Seleccionar año" at bounding box center [328, 251] width 54 height 28
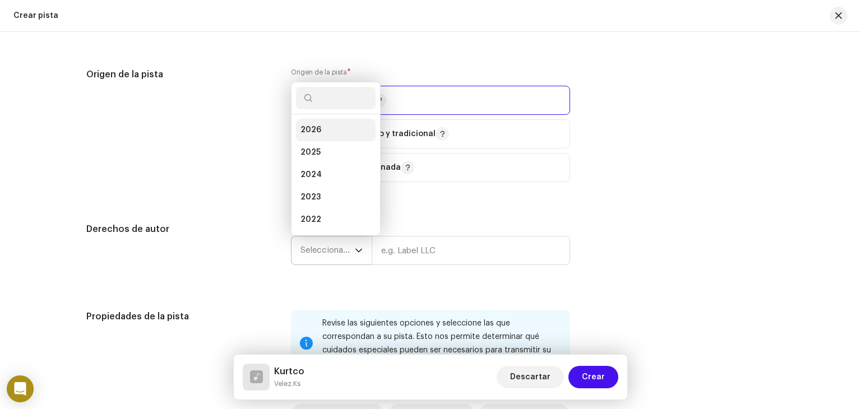
click at [323, 129] on li "2026" at bounding box center [336, 130] width 80 height 22
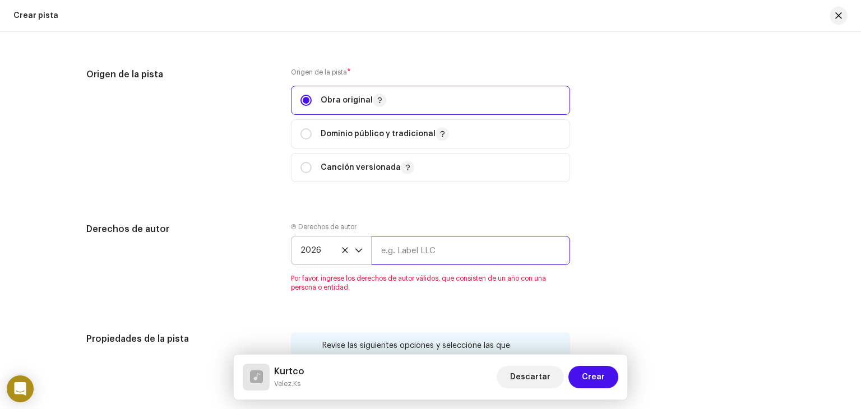
click at [406, 250] on input "text" at bounding box center [471, 250] width 198 height 29
type input "[PERSON_NAME] Ks"
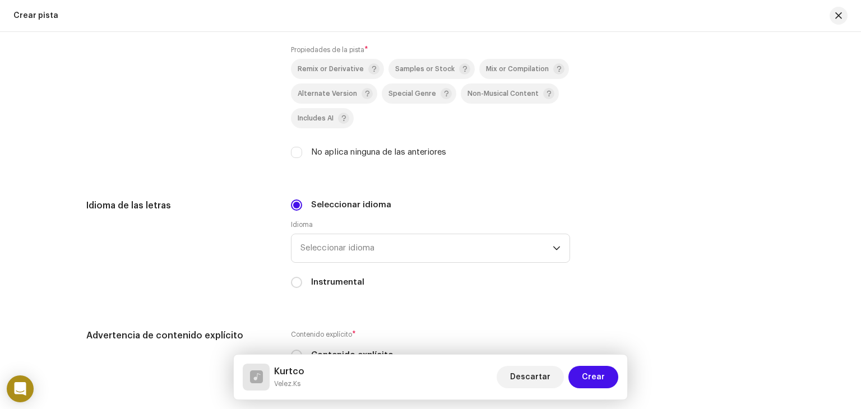
scroll to position [1528, 0]
click at [437, 251] on span "Seleccionar idioma" at bounding box center [427, 247] width 252 height 28
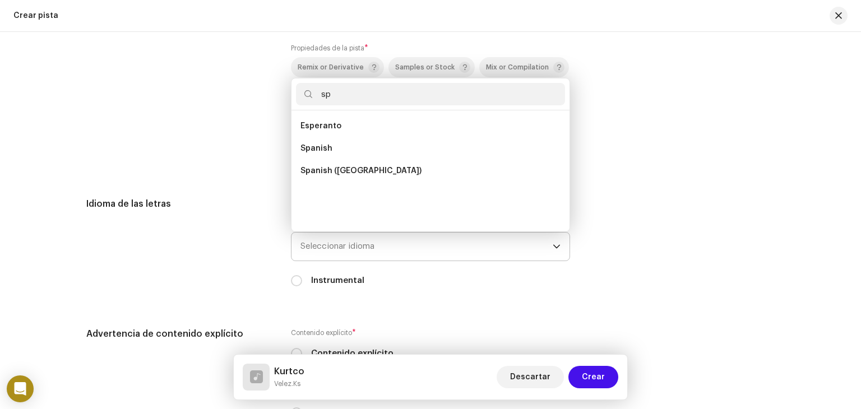
scroll to position [0, 0]
type input "sp"
click at [359, 168] on span "Spanish ([GEOGRAPHIC_DATA])" at bounding box center [361, 170] width 121 height 11
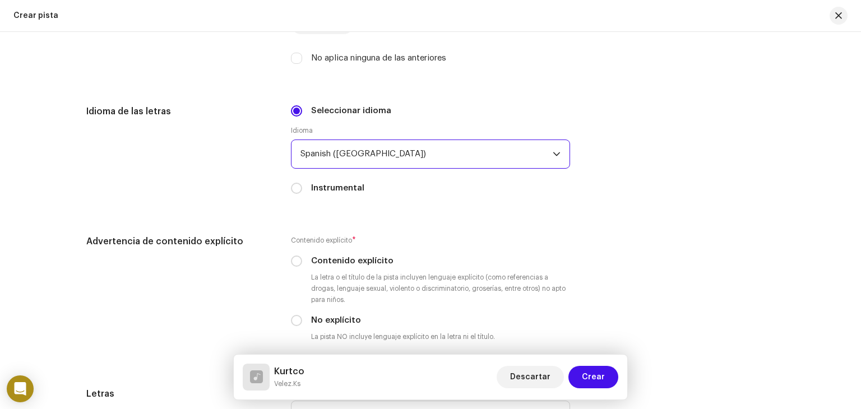
scroll to position [1632, 0]
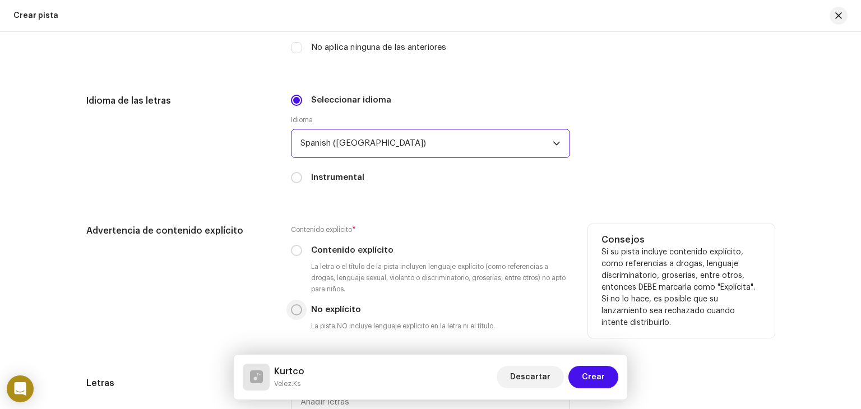
click at [292, 316] on input "No explícito" at bounding box center [296, 309] width 11 height 11
radio input "true"
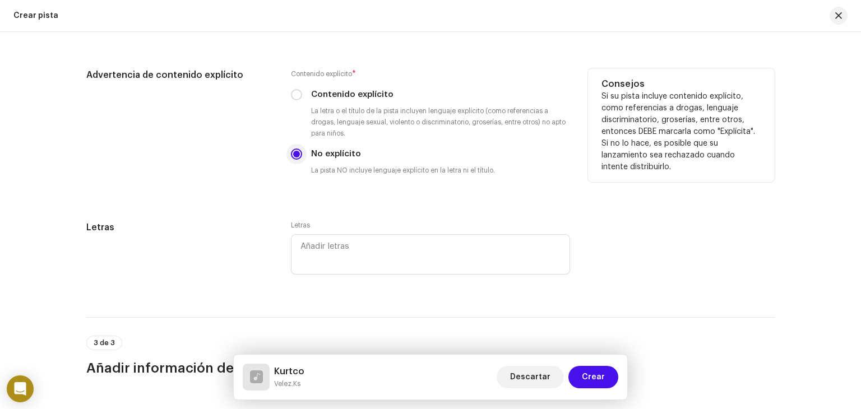
scroll to position [1789, 0]
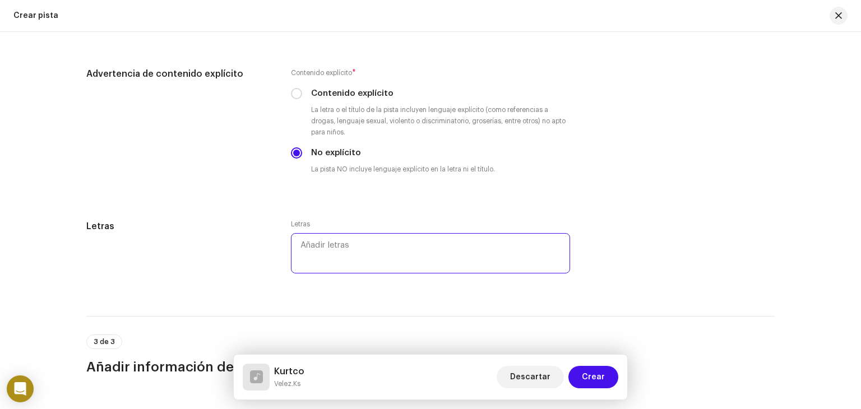
click at [334, 262] on textarea at bounding box center [430, 253] width 279 height 40
click at [442, 251] on textarea at bounding box center [430, 253] width 279 height 40
click at [317, 248] on textarea at bounding box center [430, 253] width 279 height 40
paste textarea "Lorem ipsumdolo Sitam conse Adipi elits Do eiusmo tempor Incididu ut labor etd …"
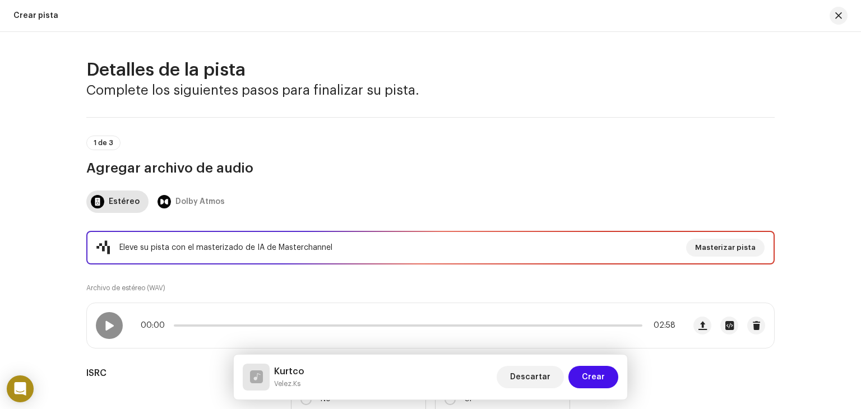
scroll to position [62, 0]
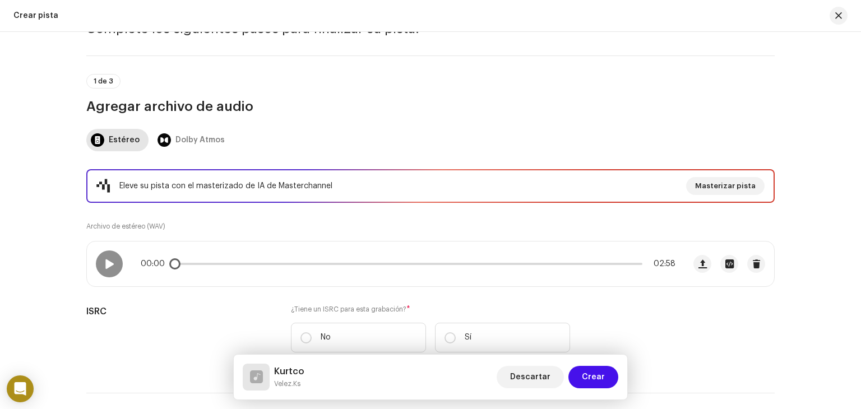
type textarea "Lorem ipsumdolo Sitam conse Adipi elits Do eiusmo tempor Incididu ut labor etd …"
click at [407, 263] on p-slider at bounding box center [408, 264] width 469 height 2
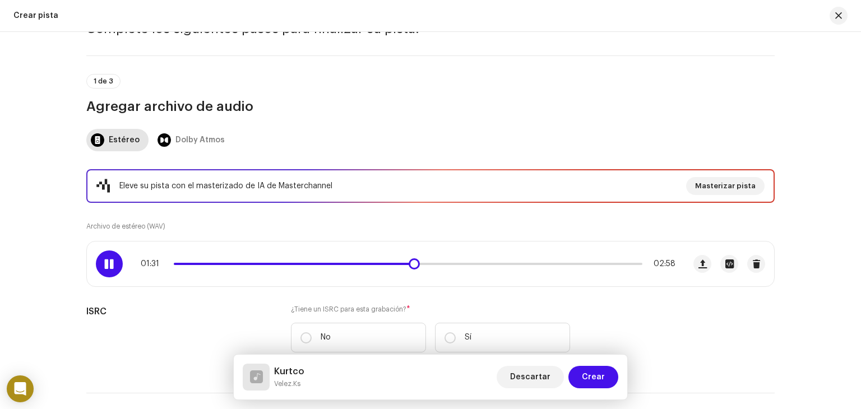
click at [136, 258] on div "01:31 02:58" at bounding box center [386, 264] width 598 height 45
click at [110, 265] on span at bounding box center [109, 264] width 10 height 9
drag, startPoint x: 177, startPoint y: 264, endPoint x: 150, endPoint y: 265, distance: 27.5
click at [150, 265] on div "01:32 02:58" at bounding box center [408, 264] width 535 height 9
click at [174, 263] on span at bounding box center [295, 264] width 242 height 2
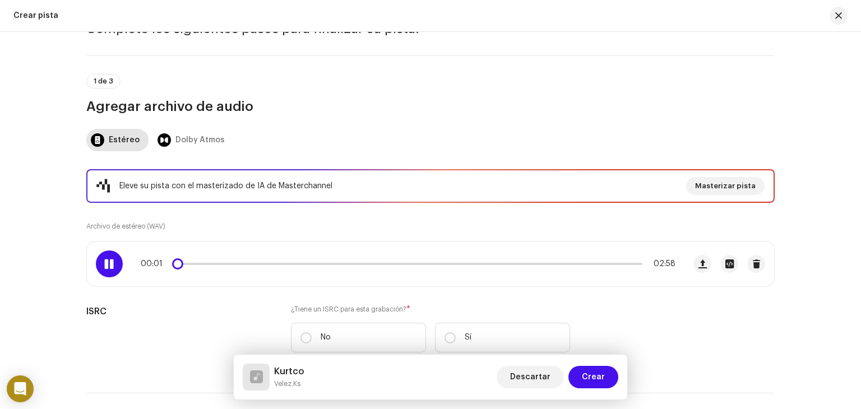
click at [173, 263] on span at bounding box center [177, 263] width 11 height 11
click at [104, 261] on span at bounding box center [109, 264] width 10 height 9
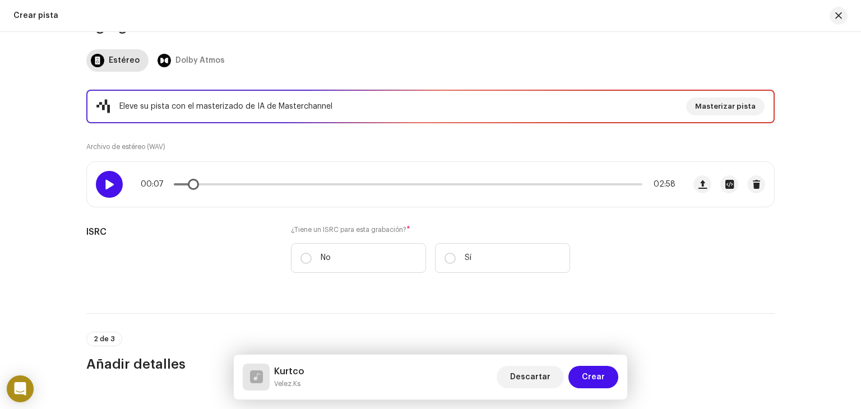
scroll to position [142, 0]
click at [668, 188] on div "00:07 02:58" at bounding box center [386, 183] width 598 height 45
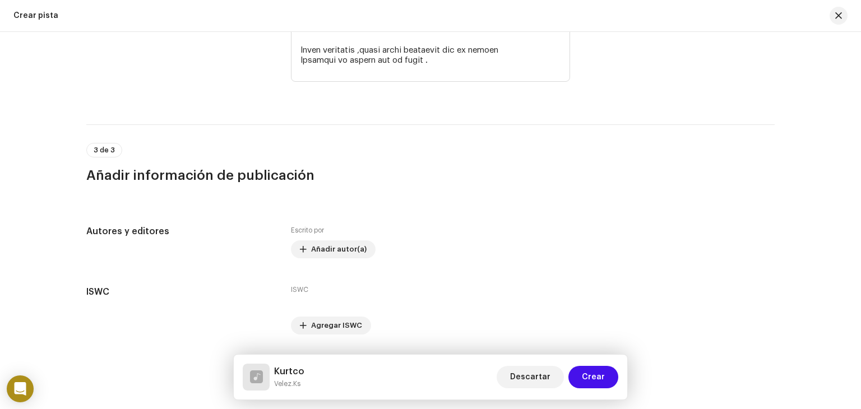
scroll to position [2595, 0]
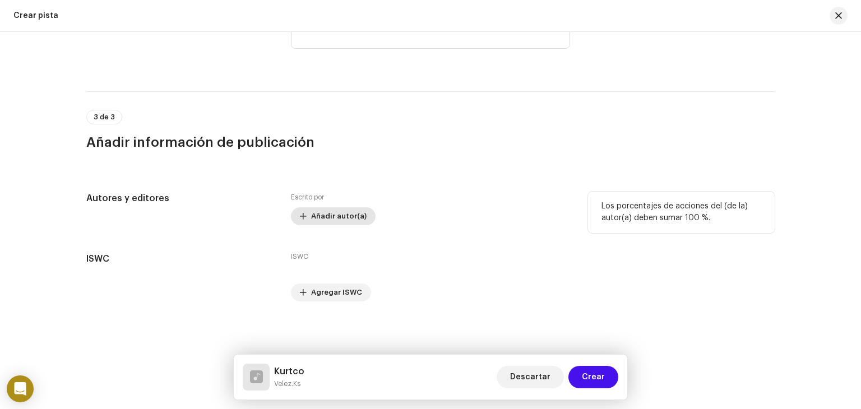
click at [331, 218] on span "Añadir autor(a)" at bounding box center [339, 216] width 56 height 22
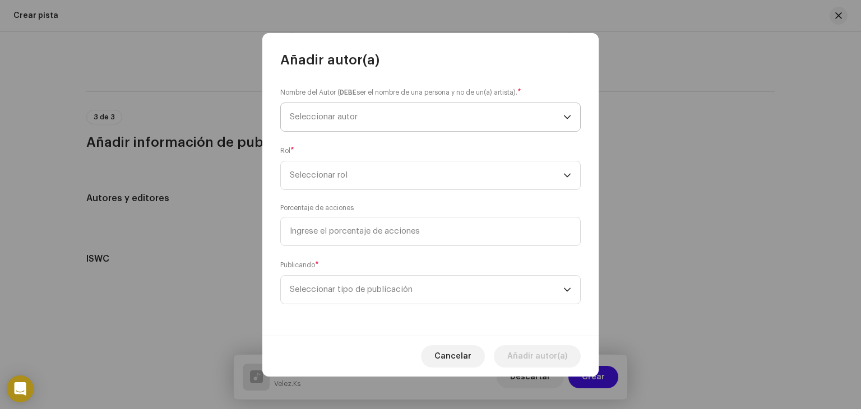
click at [377, 117] on span "Seleccionar autor" at bounding box center [427, 117] width 274 height 28
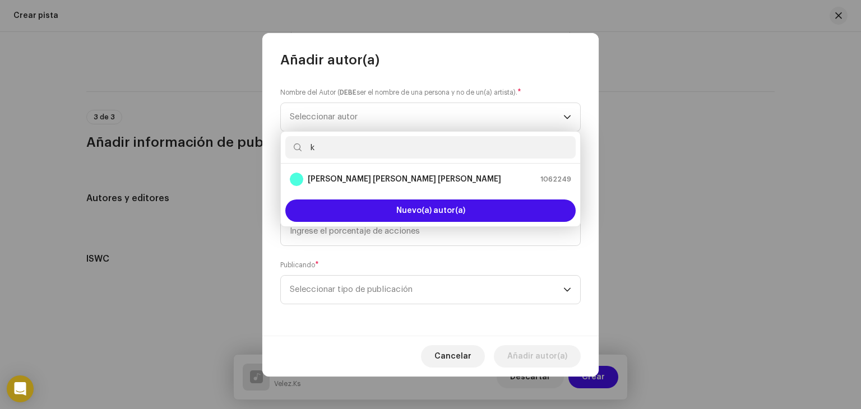
type input "k"
click at [444, 178] on div "[PERSON_NAME] [PERSON_NAME] [PERSON_NAME] 1062249" at bounding box center [430, 179] width 281 height 13
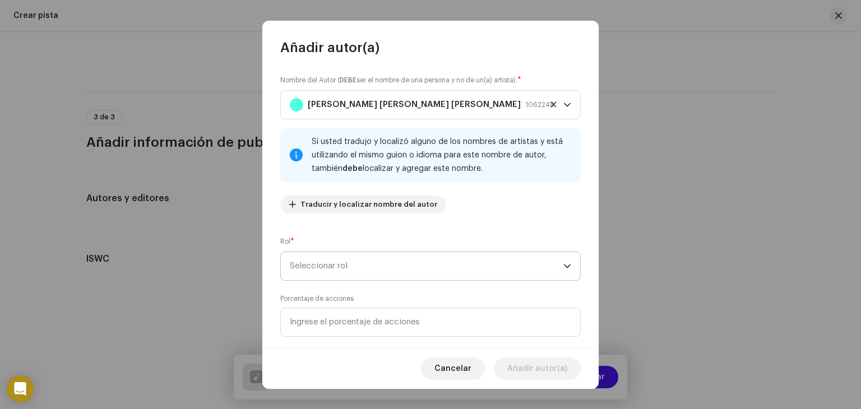
click at [344, 260] on span "Seleccionar rol" at bounding box center [427, 266] width 274 height 28
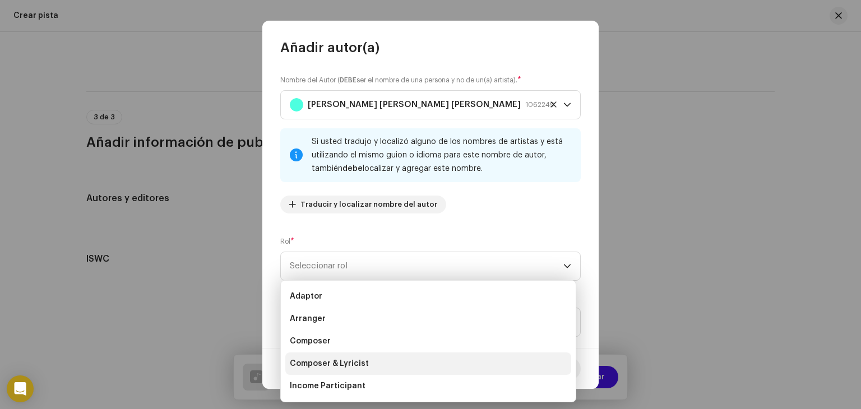
click at [316, 362] on span "Composer & Lyricist" at bounding box center [329, 363] width 79 height 11
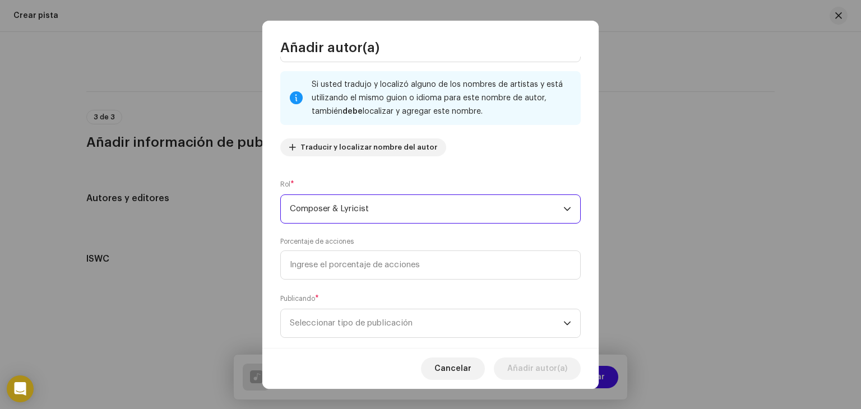
scroll to position [78, 0]
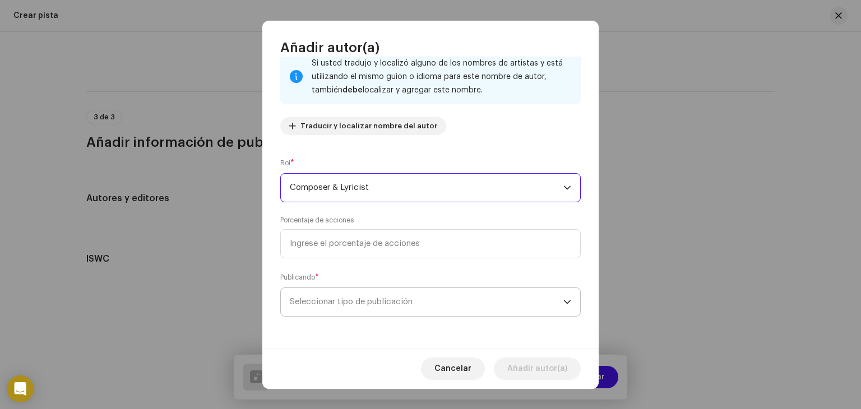
click at [493, 308] on span "Seleccionar tipo de publicación" at bounding box center [427, 302] width 274 height 28
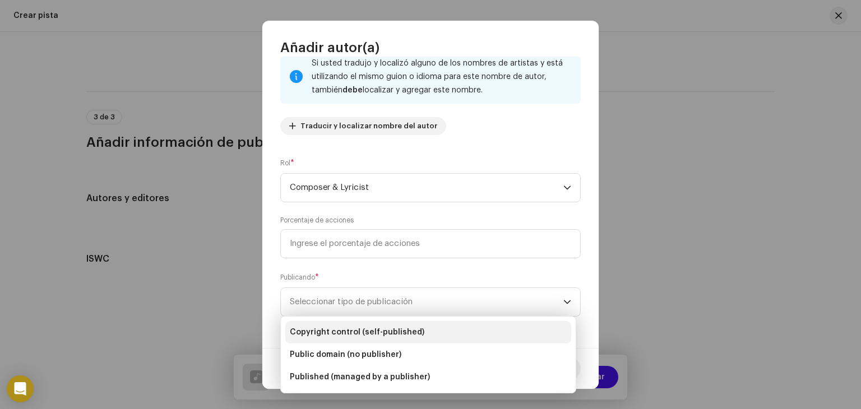
click at [442, 327] on li "Copyright control (self-published)" at bounding box center [428, 332] width 286 height 22
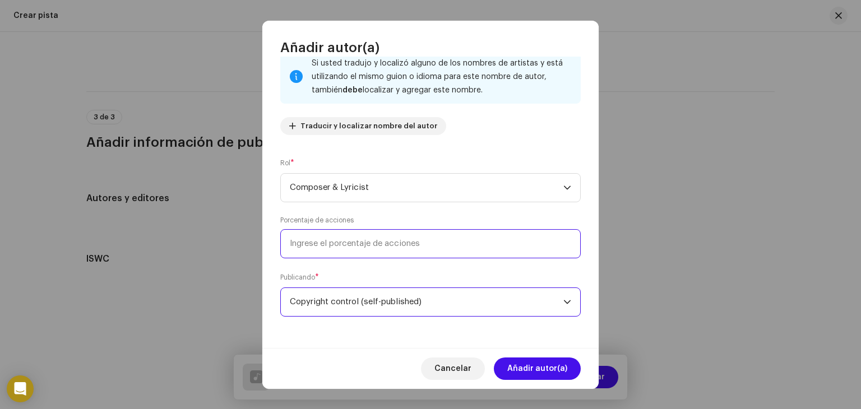
click at [496, 253] on input at bounding box center [430, 243] width 301 height 29
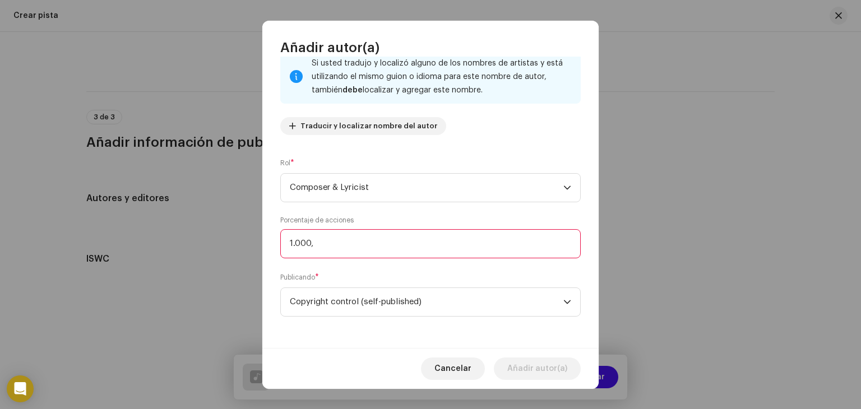
type input "100,00"
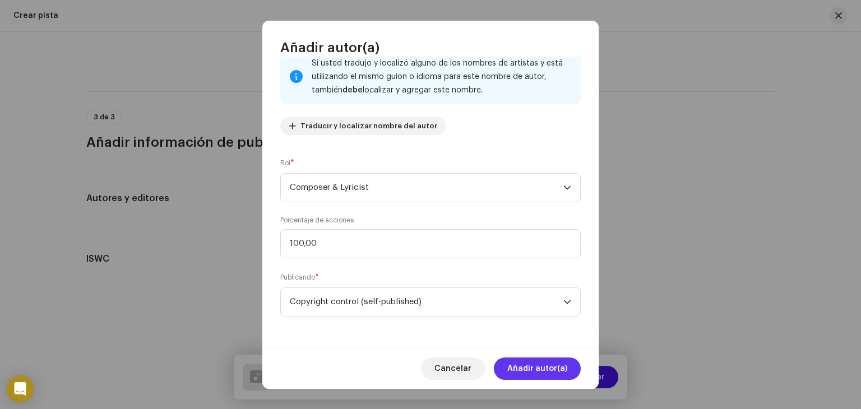
click at [541, 364] on span "Añadir autor(a)" at bounding box center [537, 369] width 60 height 22
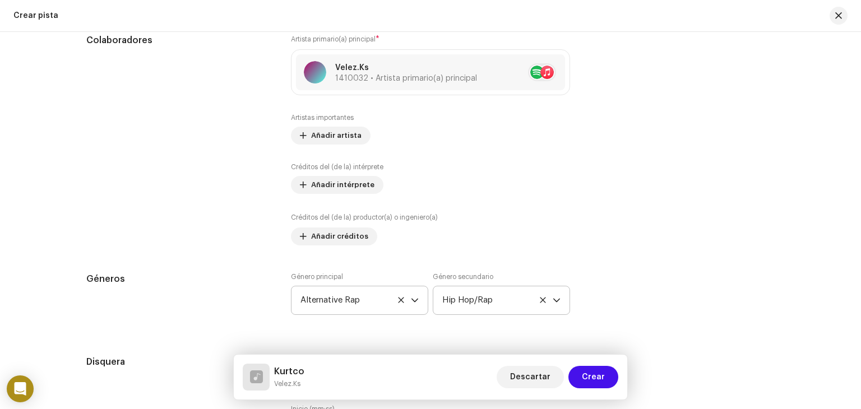
scroll to position [676, 0]
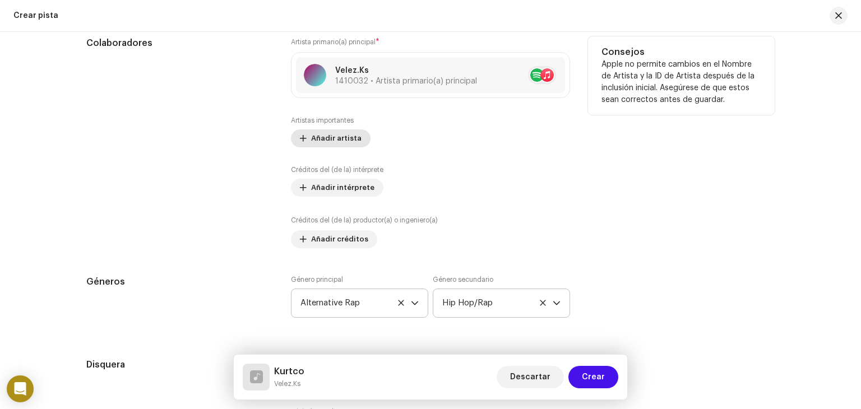
click at [340, 137] on span "Añadir artista" at bounding box center [336, 138] width 50 height 22
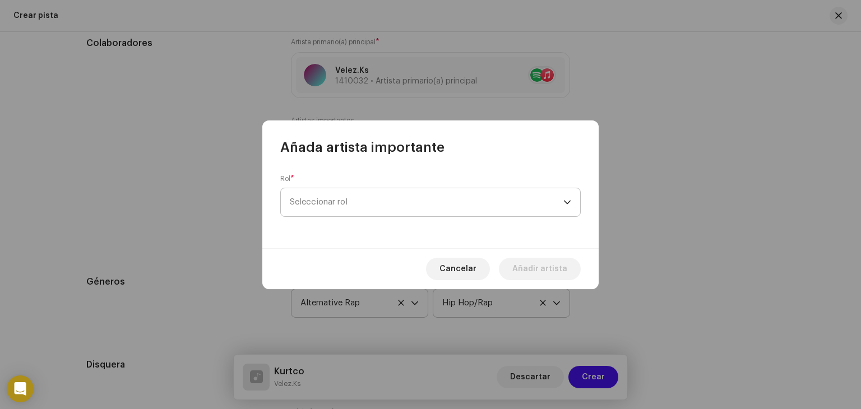
click at [362, 210] on span "Seleccionar rol" at bounding box center [427, 202] width 274 height 28
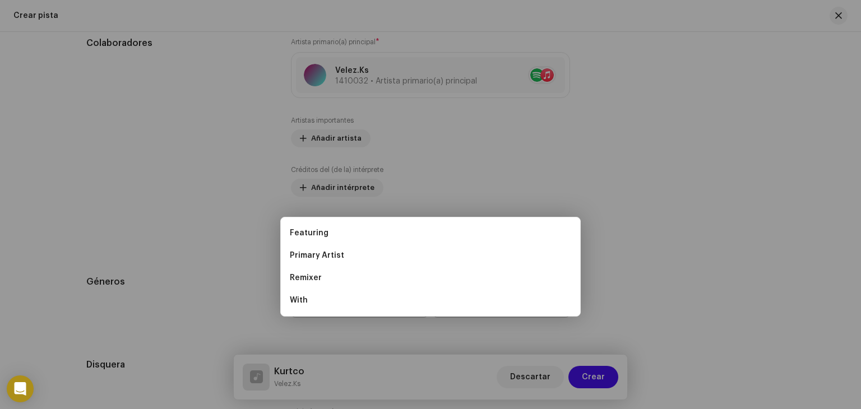
click at [221, 210] on div "Añada artista importante Rol * Seleccionar rol Cancelar Añadir artista" at bounding box center [430, 204] width 861 height 409
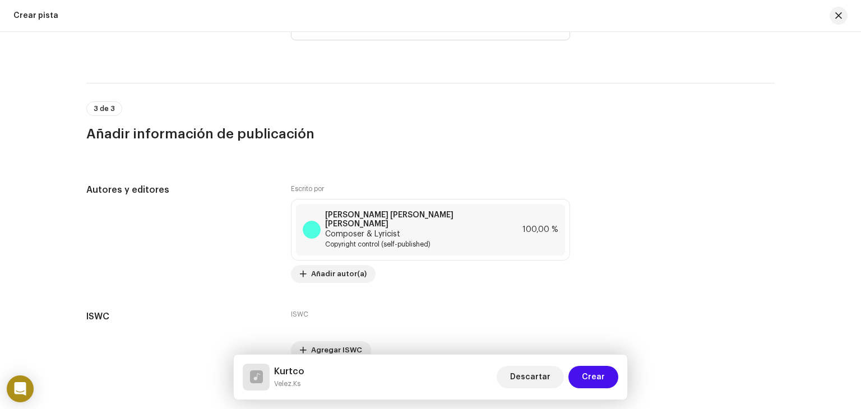
scroll to position [2652, 0]
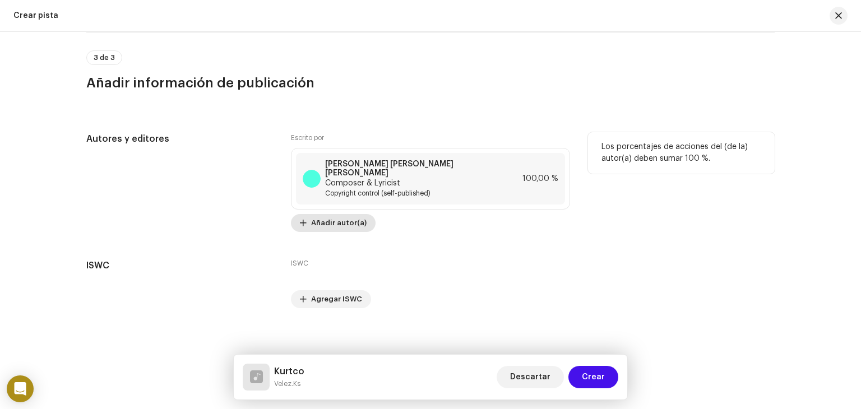
click at [336, 214] on span "Añadir autor(a)" at bounding box center [339, 223] width 56 height 22
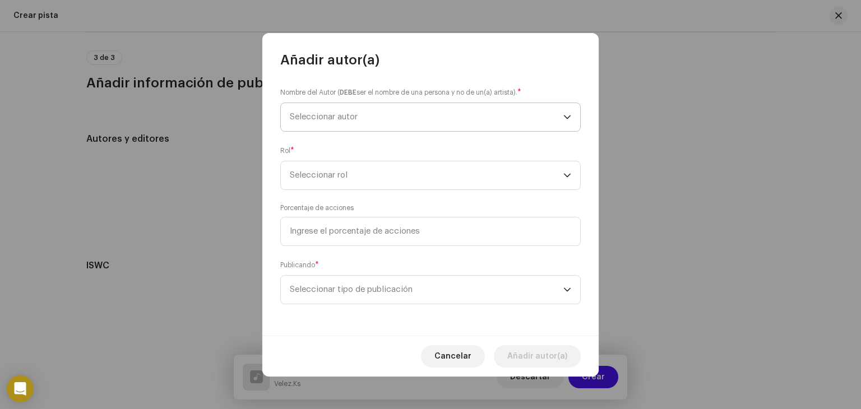
click at [341, 113] on span "Seleccionar autor" at bounding box center [324, 117] width 68 height 8
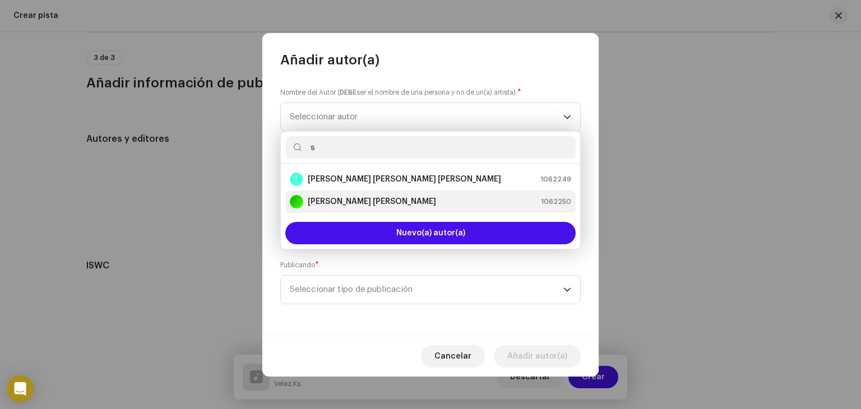
type input "s"
click at [355, 202] on strong "[PERSON_NAME] [PERSON_NAME]" at bounding box center [372, 201] width 128 height 11
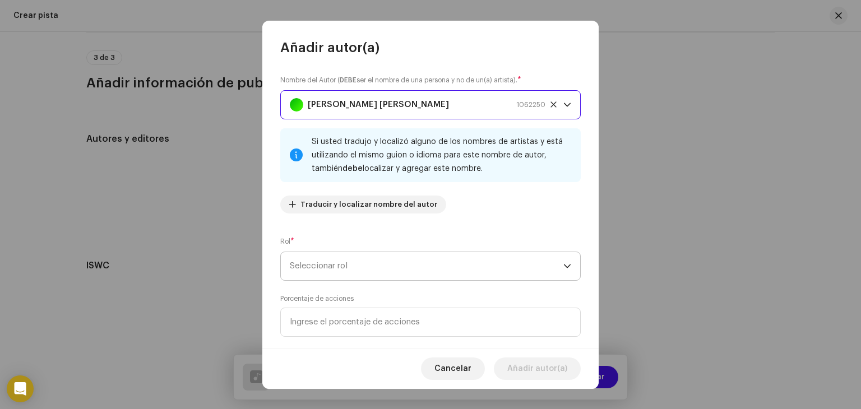
click at [321, 260] on span "Seleccionar rol" at bounding box center [427, 266] width 274 height 28
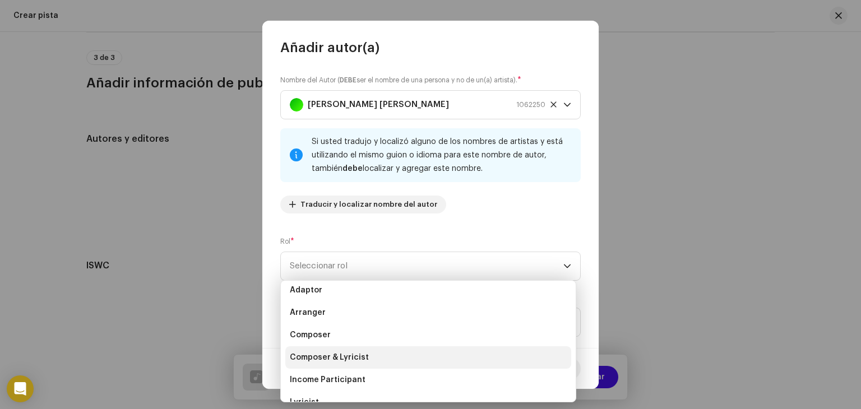
scroll to position [0, 0]
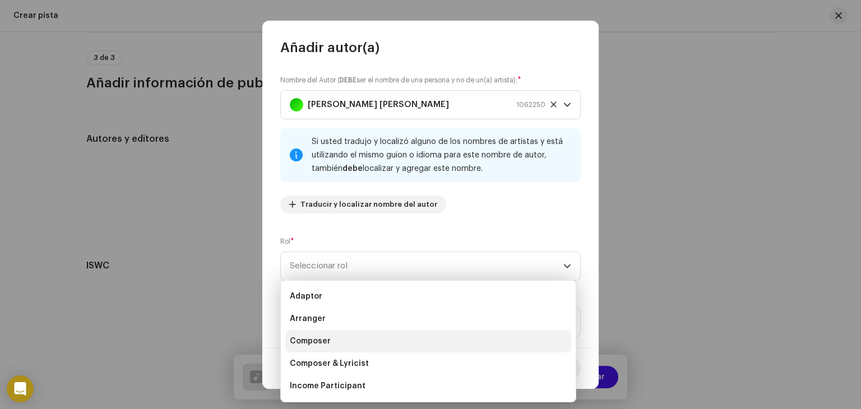
click at [321, 341] on span "Composer" at bounding box center [310, 341] width 41 height 11
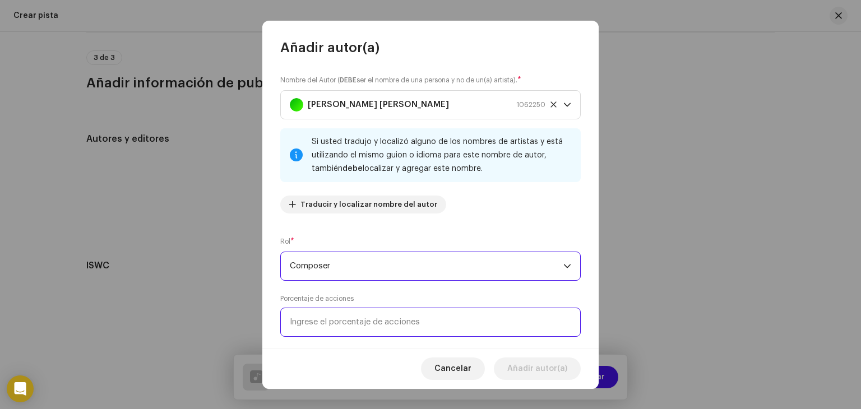
click at [325, 325] on input at bounding box center [430, 322] width 301 height 29
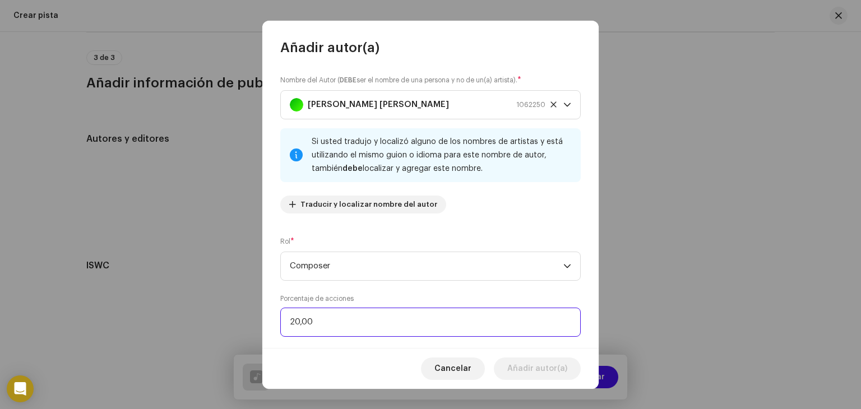
type input "2,00"
type input "30,00"
click at [382, 335] on input "30,00" at bounding box center [430, 322] width 301 height 29
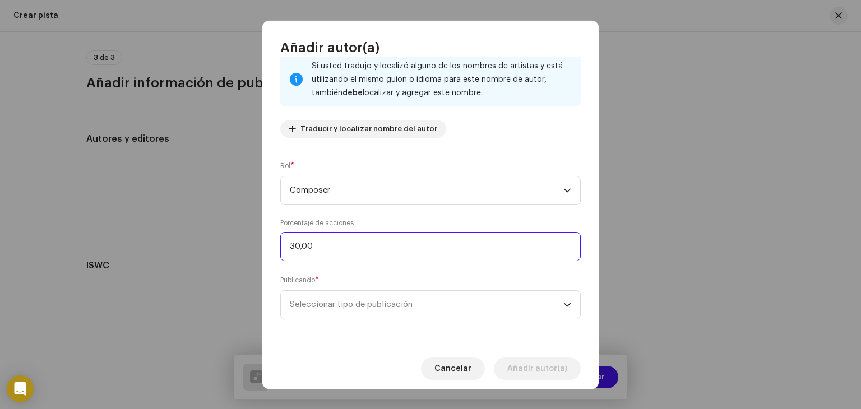
scroll to position [78, 0]
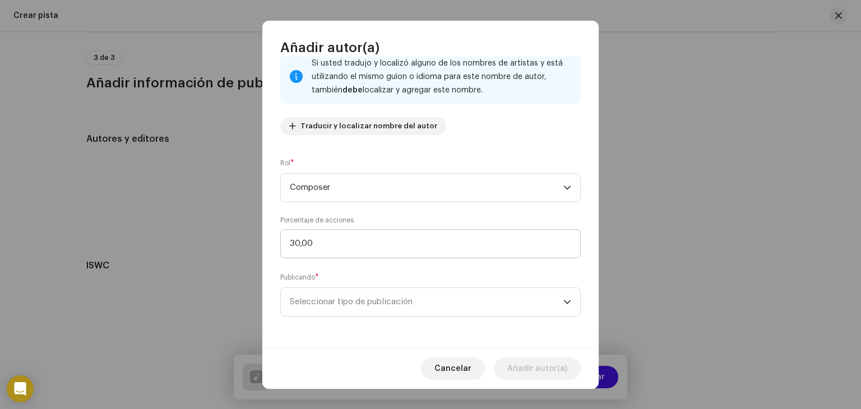
click at [388, 312] on span "Seleccionar tipo de publicación" at bounding box center [427, 302] width 274 height 28
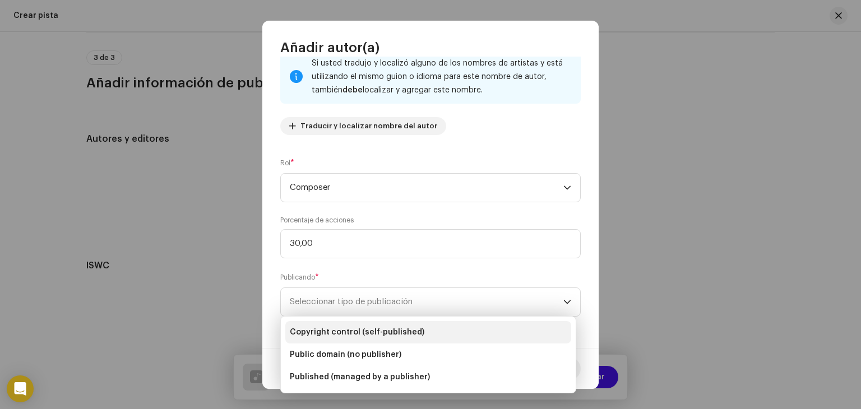
click at [386, 334] on span "Copyright control (self-published)" at bounding box center [357, 332] width 135 height 11
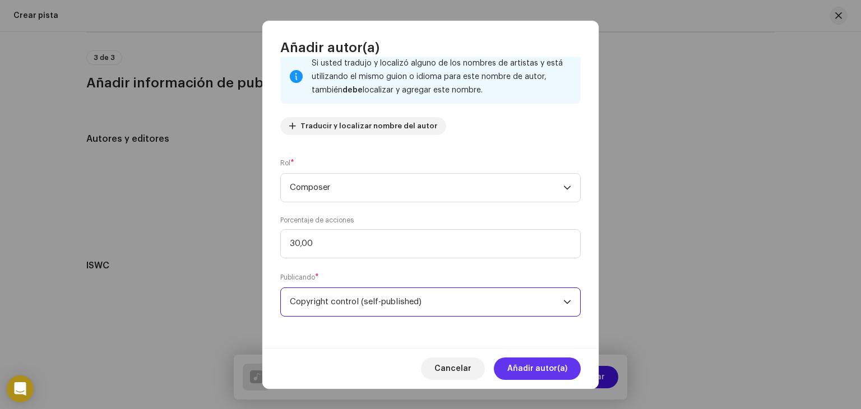
click at [550, 366] on span "Añadir autor(a)" at bounding box center [537, 369] width 60 height 22
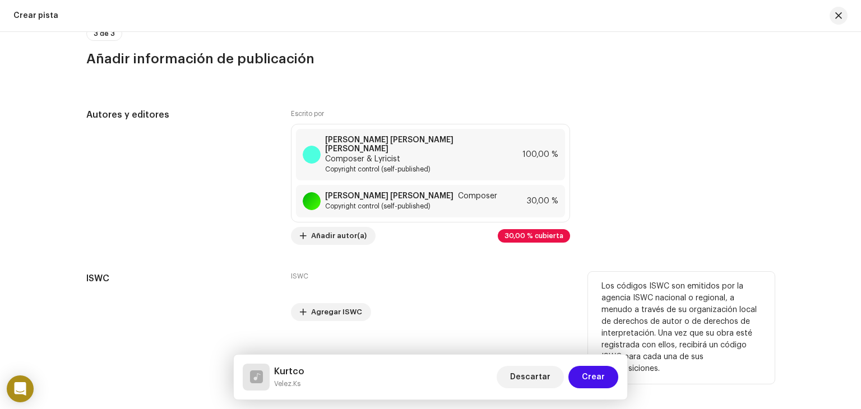
scroll to position [2676, 0]
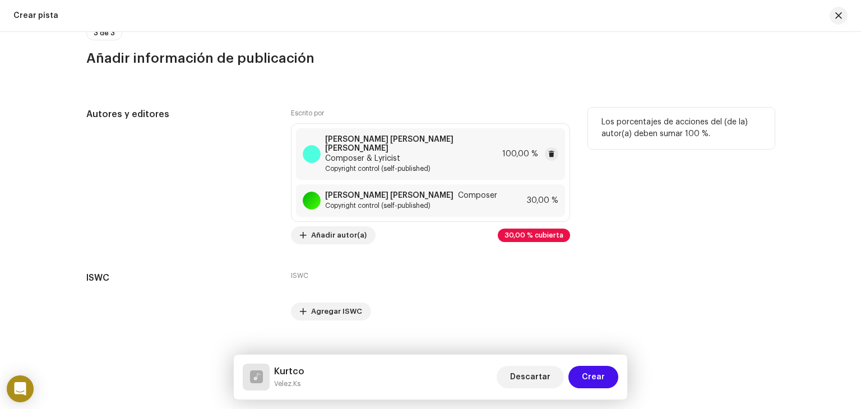
click at [519, 156] on span "100,00 %" at bounding box center [520, 154] width 36 height 9
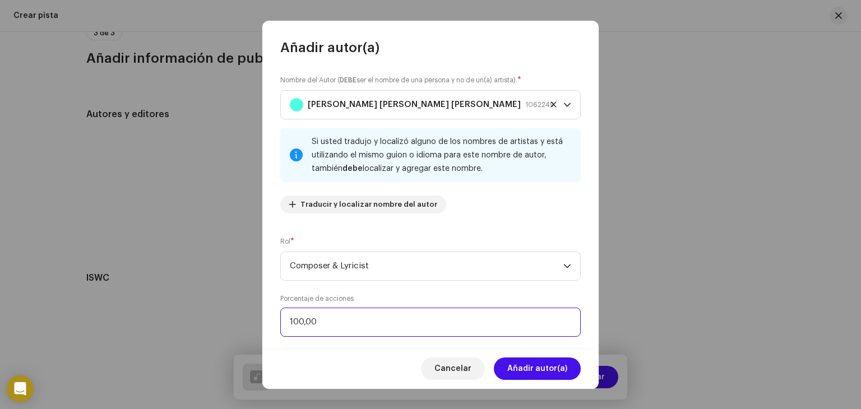
click at [297, 324] on input "100,00" at bounding box center [430, 322] width 301 height 29
type input "70,00"
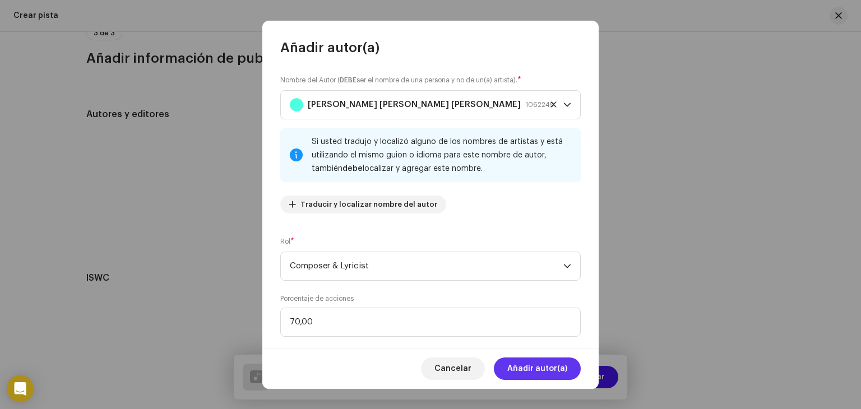
click at [536, 367] on span "Añadir autor(a)" at bounding box center [537, 369] width 60 height 22
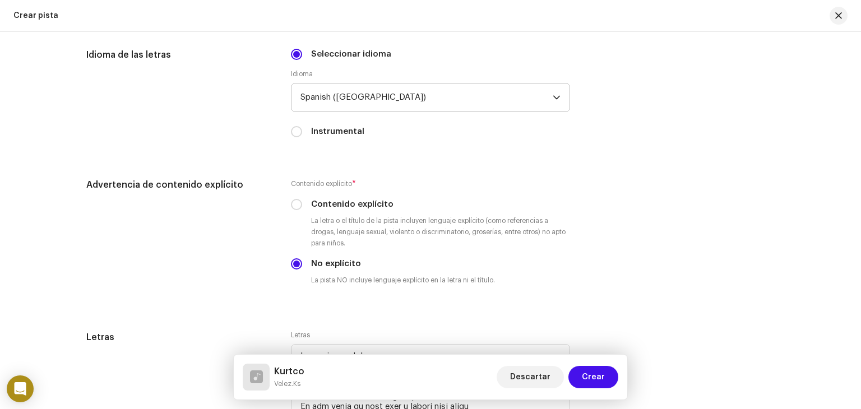
scroll to position [1652, 0]
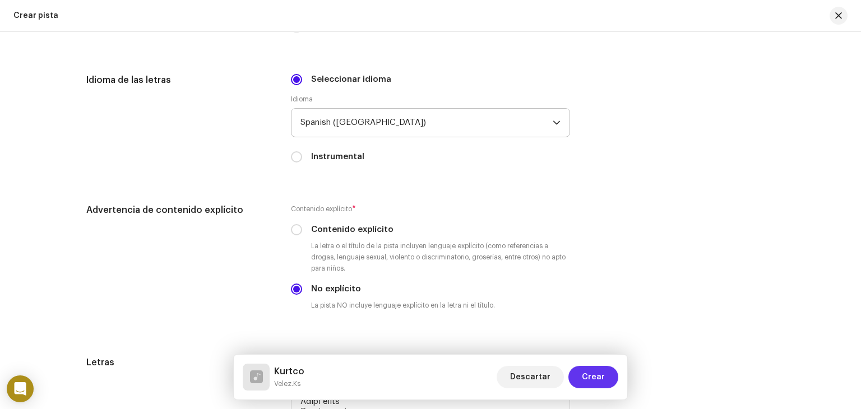
click at [602, 371] on span "Crear" at bounding box center [593, 377] width 23 height 22
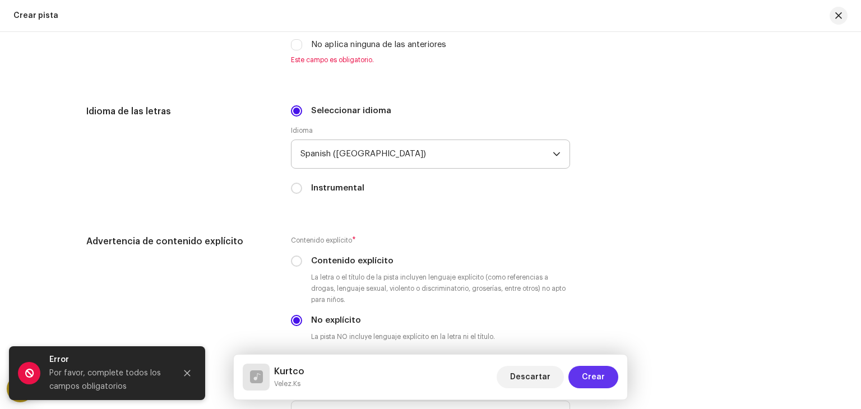
scroll to position [1670, 0]
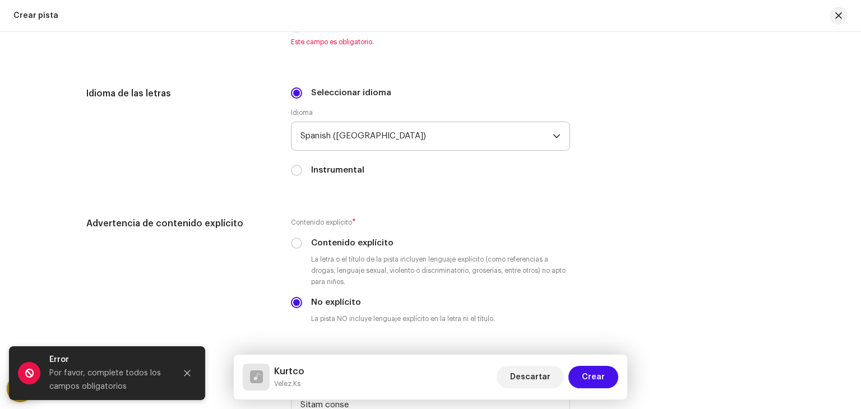
click at [109, 358] on div "Error" at bounding box center [108, 359] width 118 height 13
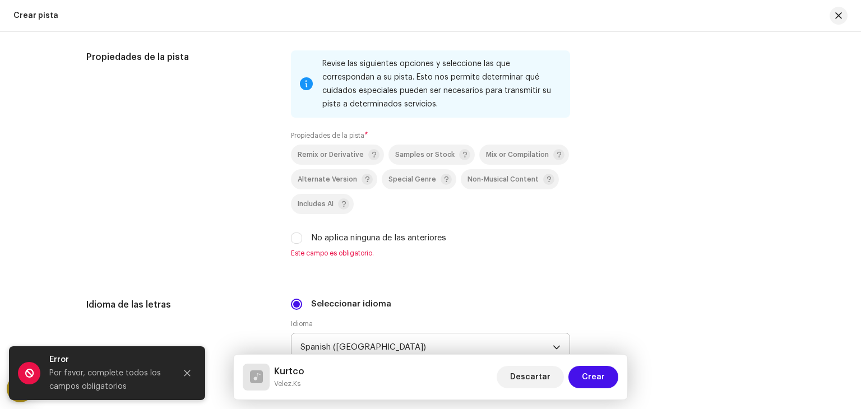
scroll to position [1455, 0]
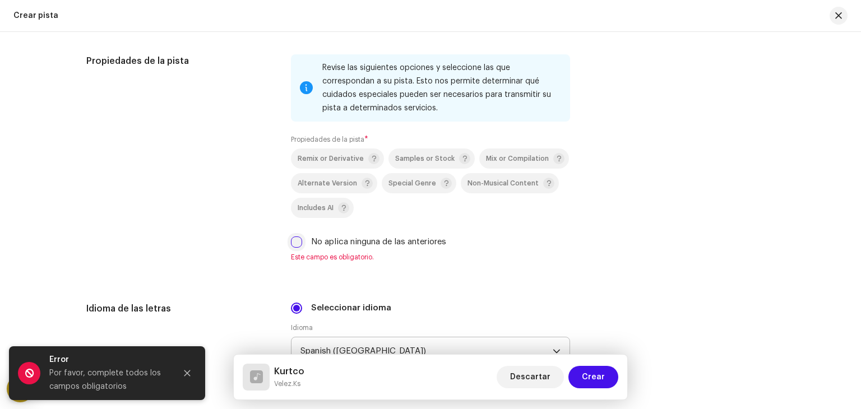
click at [294, 243] on input "No aplica ninguna de las anteriores" at bounding box center [296, 242] width 11 height 11
checkbox input "true"
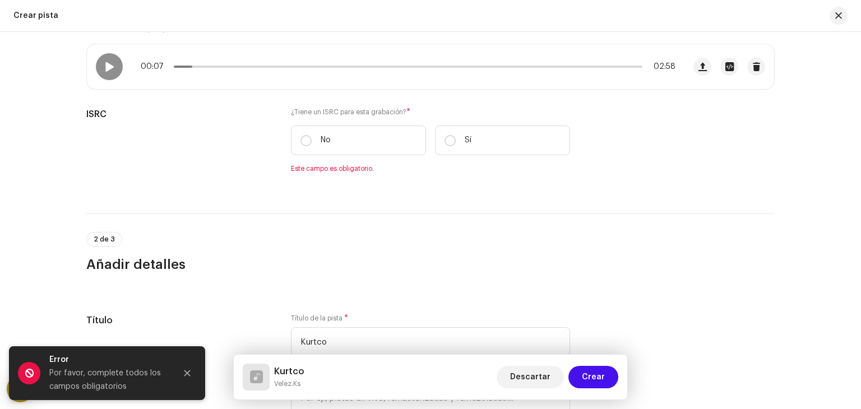
scroll to position [257, 0]
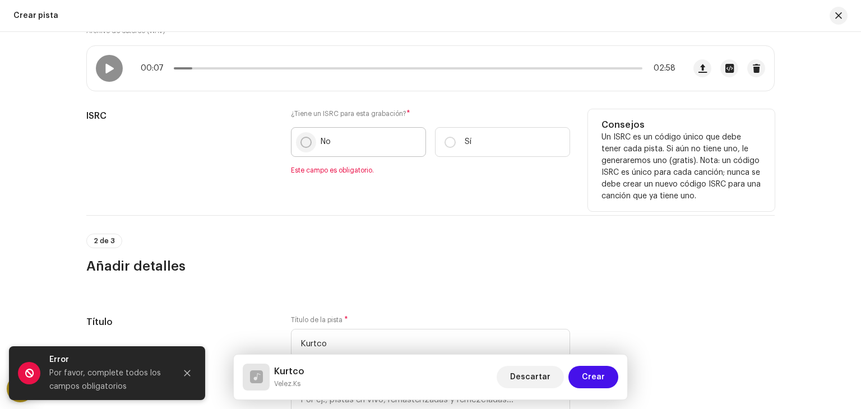
click at [301, 142] on input "No" at bounding box center [306, 142] width 11 height 11
radio input "true"
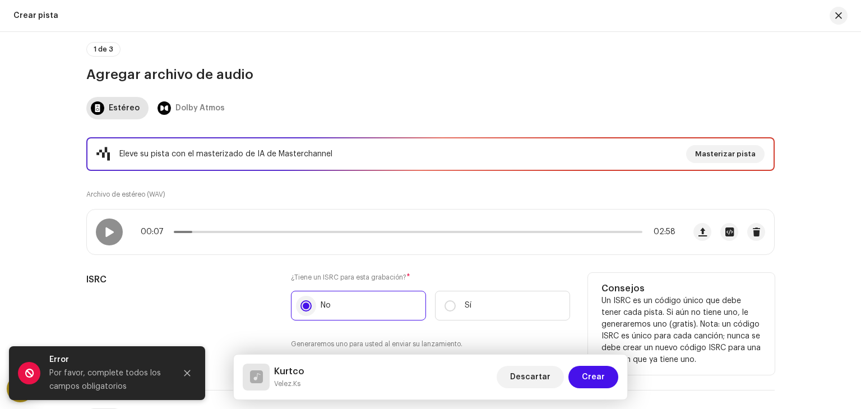
scroll to position [93, 0]
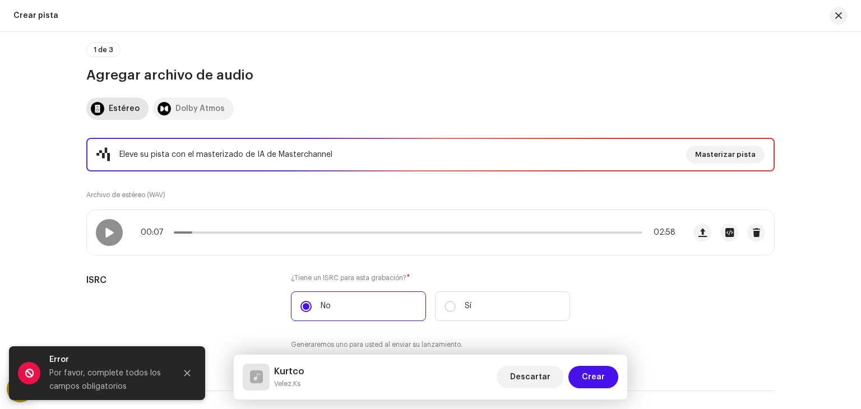
click at [179, 104] on div "Dolby Atmos" at bounding box center [199, 109] width 49 height 22
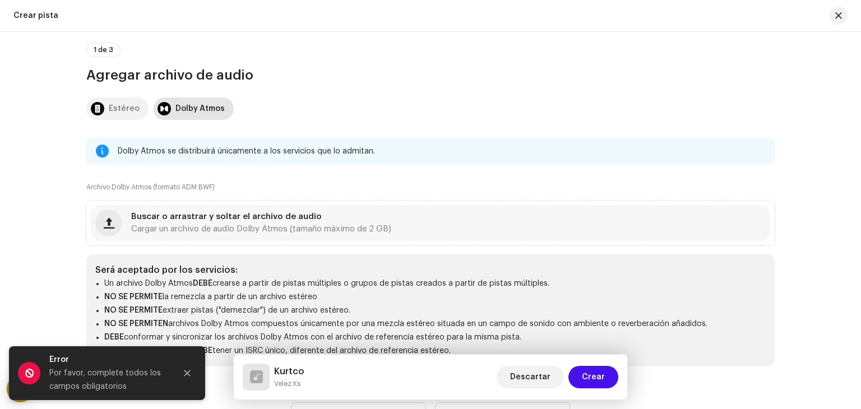
click at [119, 101] on div "Estéreo" at bounding box center [124, 109] width 31 height 22
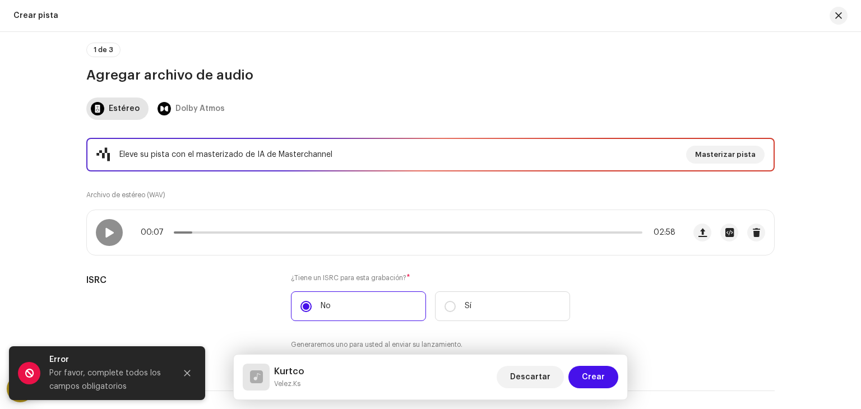
click at [544, 364] on div "Descartar Crear" at bounding box center [558, 377] width 122 height 27
click at [594, 380] on span "Crear" at bounding box center [593, 377] width 23 height 22
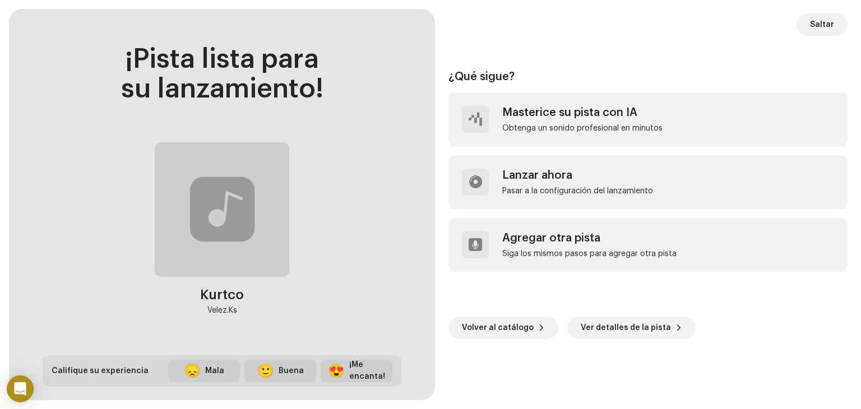
click at [246, 210] on div at bounding box center [222, 210] width 64 height 0
click at [616, 330] on span "Ver detalles de la pista" at bounding box center [626, 328] width 90 height 22
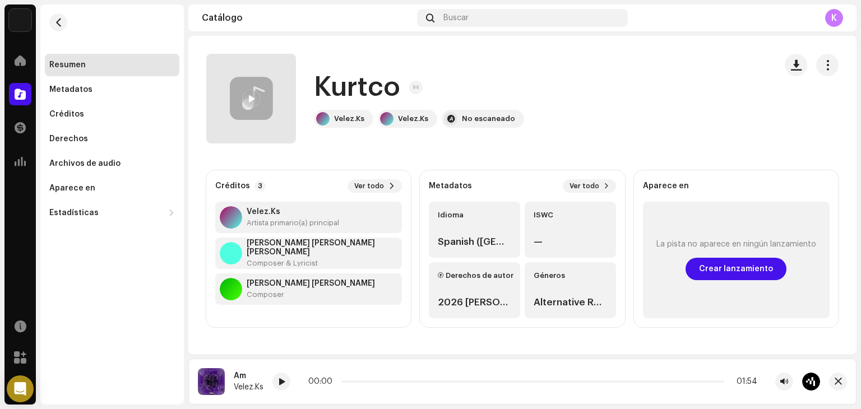
click at [276, 104] on div at bounding box center [251, 99] width 90 height 90
click at [252, 99] on span at bounding box center [251, 99] width 7 height 9
click at [824, 69] on span "button" at bounding box center [828, 65] width 11 height 9
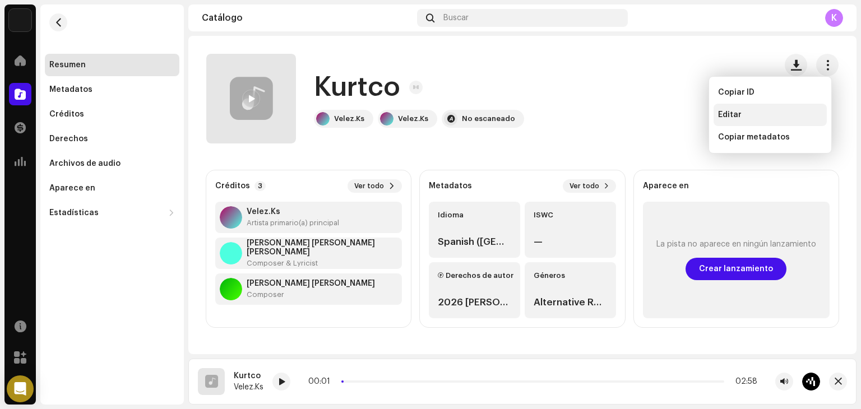
click at [752, 115] on div "Editar" at bounding box center [770, 114] width 104 height 9
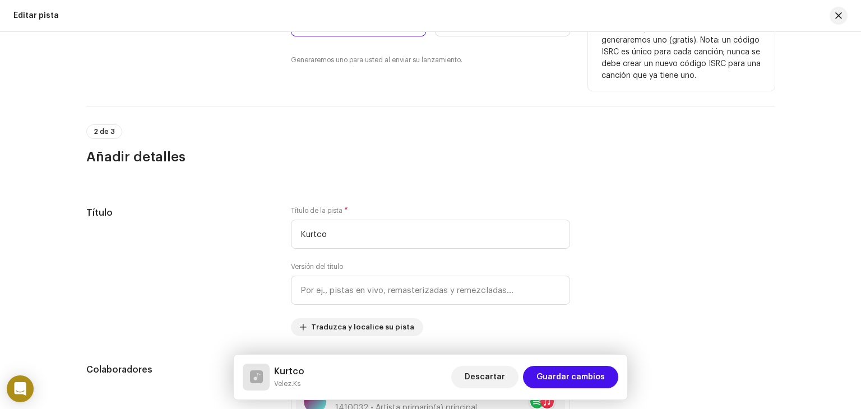
scroll to position [377, 0]
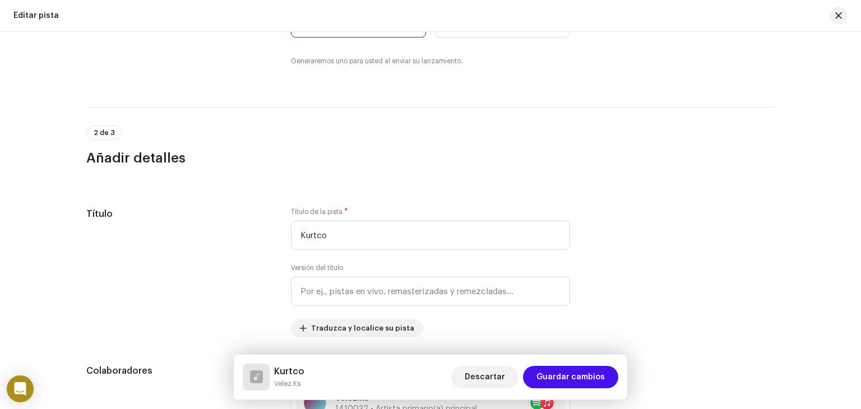
click at [406, 119] on div "2 de 3 Añadir detalles" at bounding box center [430, 137] width 689 height 60
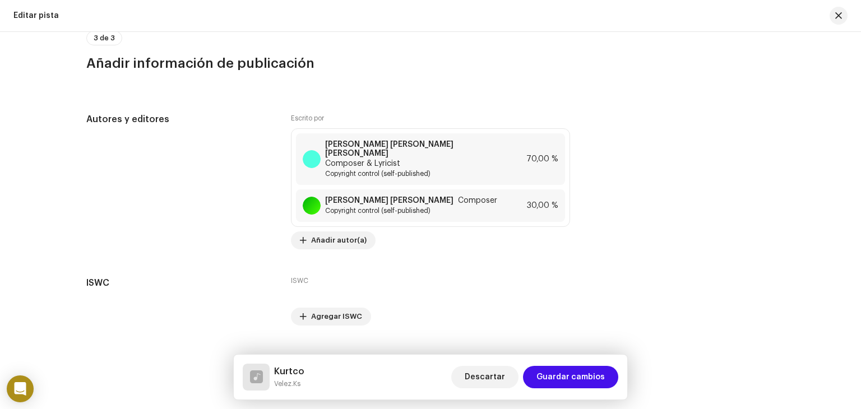
scroll to position [2817, 0]
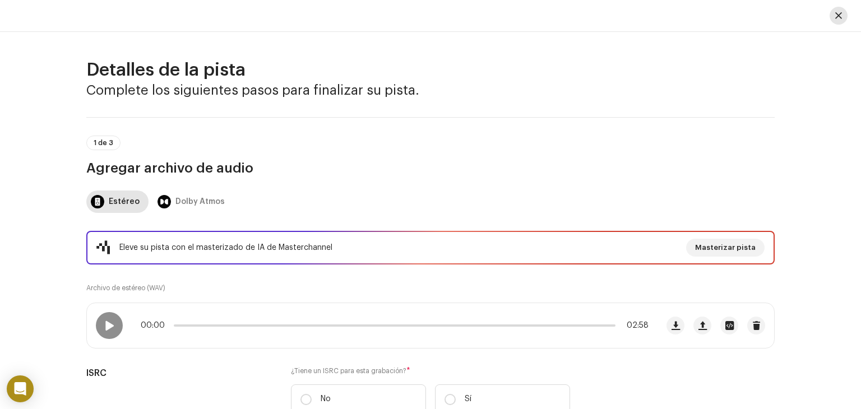
click at [835, 14] on span "button" at bounding box center [838, 15] width 7 height 9
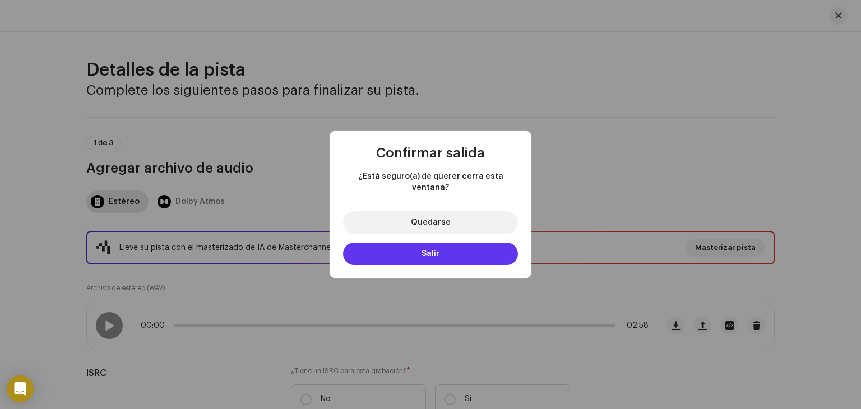
click at [440, 243] on button "Salir" at bounding box center [430, 254] width 175 height 22
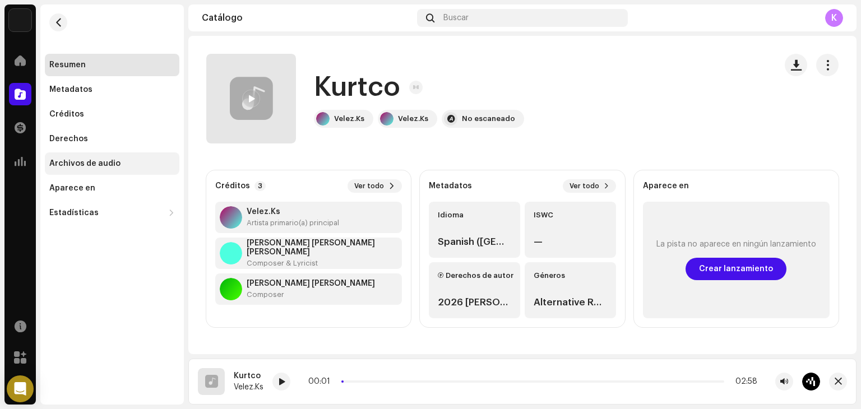
click at [82, 163] on div "Archivos de audio" at bounding box center [84, 163] width 71 height 9
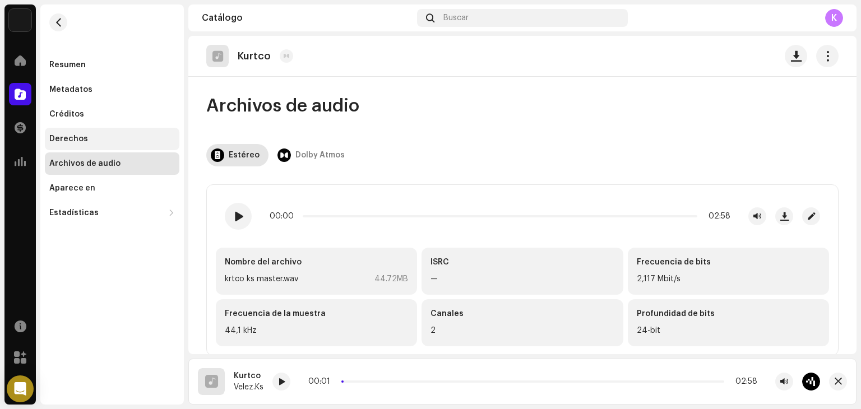
click at [73, 143] on div "Derechos" at bounding box center [68, 139] width 39 height 9
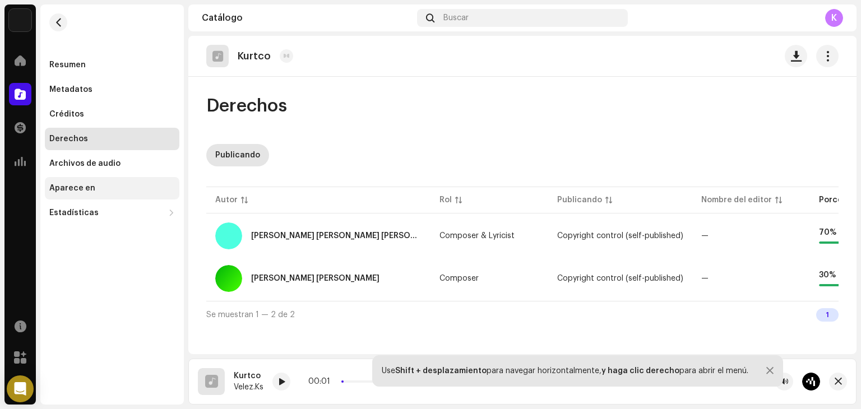
click at [74, 187] on div "Aparece en" at bounding box center [72, 188] width 46 height 9
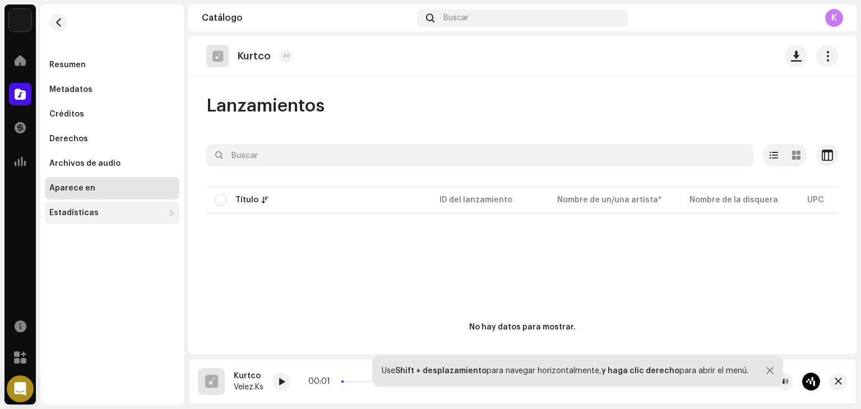
click at [73, 223] on div "Estadísticas" at bounding box center [112, 213] width 135 height 22
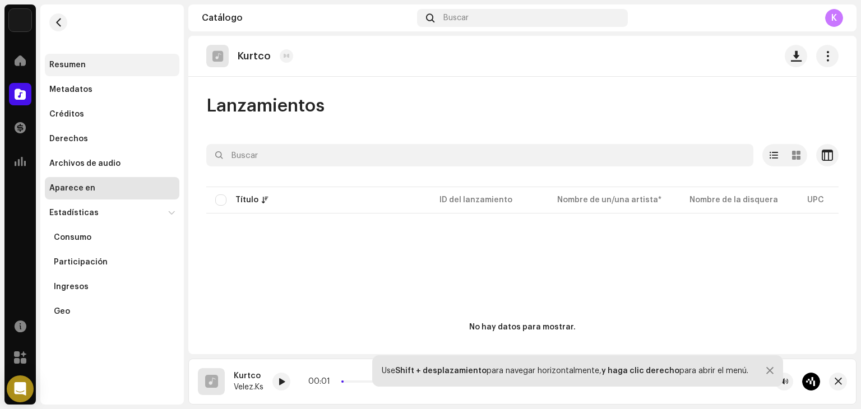
click at [67, 62] on div "Resumen" at bounding box center [67, 65] width 36 height 9
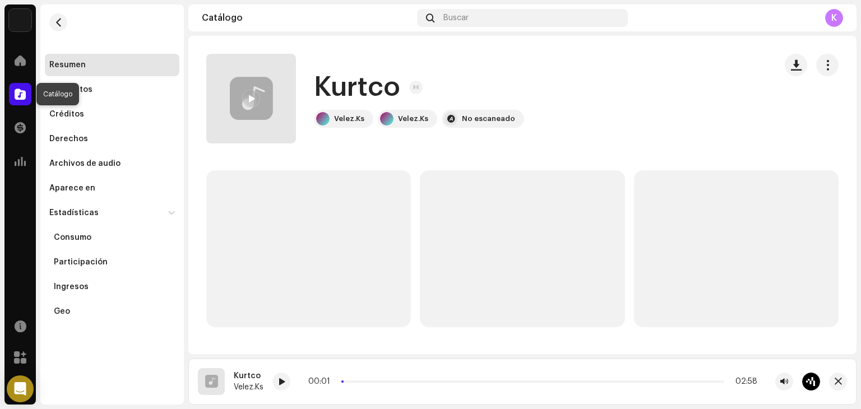
click at [25, 96] on span at bounding box center [20, 94] width 11 height 9
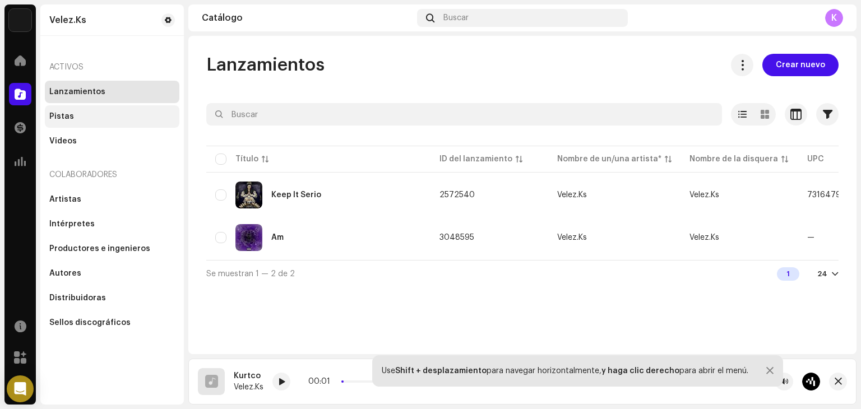
click at [71, 127] on div "Pistas" at bounding box center [112, 116] width 135 height 22
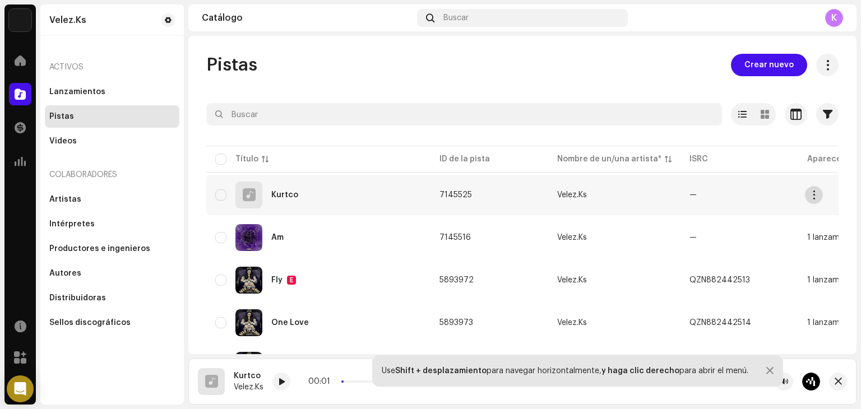
click at [816, 197] on span "button" at bounding box center [814, 195] width 8 height 9
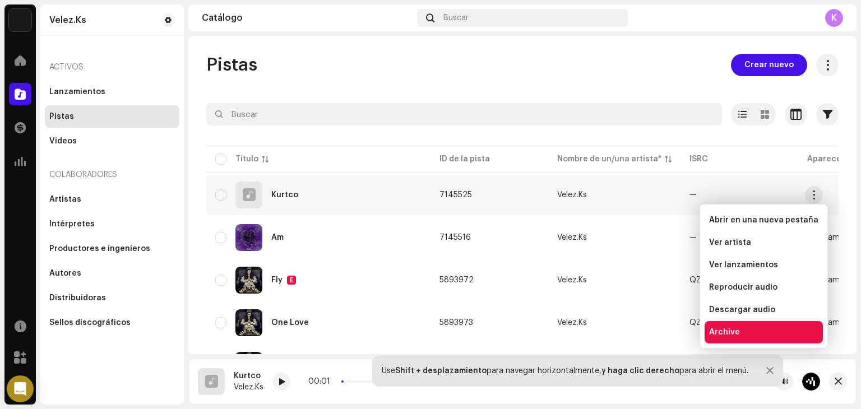
click at [733, 335] on span "Archive" at bounding box center [724, 332] width 31 height 9
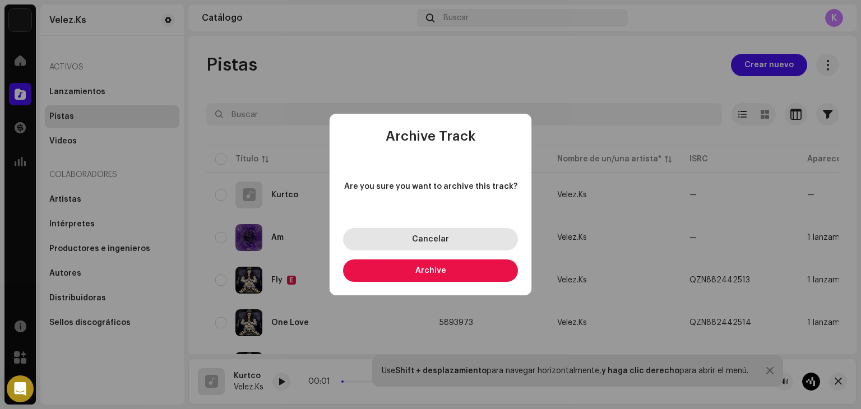
click at [458, 241] on button "Cancelar" at bounding box center [430, 239] width 175 height 22
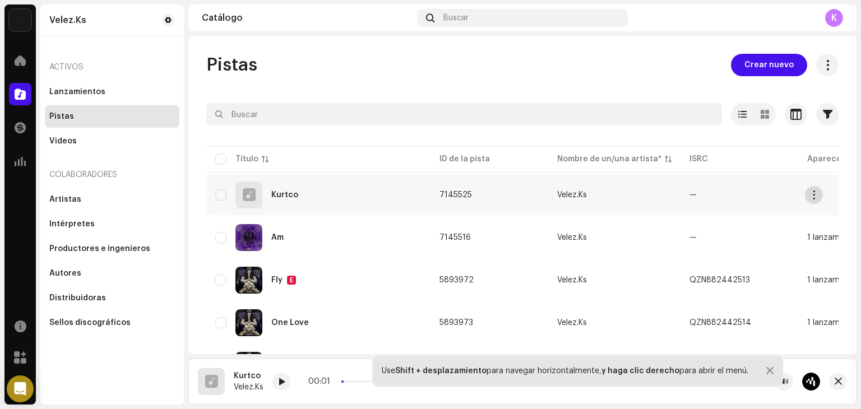
click at [819, 193] on button "button" at bounding box center [814, 195] width 18 height 18
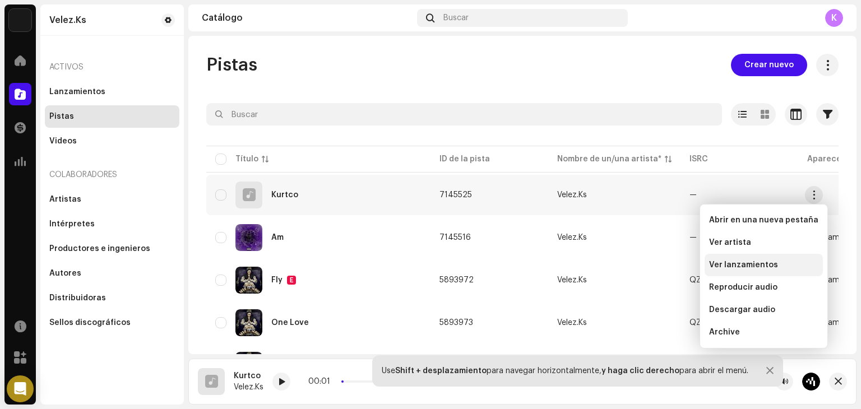
click at [758, 266] on span "Ver lanzamientos" at bounding box center [743, 265] width 69 height 9
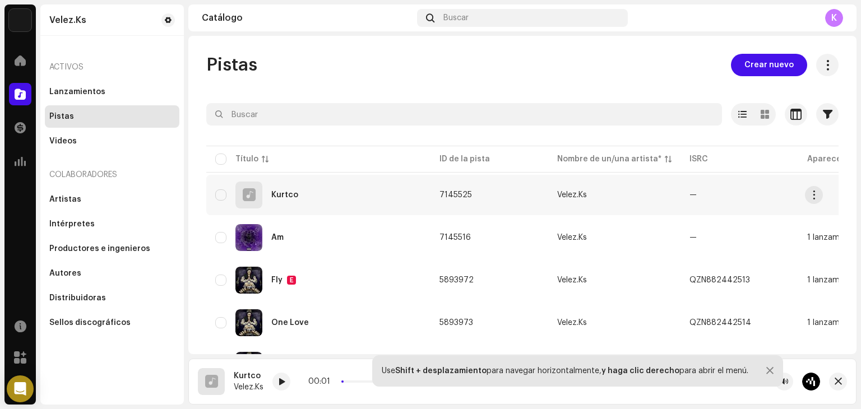
click at [580, 198] on td "Velez.Ks" at bounding box center [614, 195] width 132 height 40
click at [220, 195] on input "checkbox" at bounding box center [220, 195] width 11 height 11
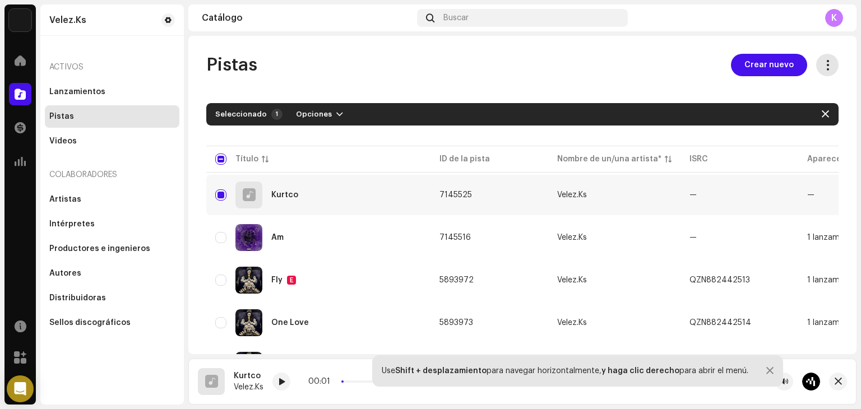
click at [825, 62] on span at bounding box center [828, 65] width 11 height 9
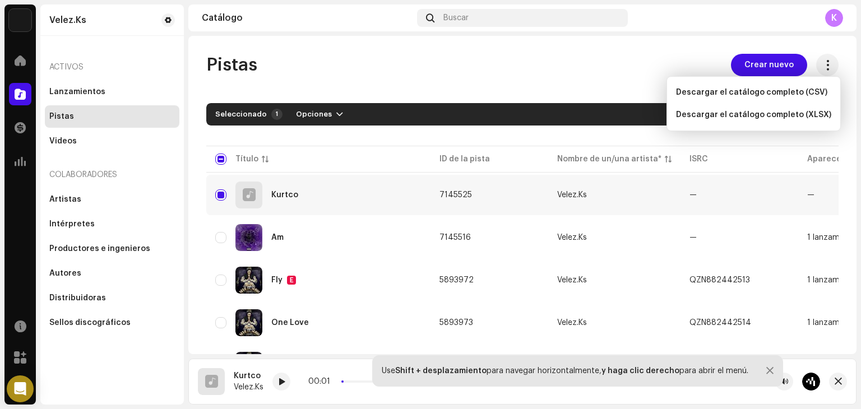
click at [779, 158] on table "Título ID de la pista Nombre de un/una artista* ISRC Aparece en Audio faltante …" at bounding box center [686, 415] width 960 height 543
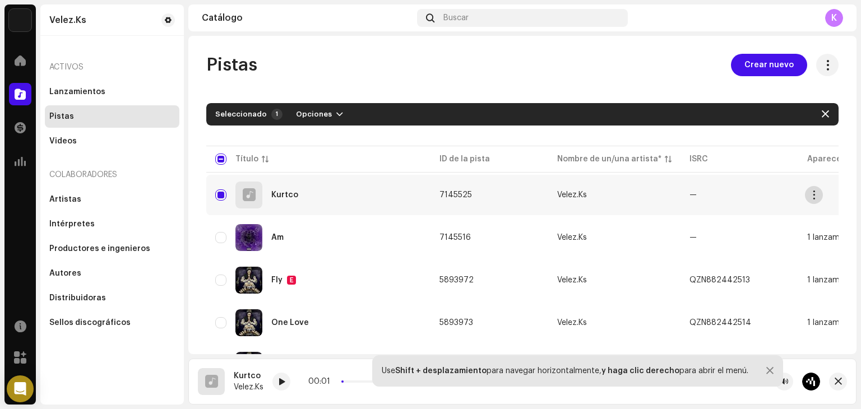
click at [815, 196] on span "button" at bounding box center [814, 195] width 8 height 9
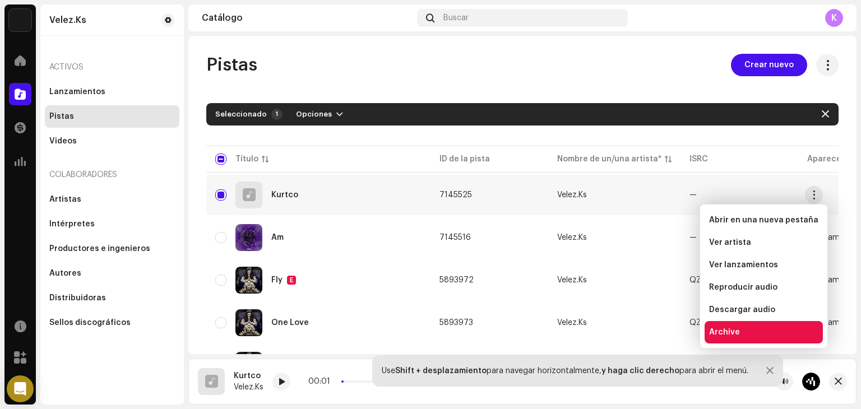
click at [724, 329] on span "Archive" at bounding box center [724, 332] width 31 height 9
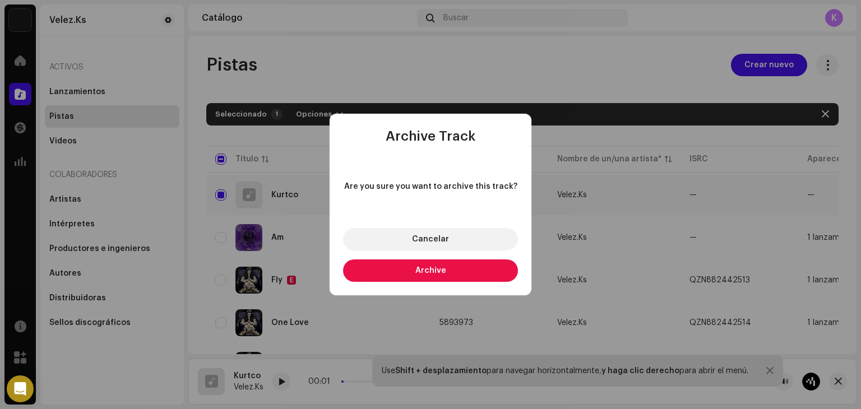
click at [444, 262] on button "Archive" at bounding box center [430, 271] width 175 height 22
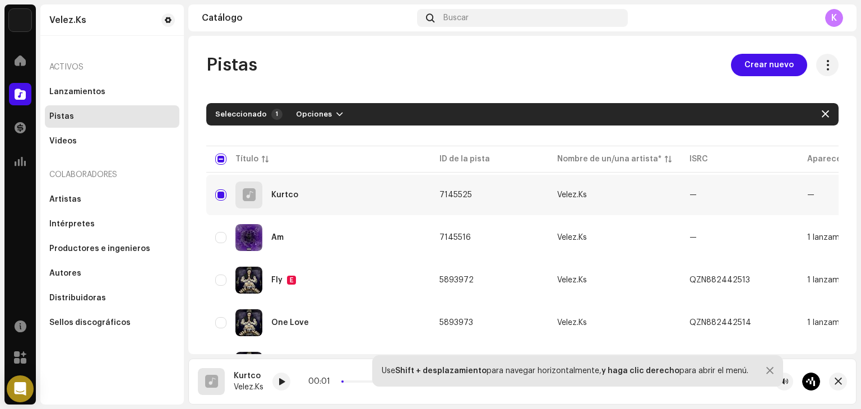
checkbox input "false"
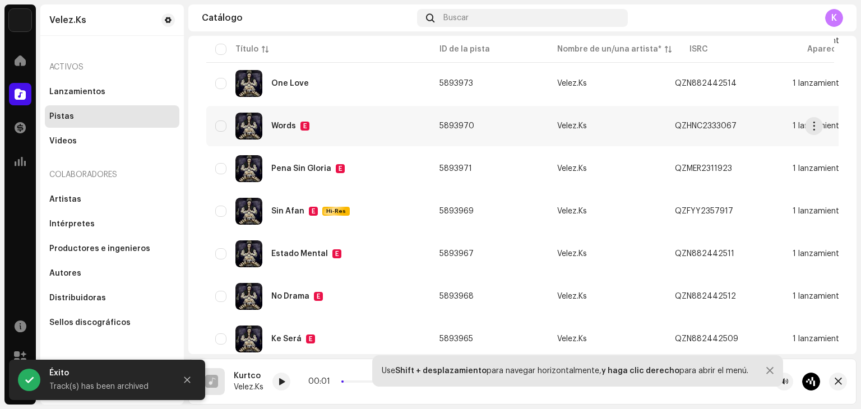
scroll to position [253, 0]
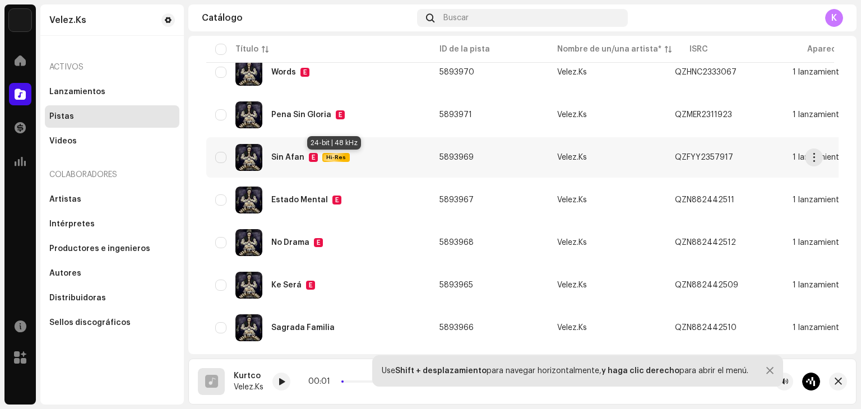
click at [326, 156] on span "Hi-Res" at bounding box center [336, 158] width 25 height 8
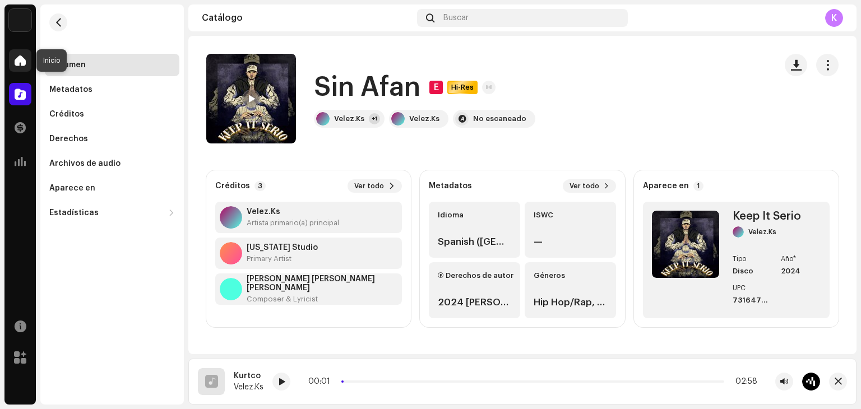
click at [19, 64] on span at bounding box center [20, 60] width 11 height 9
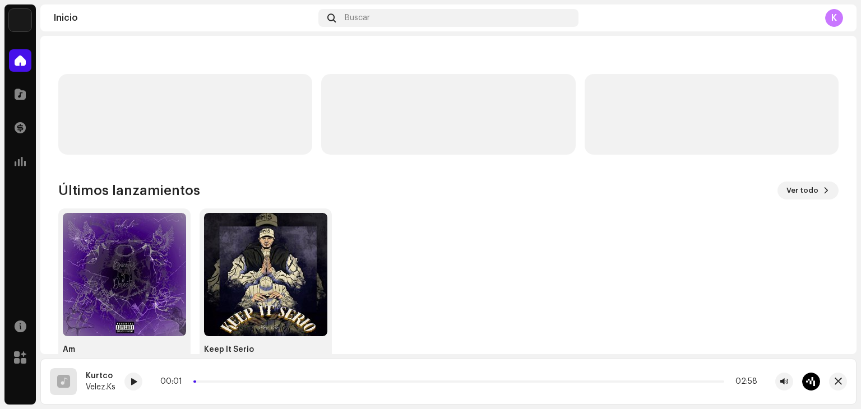
scroll to position [126, 0]
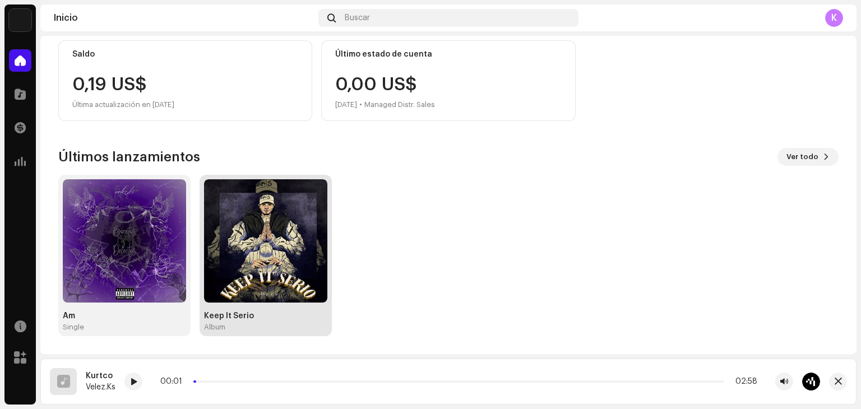
click at [277, 293] on img at bounding box center [265, 240] width 123 height 123
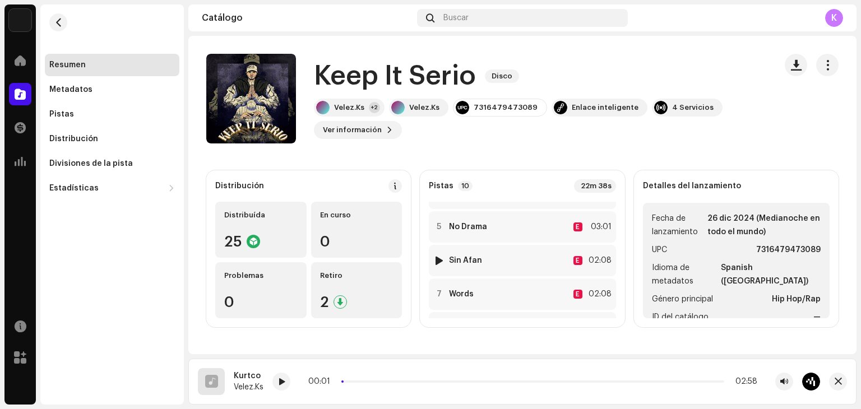
scroll to position [227, 0]
click at [382, 130] on button "Ver información" at bounding box center [358, 130] width 88 height 18
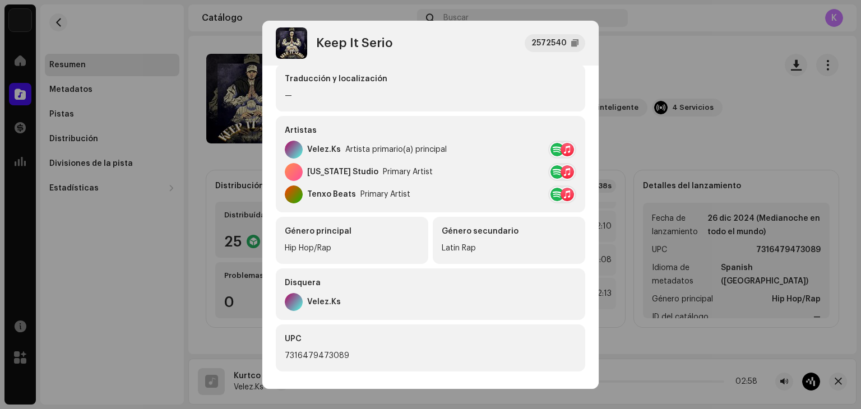
scroll to position [145, 0]
click at [348, 172] on div "[US_STATE] Studio" at bounding box center [342, 171] width 71 height 9
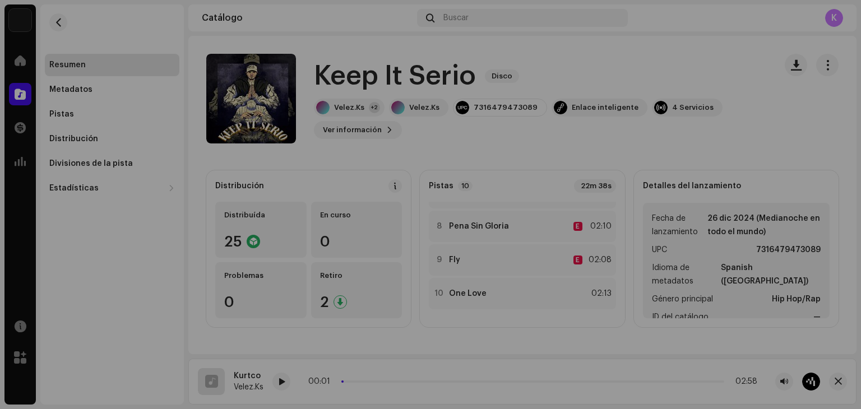
click at [677, 74] on div "Keep It [PERSON_NAME] 2572540 Metadatos Distribución Idioma de metadatos Spanis…" at bounding box center [430, 204] width 861 height 409
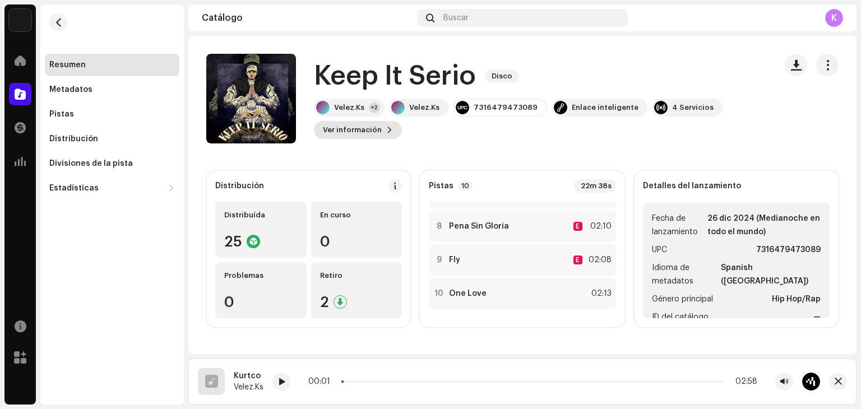
click at [366, 134] on span "Ver información" at bounding box center [352, 130] width 59 height 22
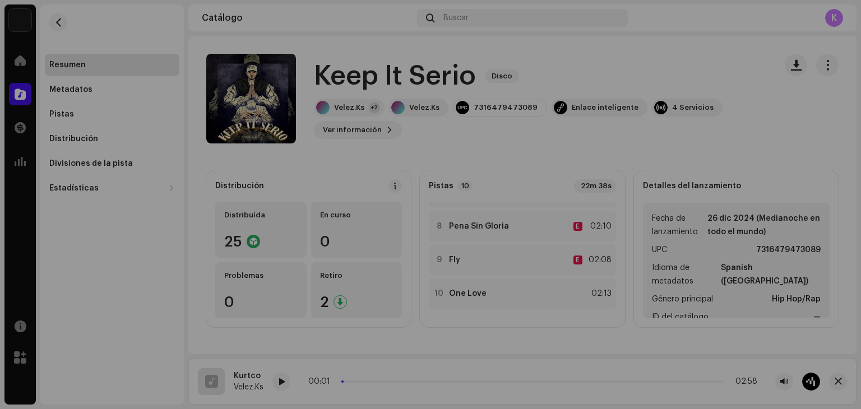
click at [685, 118] on div "Keep It [PERSON_NAME] 2572540 Metadatos Distribución Idioma de metadatos Spanis…" at bounding box center [430, 204] width 861 height 409
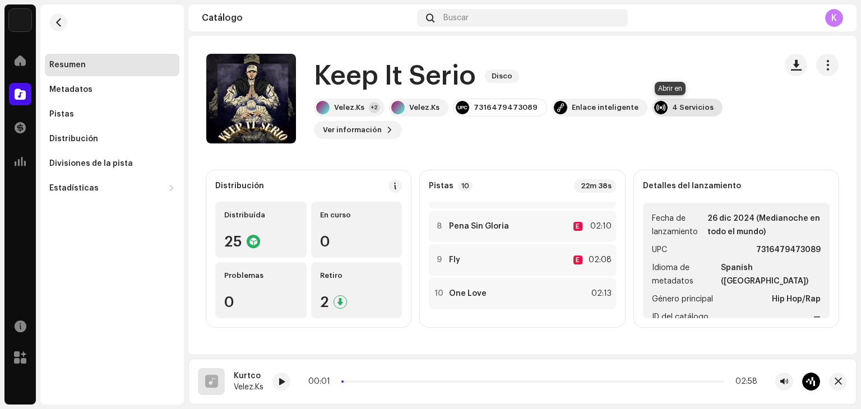
click at [672, 109] on div "4 Servicios" at bounding box center [692, 107] width 41 height 9
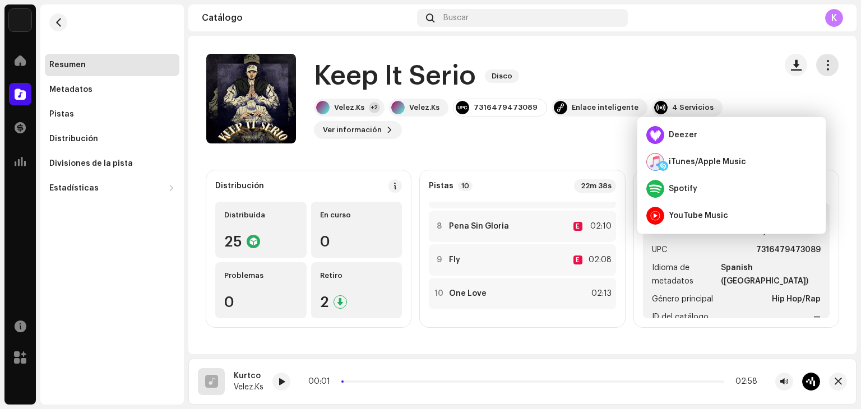
click at [823, 65] on span "button" at bounding box center [828, 65] width 11 height 9
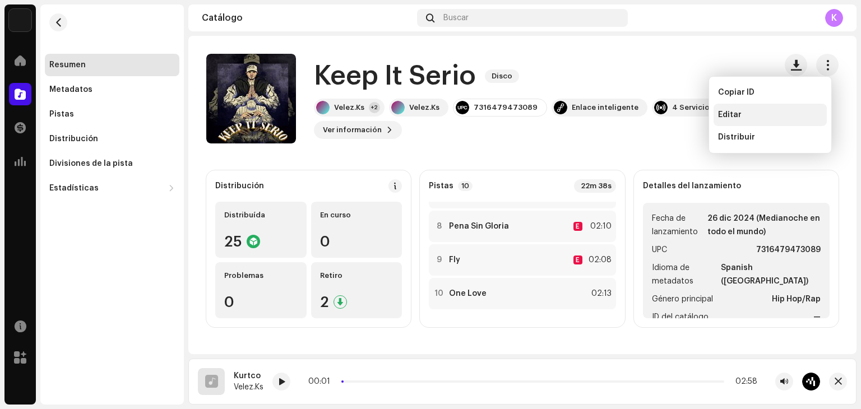
click at [736, 113] on span "Editar" at bounding box center [730, 114] width 24 height 9
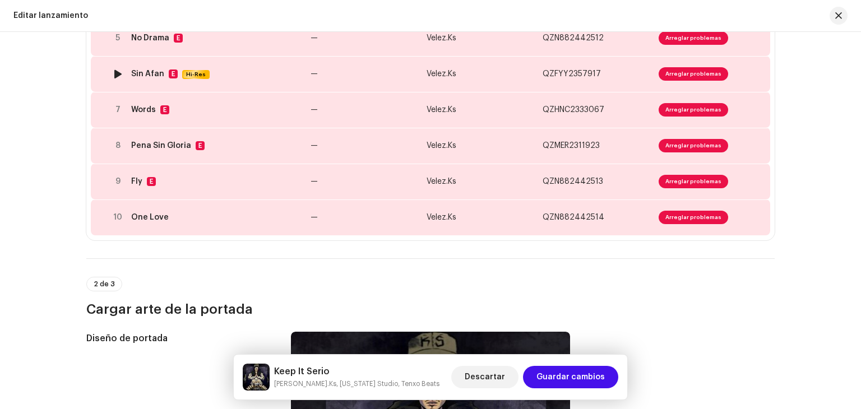
scroll to position [341, 0]
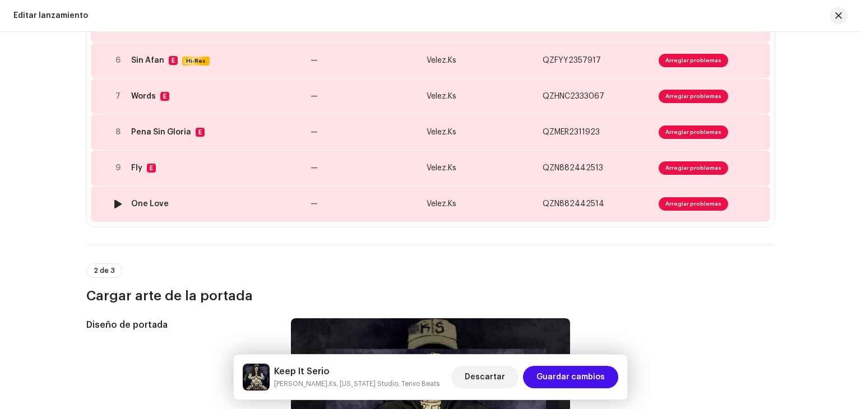
click at [684, 206] on span "Arreglar problemas" at bounding box center [694, 203] width 70 height 13
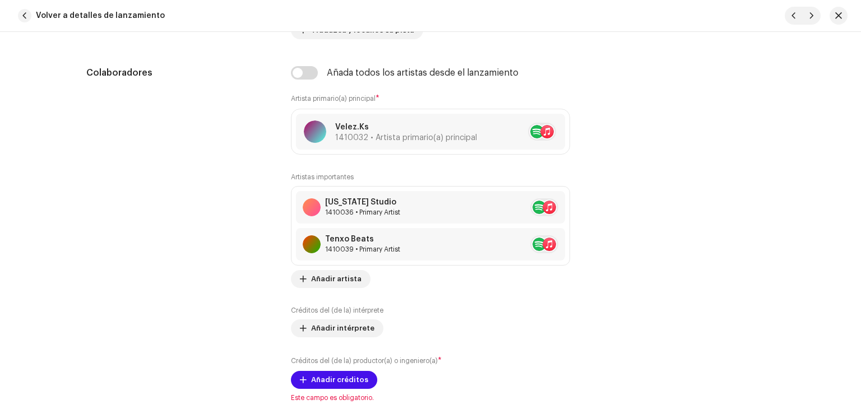
scroll to position [744, 0]
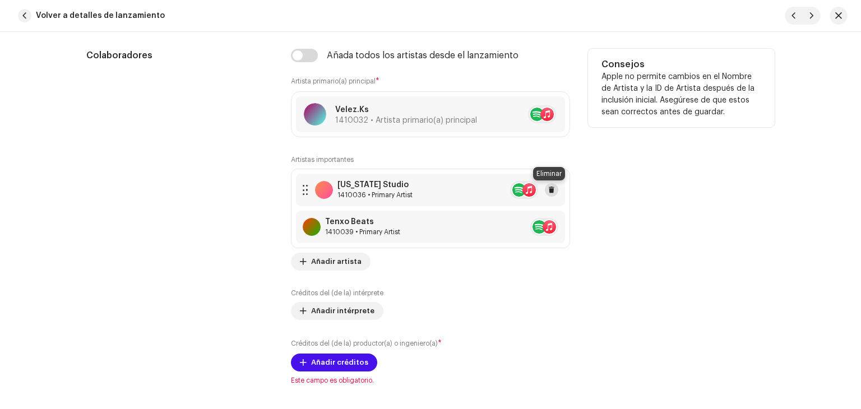
click at [550, 191] on span at bounding box center [551, 190] width 7 height 9
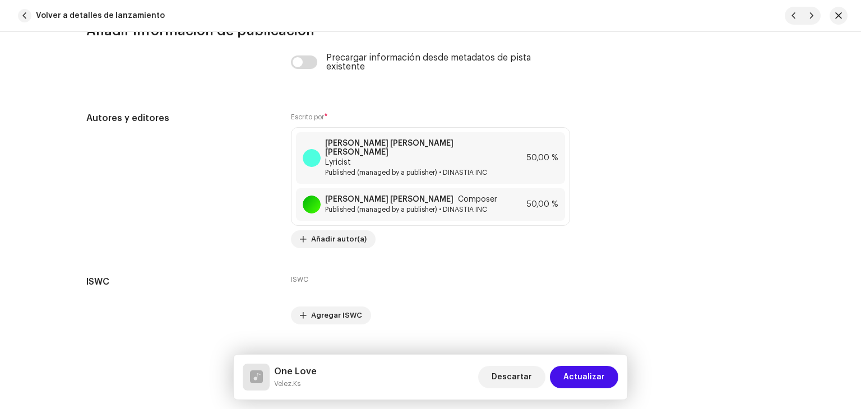
scroll to position [2400, 0]
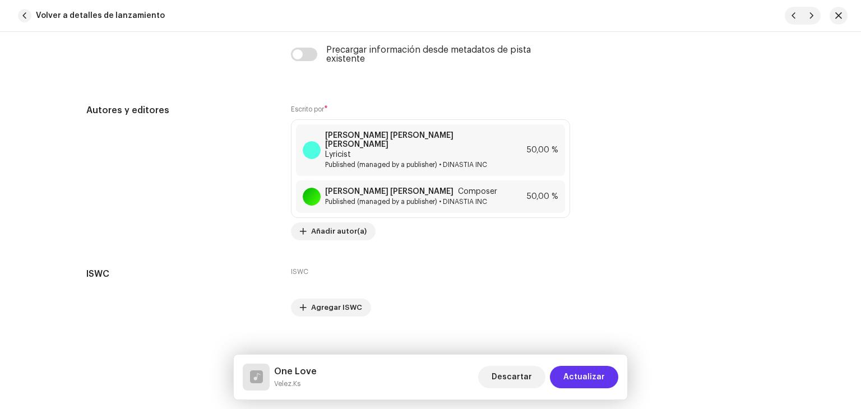
click at [576, 370] on span "Actualizar" at bounding box center [583, 377] width 41 height 22
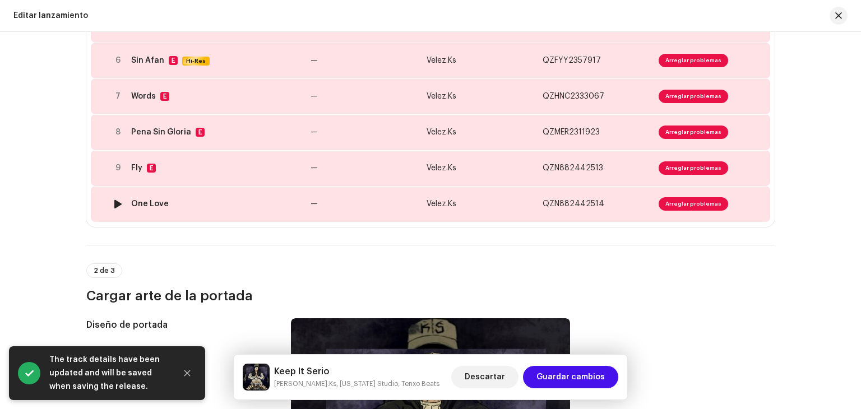
click at [675, 202] on span "Arreglar problemas" at bounding box center [694, 203] width 70 height 13
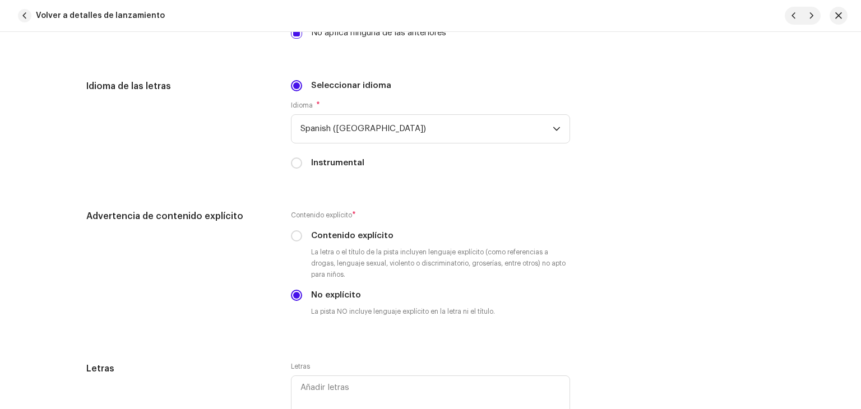
scroll to position [1982, 0]
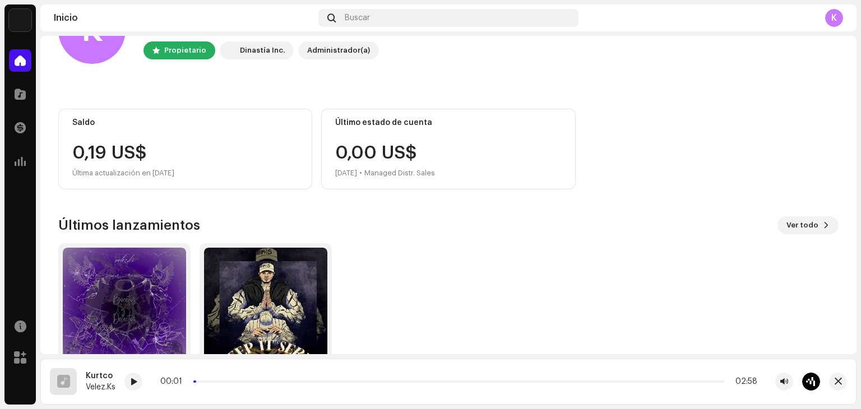
scroll to position [56, 0]
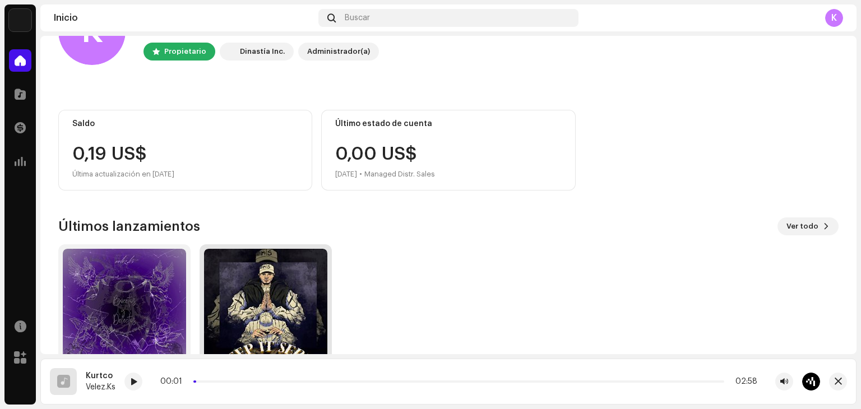
click at [243, 287] on img at bounding box center [265, 310] width 123 height 123
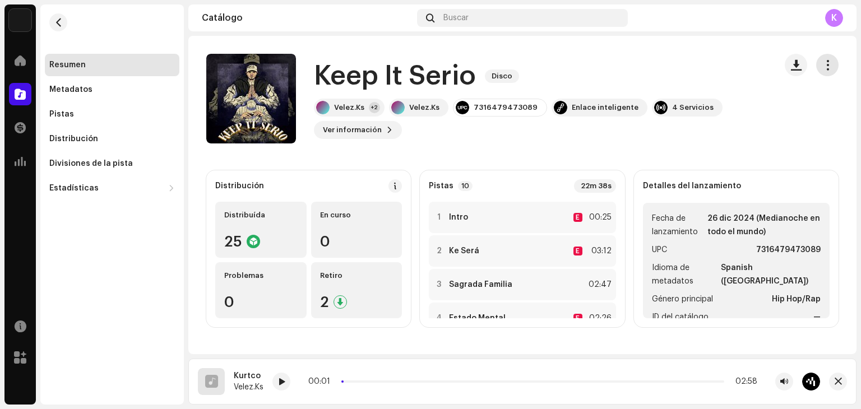
click at [823, 63] on span "button" at bounding box center [828, 65] width 11 height 9
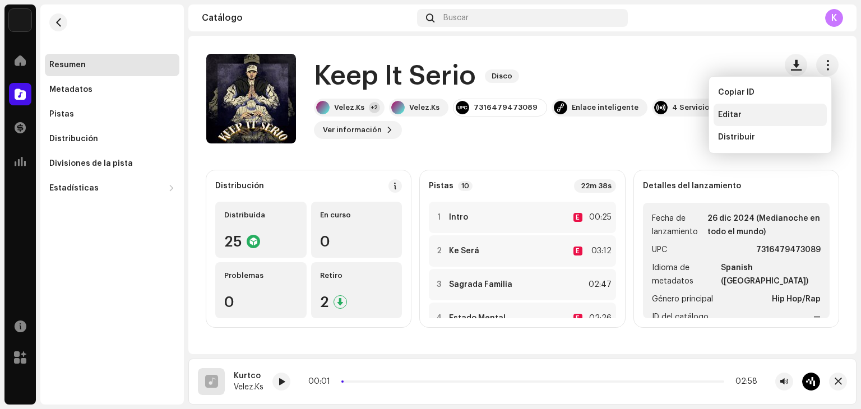
click at [738, 116] on span "Editar" at bounding box center [730, 114] width 24 height 9
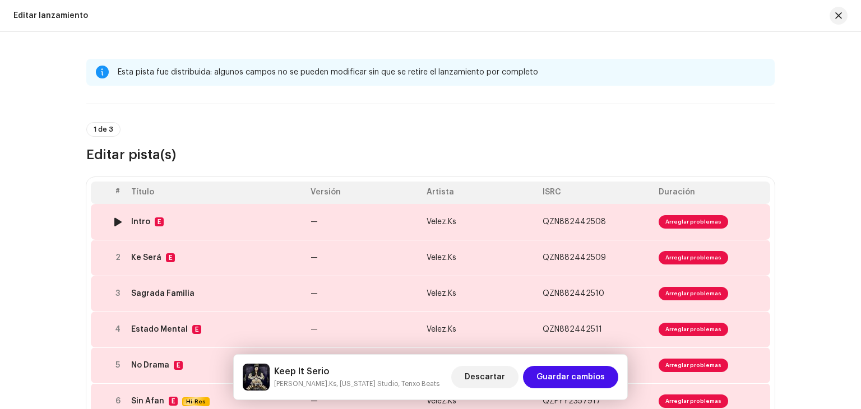
click at [699, 222] on span "Arreglar problemas" at bounding box center [694, 221] width 70 height 13
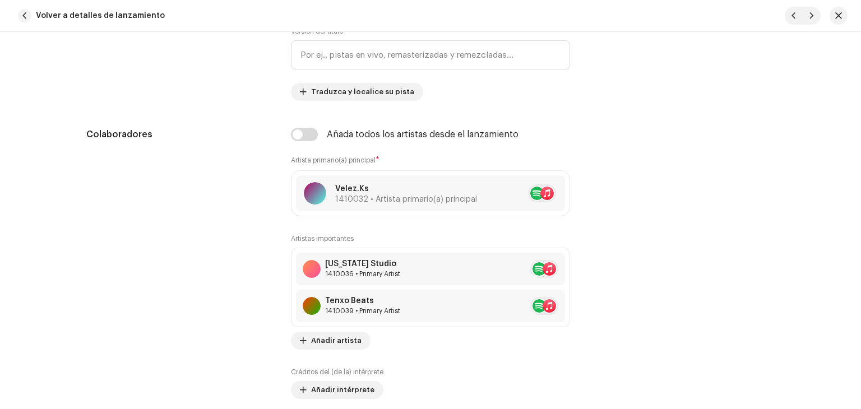
scroll to position [666, 0]
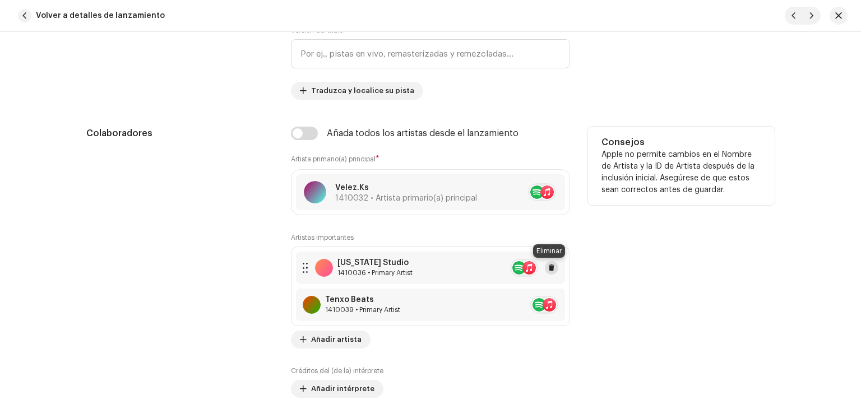
click at [549, 267] on span at bounding box center [551, 268] width 7 height 9
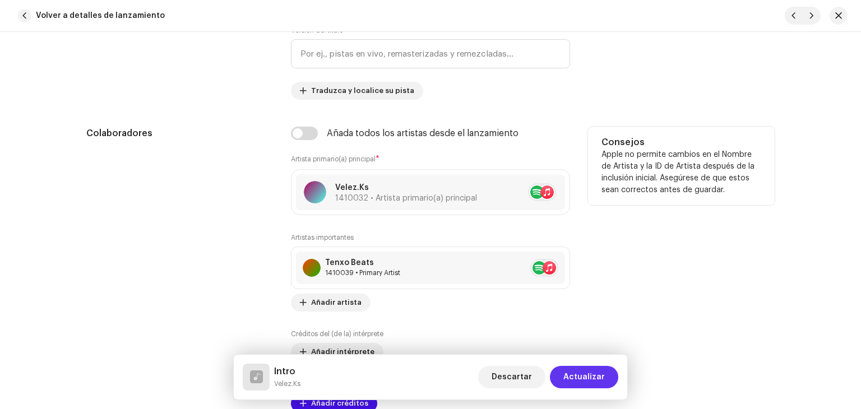
click at [576, 375] on span "Actualizar" at bounding box center [583, 377] width 41 height 22
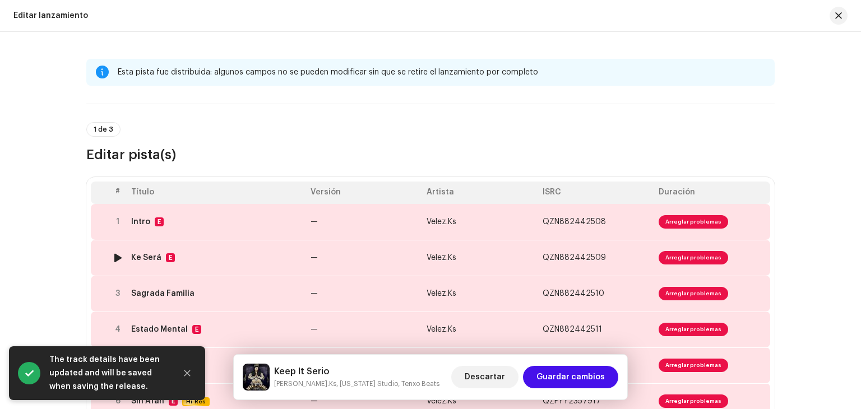
click at [673, 256] on span "Arreglar problemas" at bounding box center [694, 257] width 70 height 13
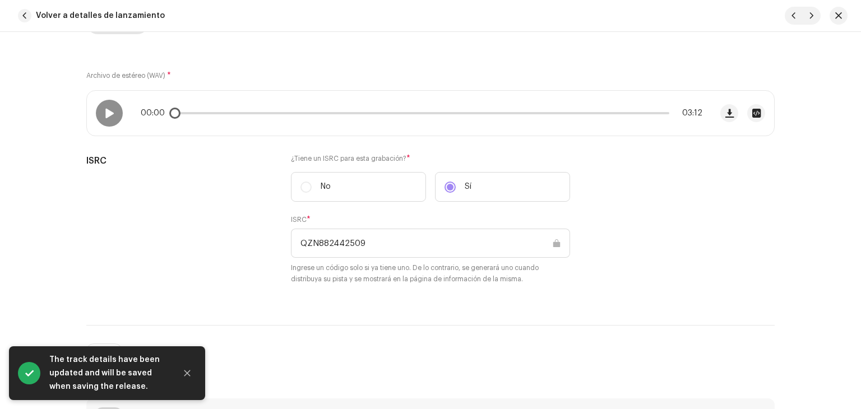
scroll to position [166, 0]
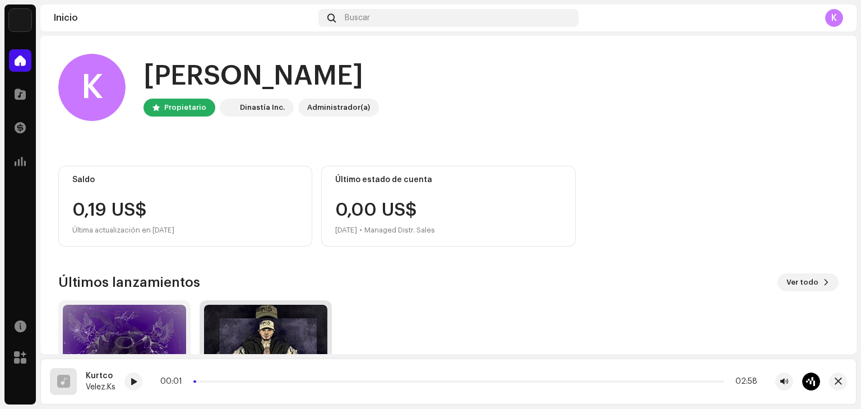
click at [252, 316] on img at bounding box center [265, 366] width 123 height 123
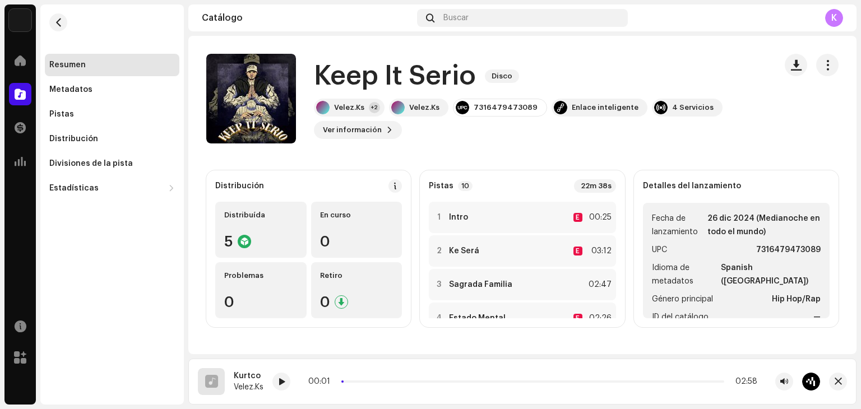
click at [252, 316] on div "Problemas 0" at bounding box center [260, 290] width 91 height 56
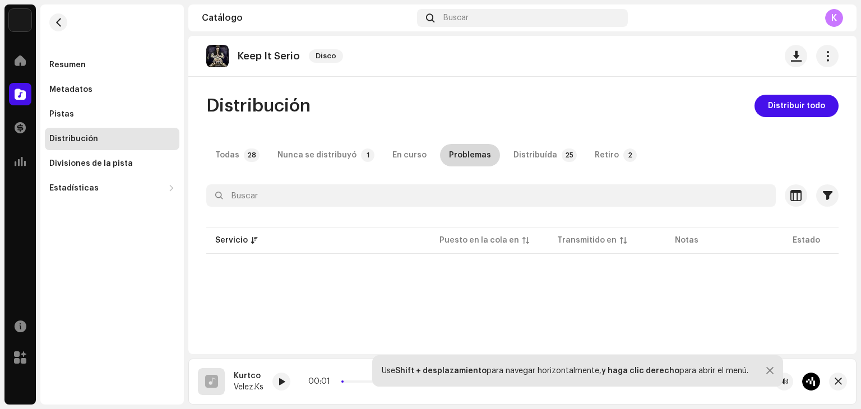
click at [452, 152] on div "Problemas" at bounding box center [470, 155] width 42 height 22
click at [312, 152] on div "Nunca se distribuyó" at bounding box center [317, 155] width 79 height 22
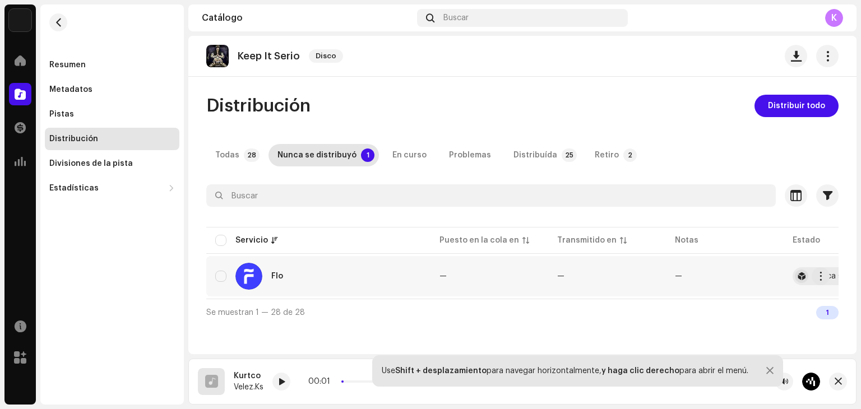
click at [242, 276] on div at bounding box center [248, 276] width 27 height 27
click at [221, 276] on input "checkbox" at bounding box center [220, 276] width 11 height 11
checkbox input "true"
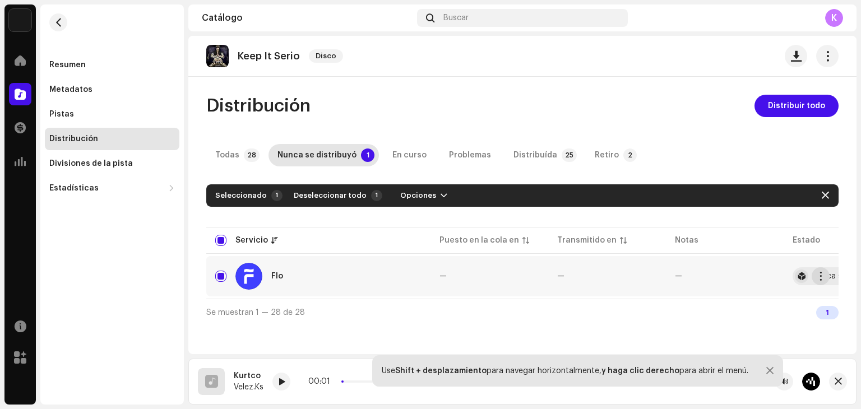
click at [820, 280] on span "button" at bounding box center [821, 276] width 8 height 9
click at [274, 275] on div "Flo" at bounding box center [277, 276] width 12 height 8
click at [256, 276] on div at bounding box center [248, 276] width 27 height 27
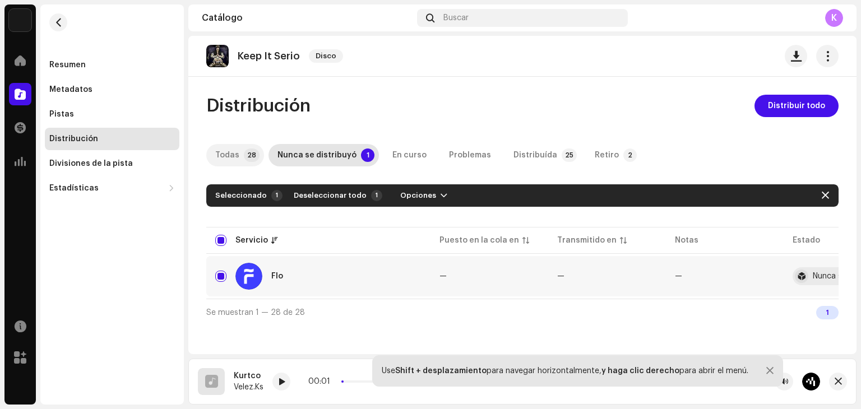
click at [240, 151] on p-tab "Todas 28" at bounding box center [235, 155] width 58 height 22
checkbox input "false"
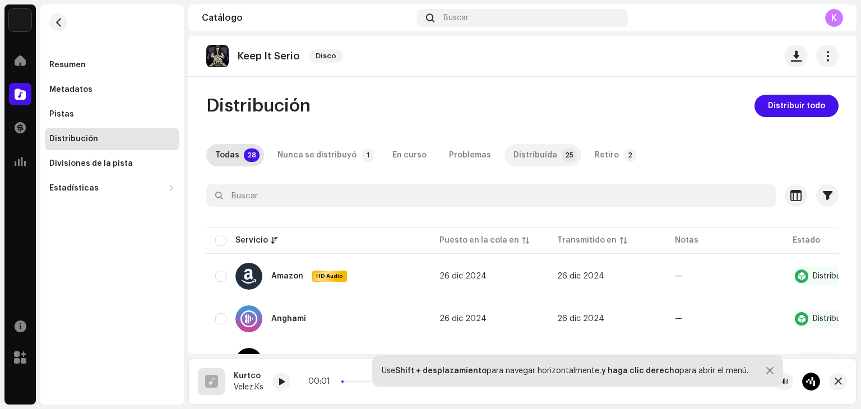
click at [514, 152] on div "Distribuída" at bounding box center [536, 155] width 44 height 22
click at [586, 151] on p-tab "Retiro 2" at bounding box center [614, 155] width 56 height 22
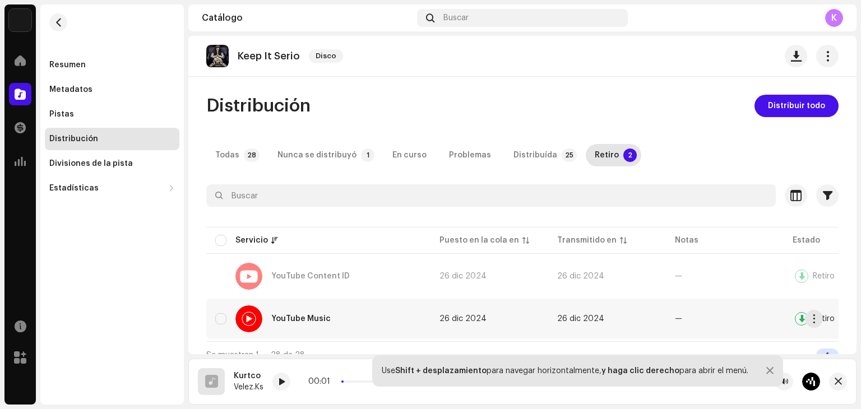
scroll to position [18, 0]
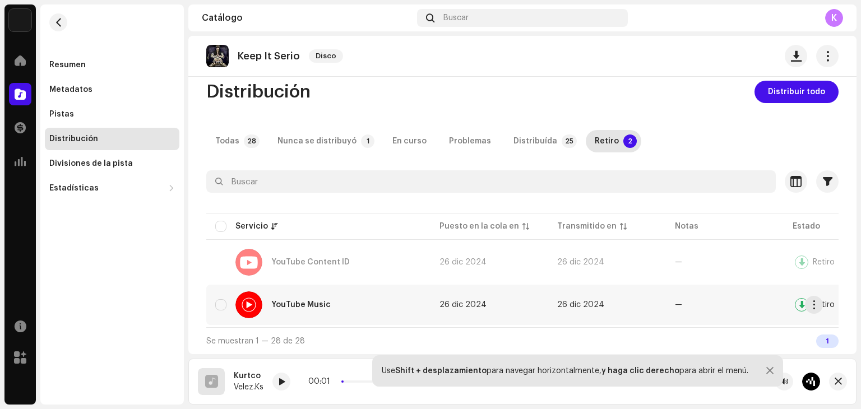
click at [731, 312] on td "—" at bounding box center [725, 305] width 118 height 40
click at [803, 302] on div at bounding box center [801, 304] width 13 height 13
click at [814, 302] on span "button" at bounding box center [814, 305] width 8 height 9
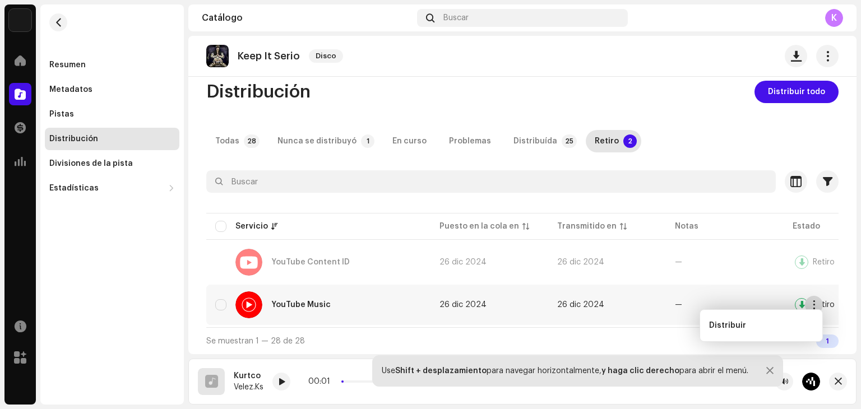
click at [814, 302] on span "button" at bounding box center [814, 305] width 8 height 9
click at [812, 303] on span "button" at bounding box center [814, 305] width 8 height 9
click at [779, 327] on div "Distribuir" at bounding box center [761, 325] width 104 height 9
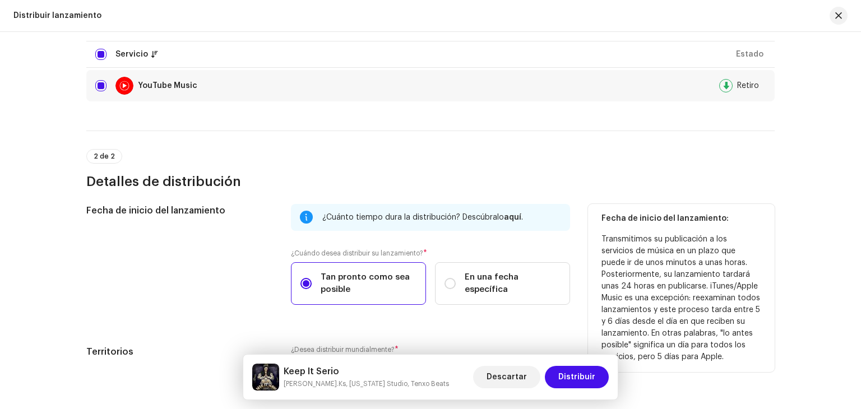
scroll to position [151, 0]
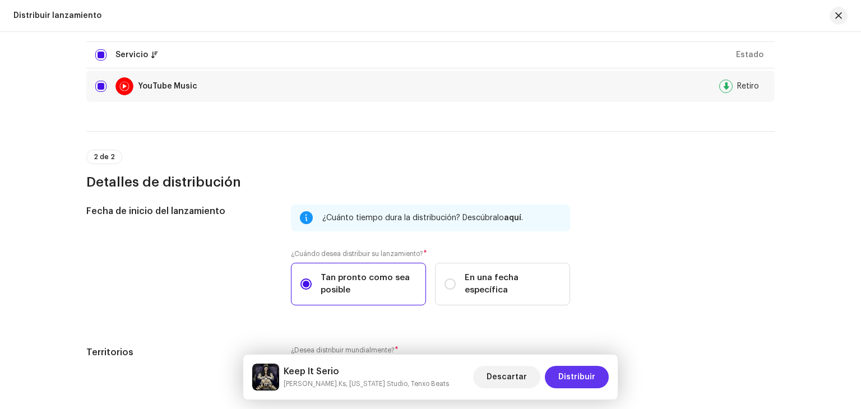
click at [563, 372] on span "Distribuir" at bounding box center [576, 377] width 37 height 22
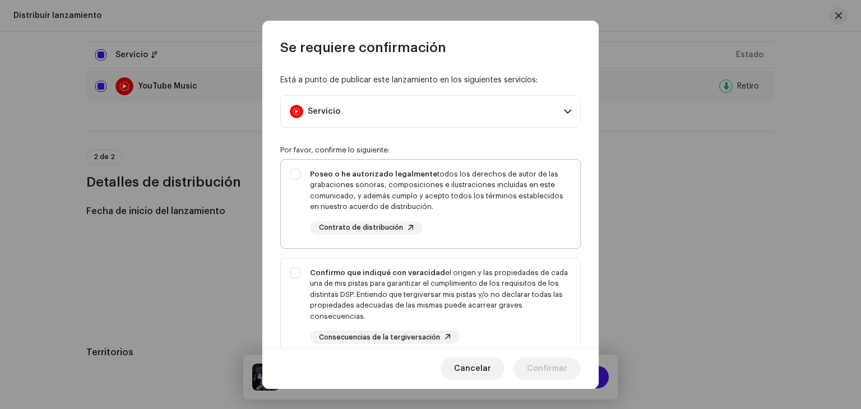
click at [297, 175] on div "Poseo o he autorizado legalmente todos los derechos de autor de las grabaciones…" at bounding box center [430, 202] width 299 height 84
checkbox input "true"
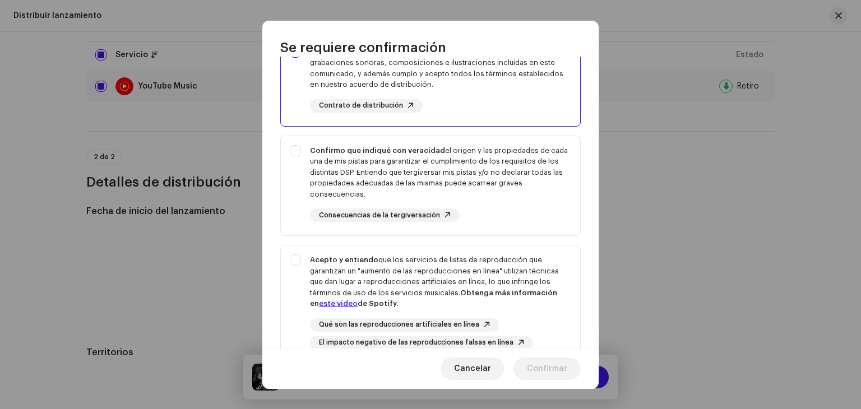
scroll to position [135, 0]
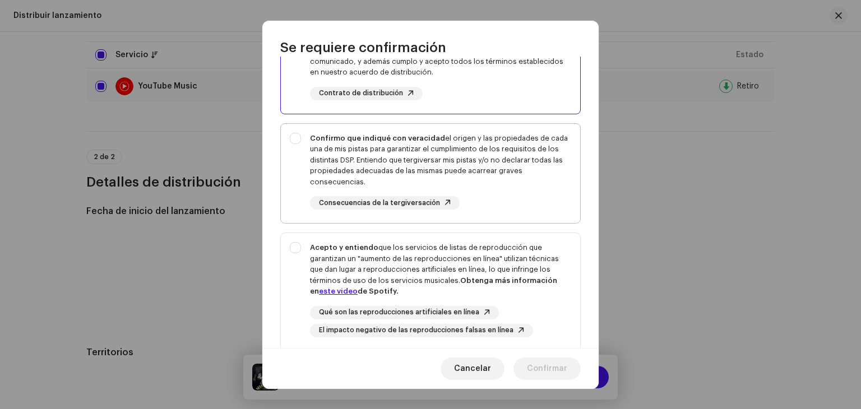
click at [302, 138] on div "Confirmo que indiqué con veracidad el origen y las propiedades de cada una de m…" at bounding box center [430, 171] width 299 height 95
checkbox input "true"
click at [290, 238] on div "Acepto y entiendo que los servicios de listas de reproducción que garantizan un…" at bounding box center [430, 289] width 299 height 113
checkbox input "true"
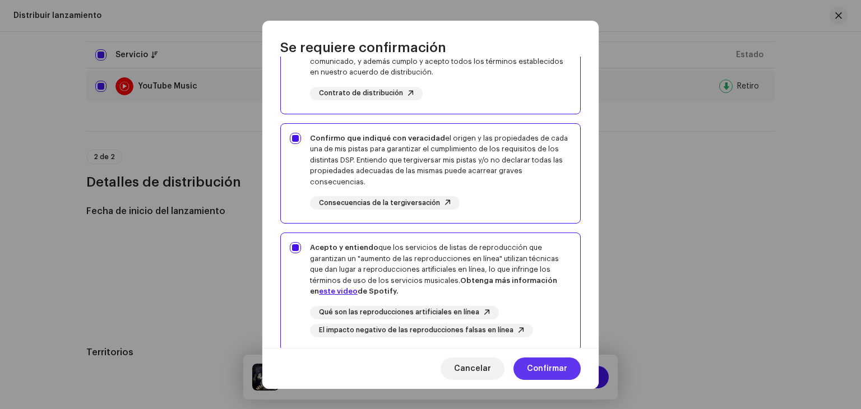
click at [533, 362] on span "Confirmar" at bounding box center [547, 369] width 40 height 22
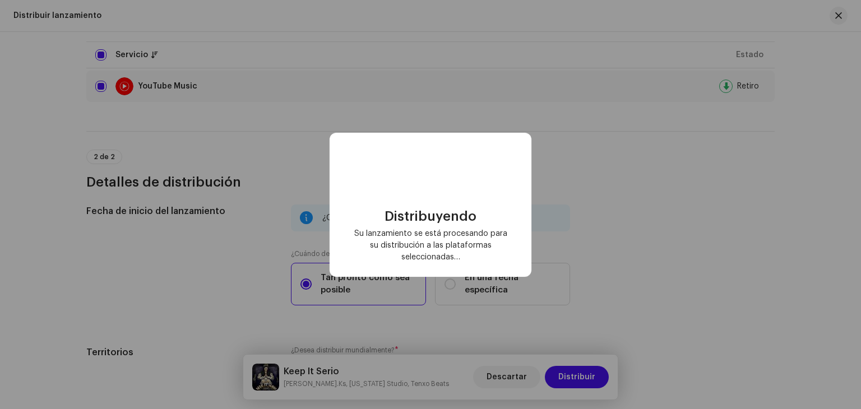
scroll to position [0, 0]
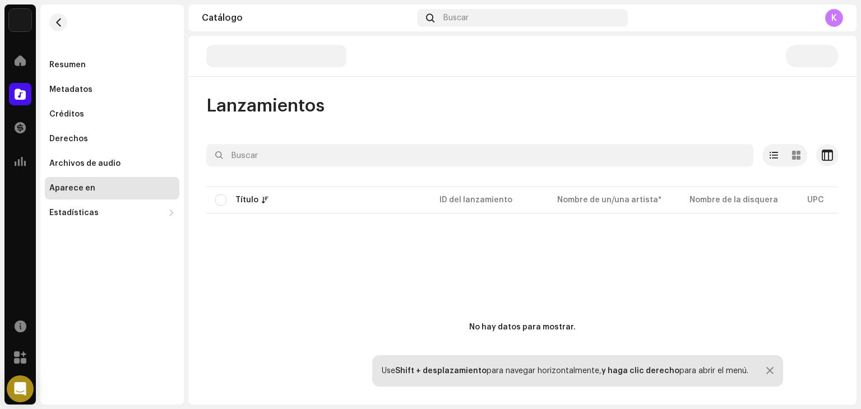
scroll to position [35, 0]
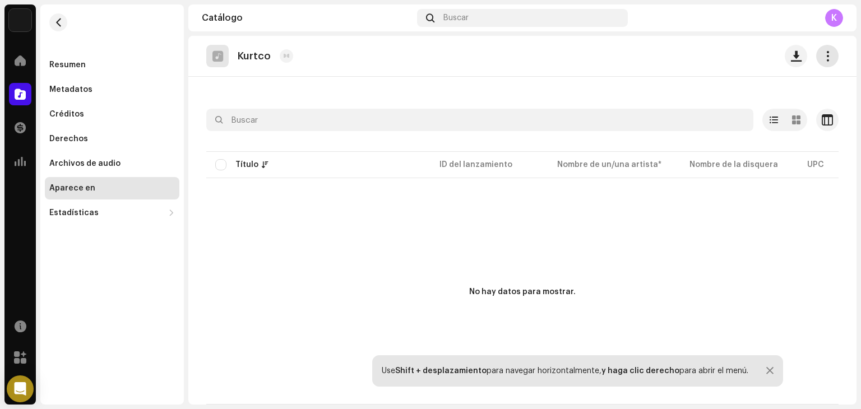
click at [823, 56] on span "button" at bounding box center [828, 56] width 11 height 9
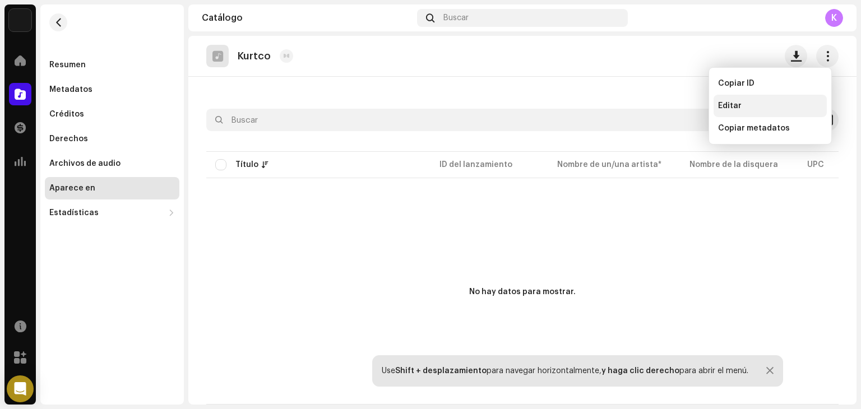
click at [753, 106] on div "Editar" at bounding box center [770, 105] width 104 height 9
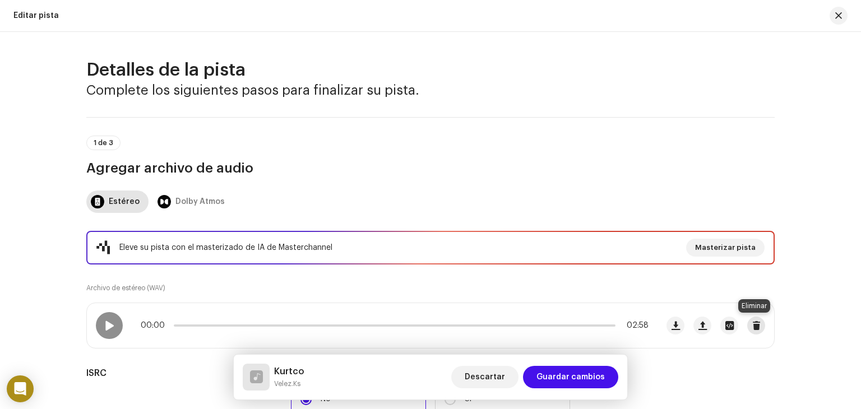
click at [752, 324] on span "button" at bounding box center [756, 325] width 8 height 9
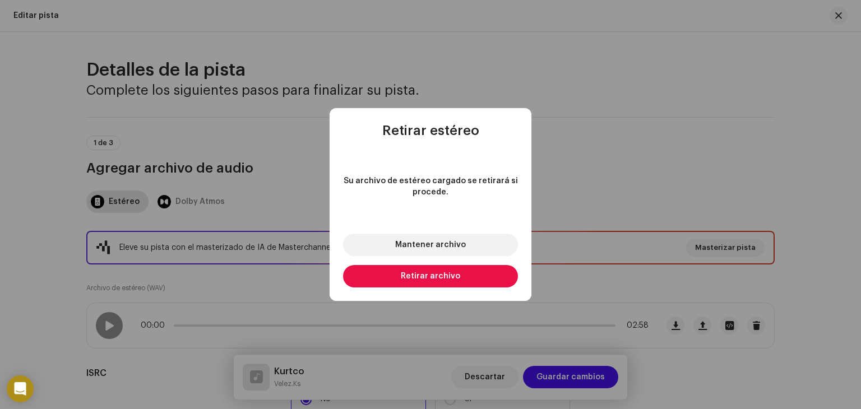
click at [444, 274] on span "Retirar archivo" at bounding box center [430, 276] width 59 height 8
